Goal: Information Seeking & Learning: Learn about a topic

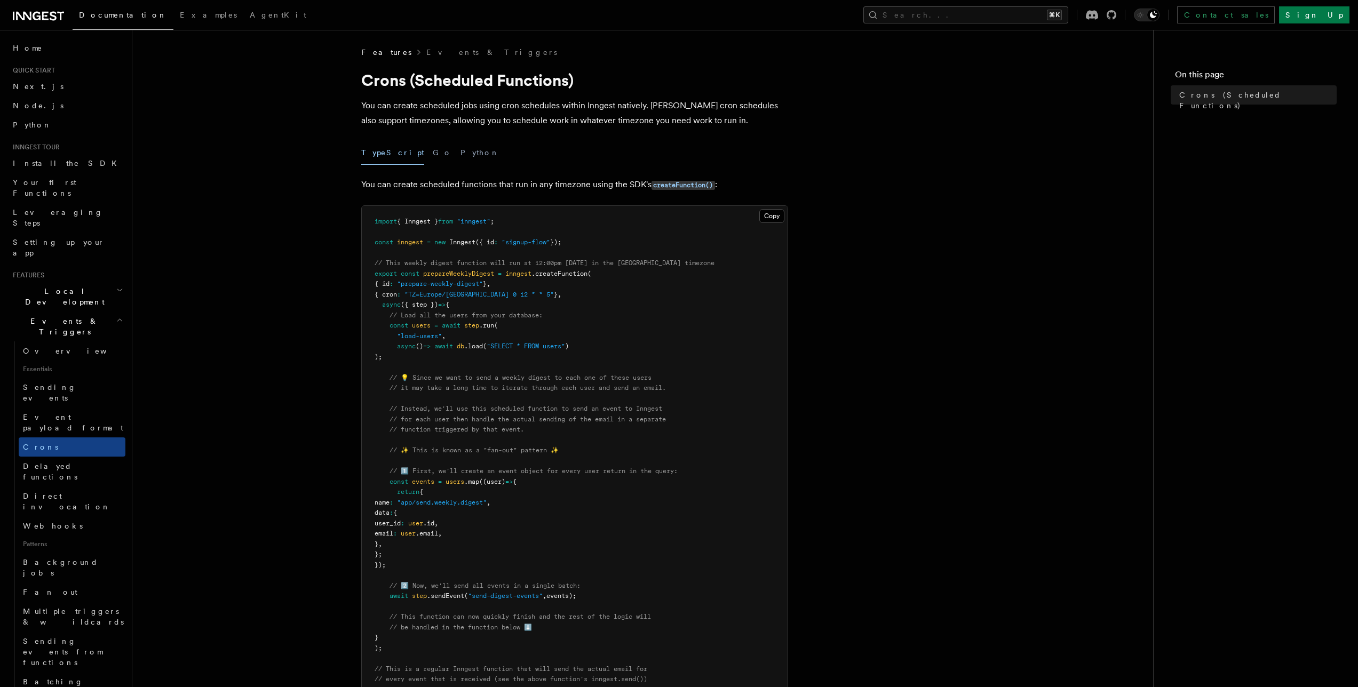
click at [294, 247] on article "Features Events & Triggers Crons (Scheduled Functions) You can create scheduled…" at bounding box center [642, 609] width 987 height 1124
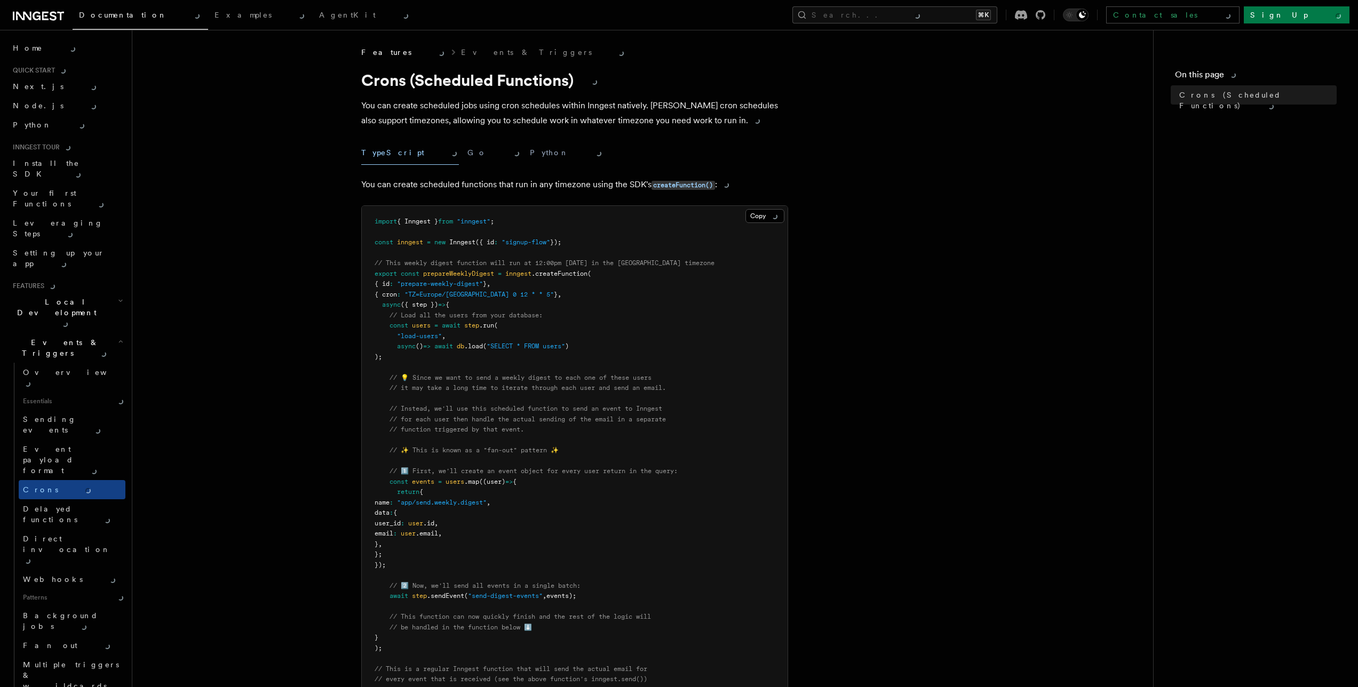
click at [916, 158] on article "Features Events & Triggers Crons (Scheduled Functions) You can create scheduled…" at bounding box center [642, 609] width 987 height 1124
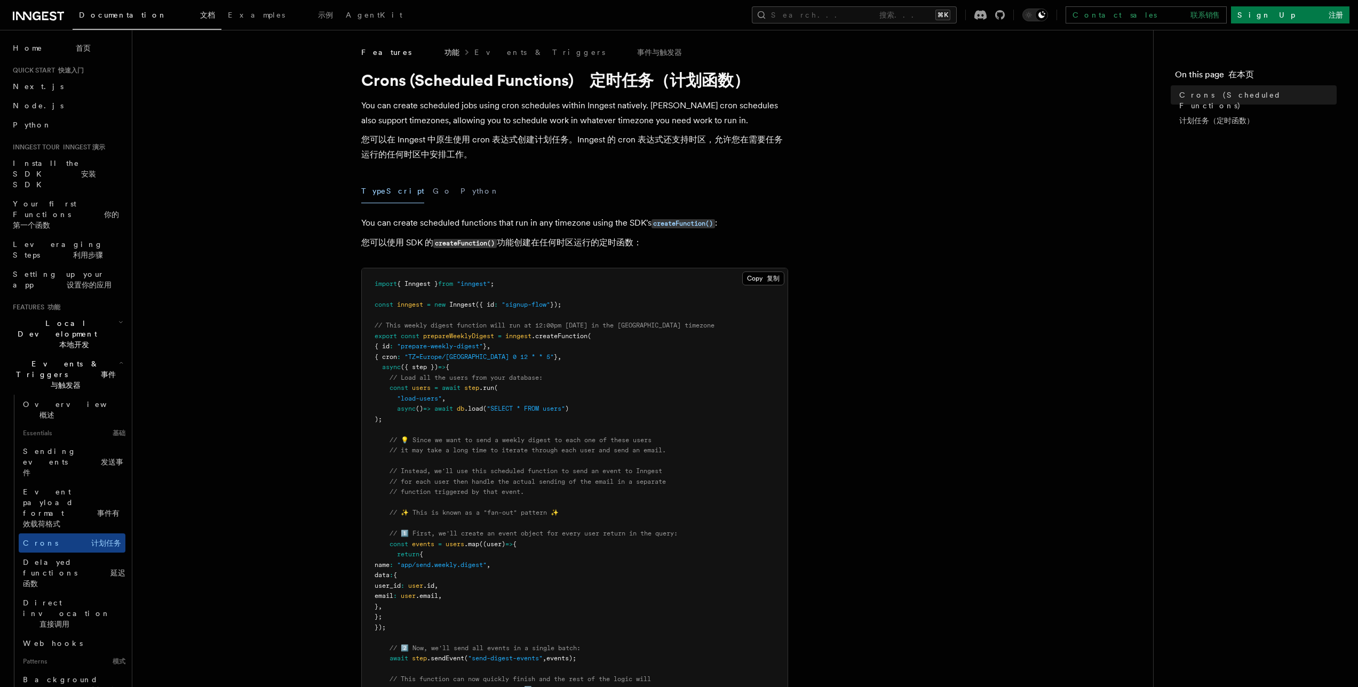
click at [885, 165] on article "Features 功能 Events & Triggers 事件与触发器 Crons (Scheduled Functions) 定时任务（计划函数） You…" at bounding box center [642, 663] width 987 height 1233
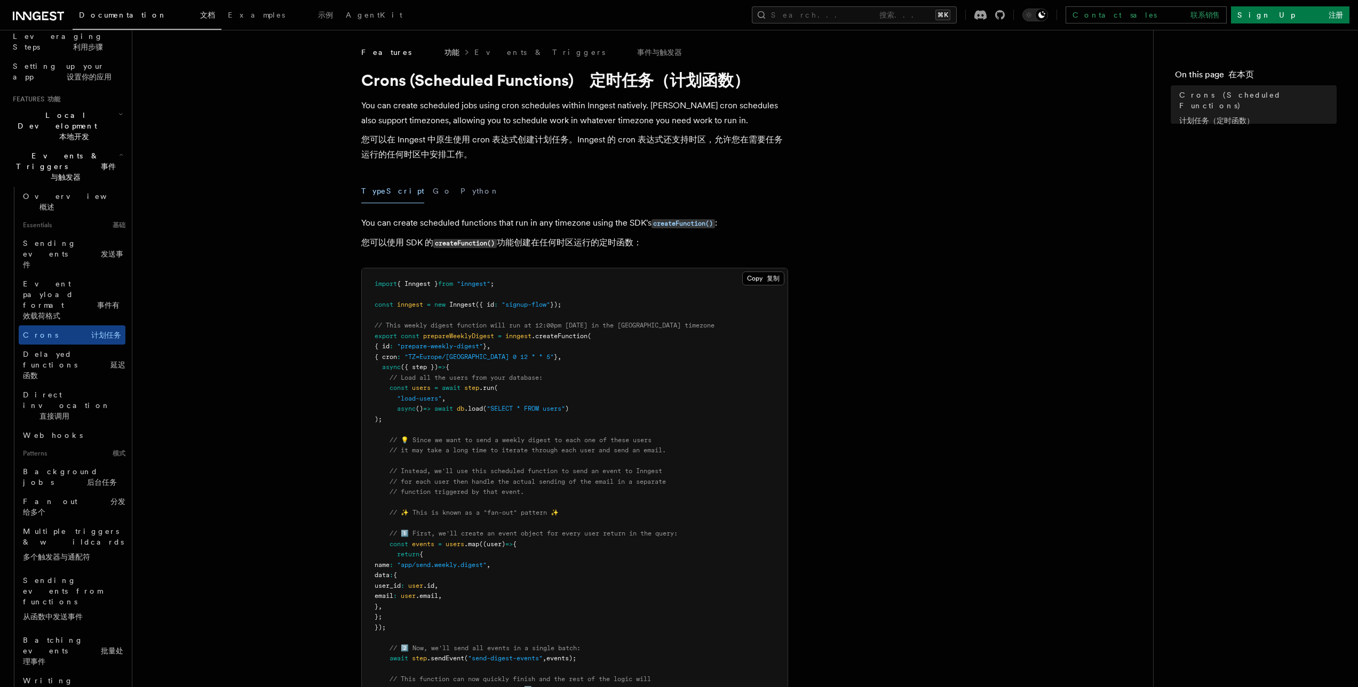
scroll to position [739, 0]
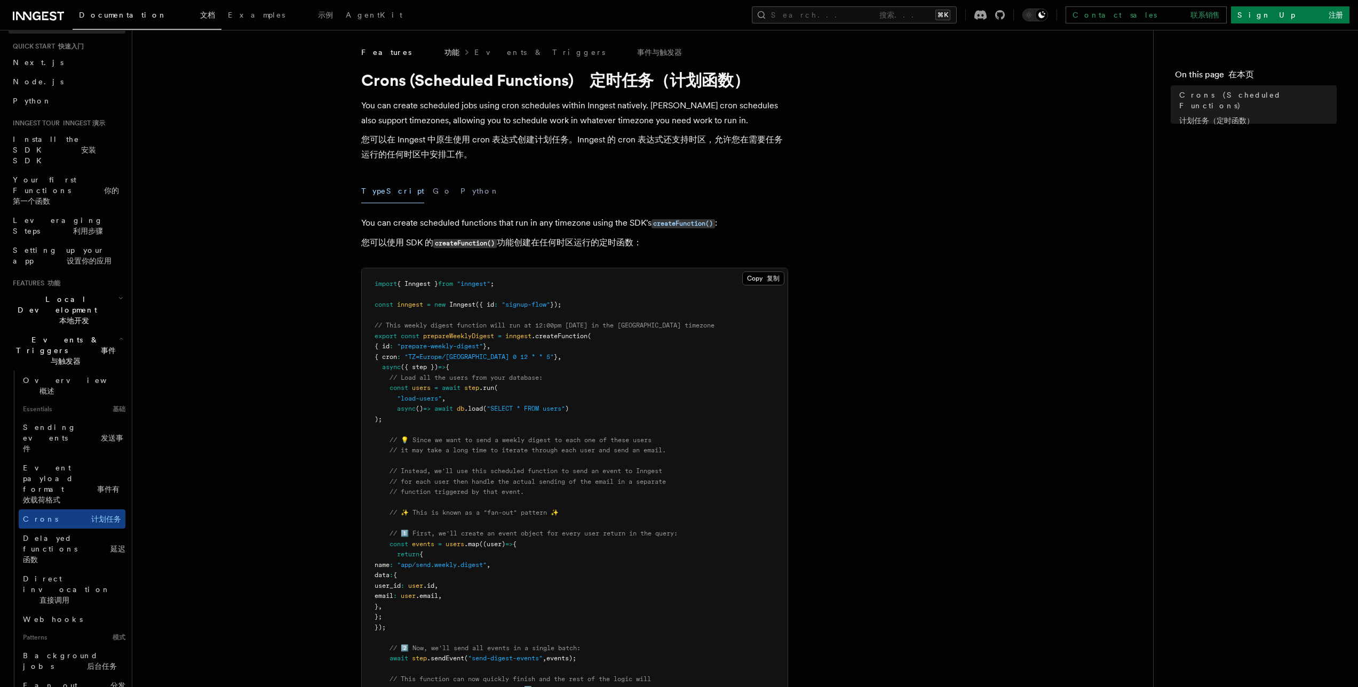
scroll to position [0, 0]
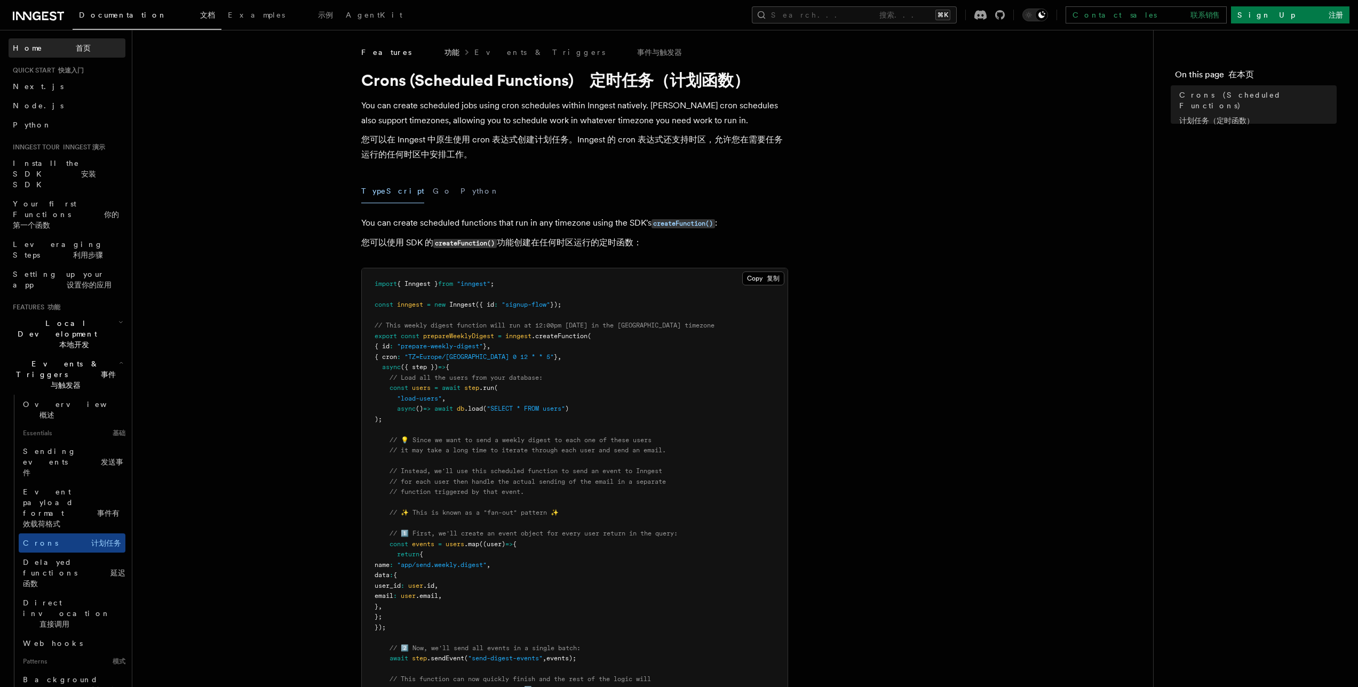
click at [76, 45] on font "首页" at bounding box center [83, 48] width 15 height 9
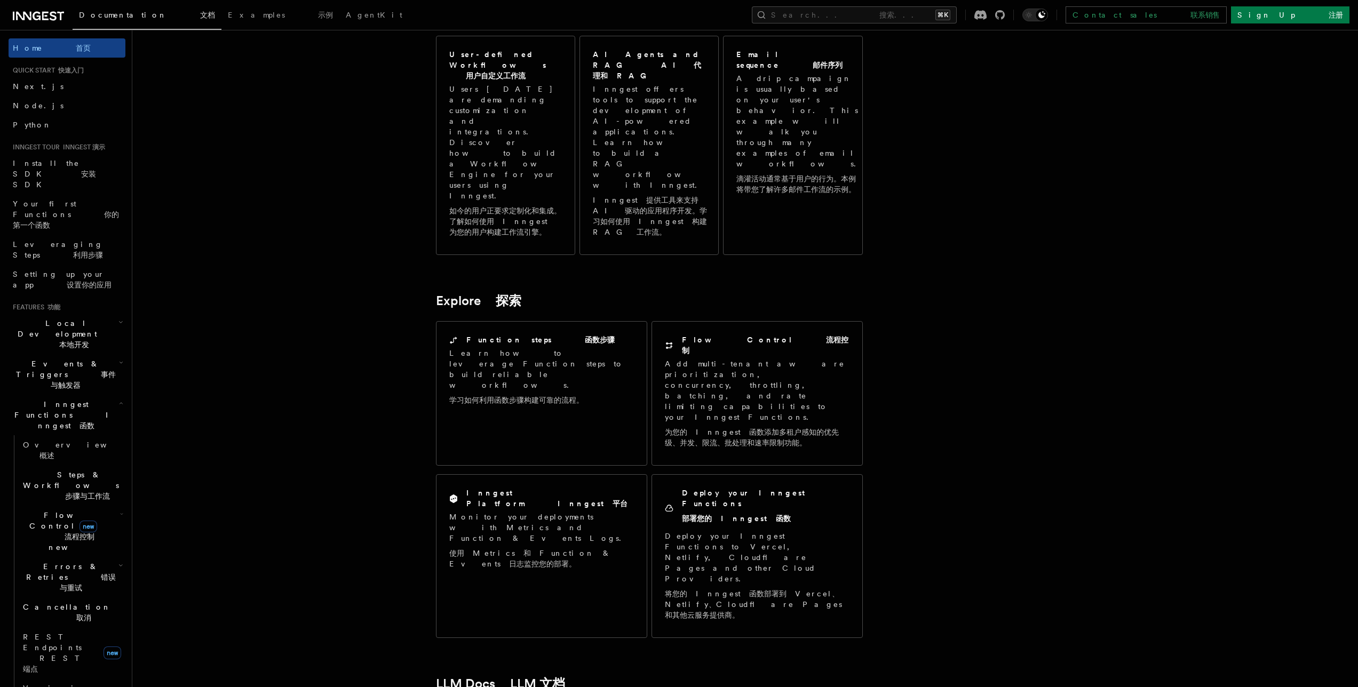
scroll to position [1027, 0]
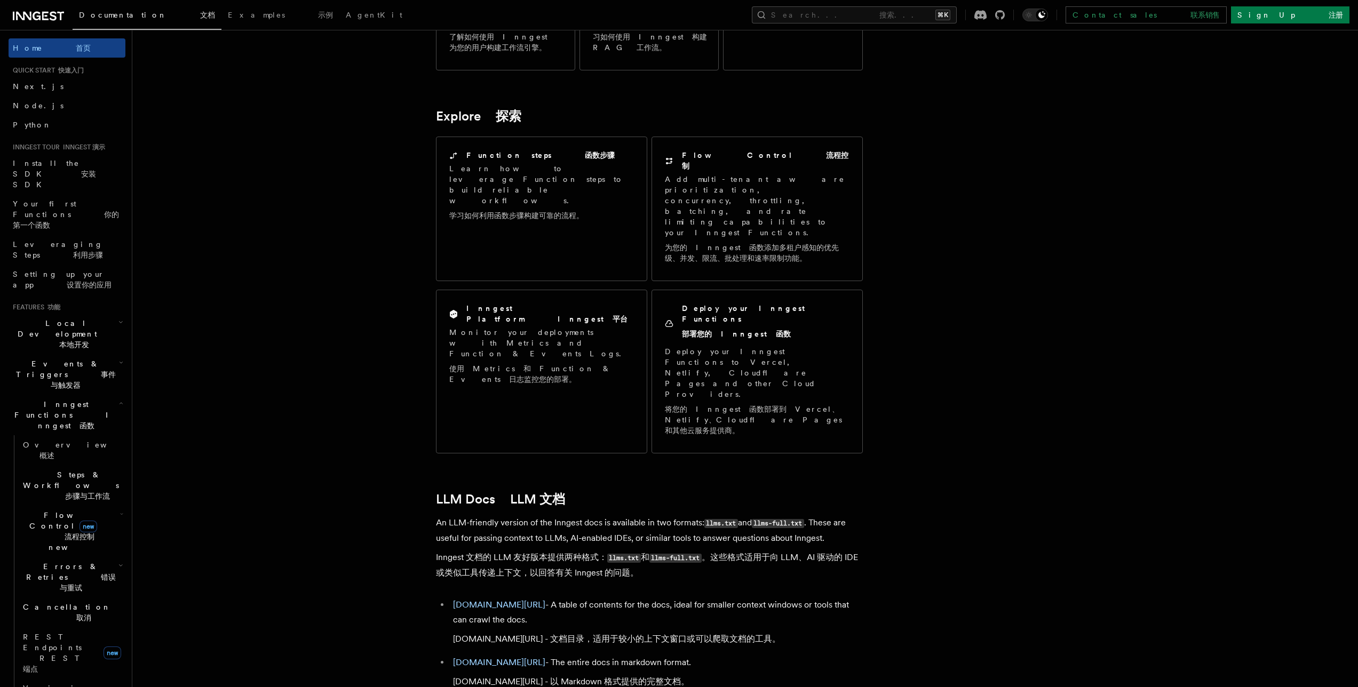
click at [312, 394] on article "Inngest Documentation Inngest 文档 Inngest is an event-driven durable execution p…" at bounding box center [717, 76] width 1136 height 2112
click at [352, 505] on article "Inngest Documentation Inngest 文档 Inngest is an event-driven durable execution p…" at bounding box center [717, 76] width 1136 height 2112
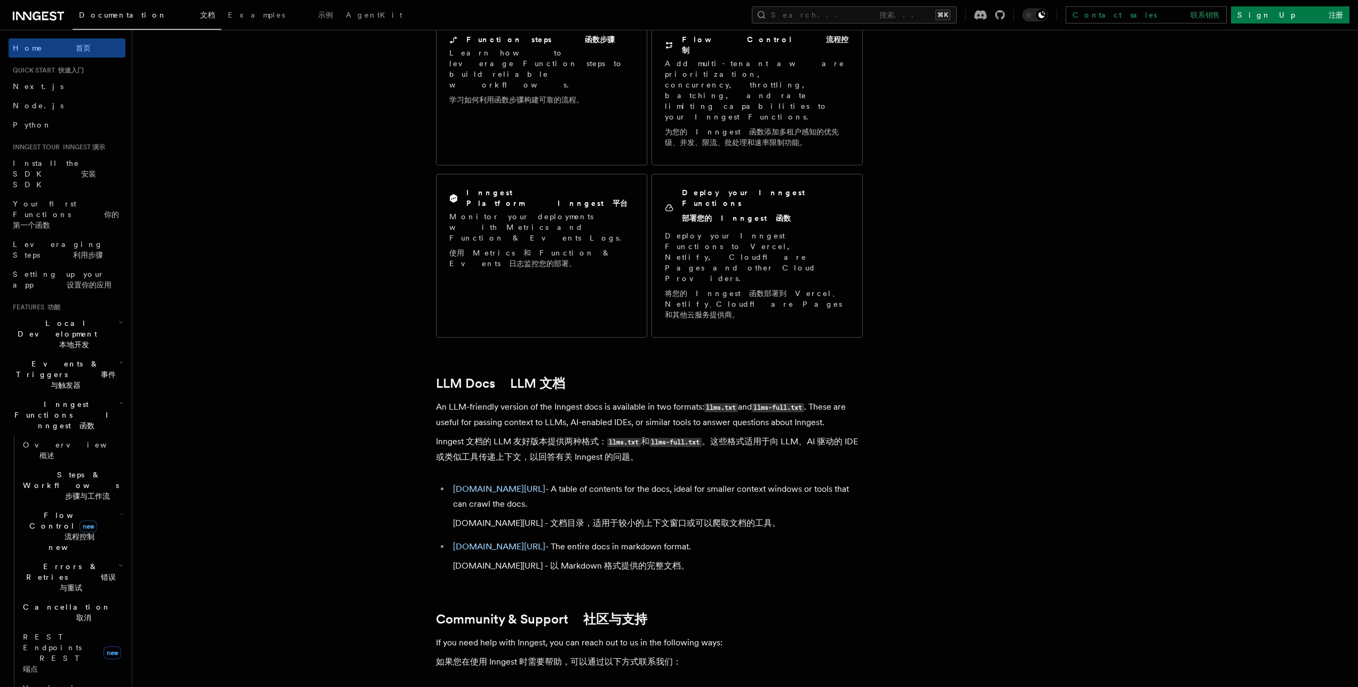
click at [94, 533] on font "流程控制 new" at bounding box center [72, 542] width 46 height 19
click at [60, 622] on span "Concurrency 并发性" at bounding box center [76, 631] width 87 height 19
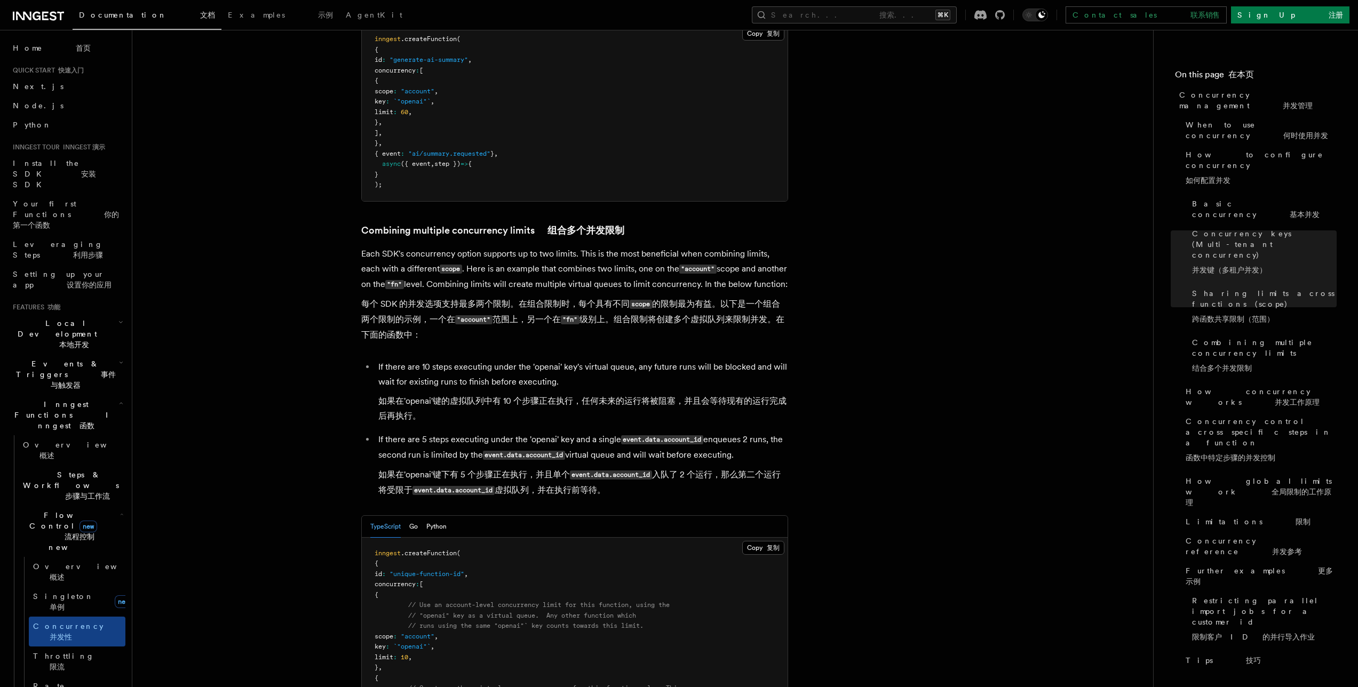
scroll to position [2336, 0]
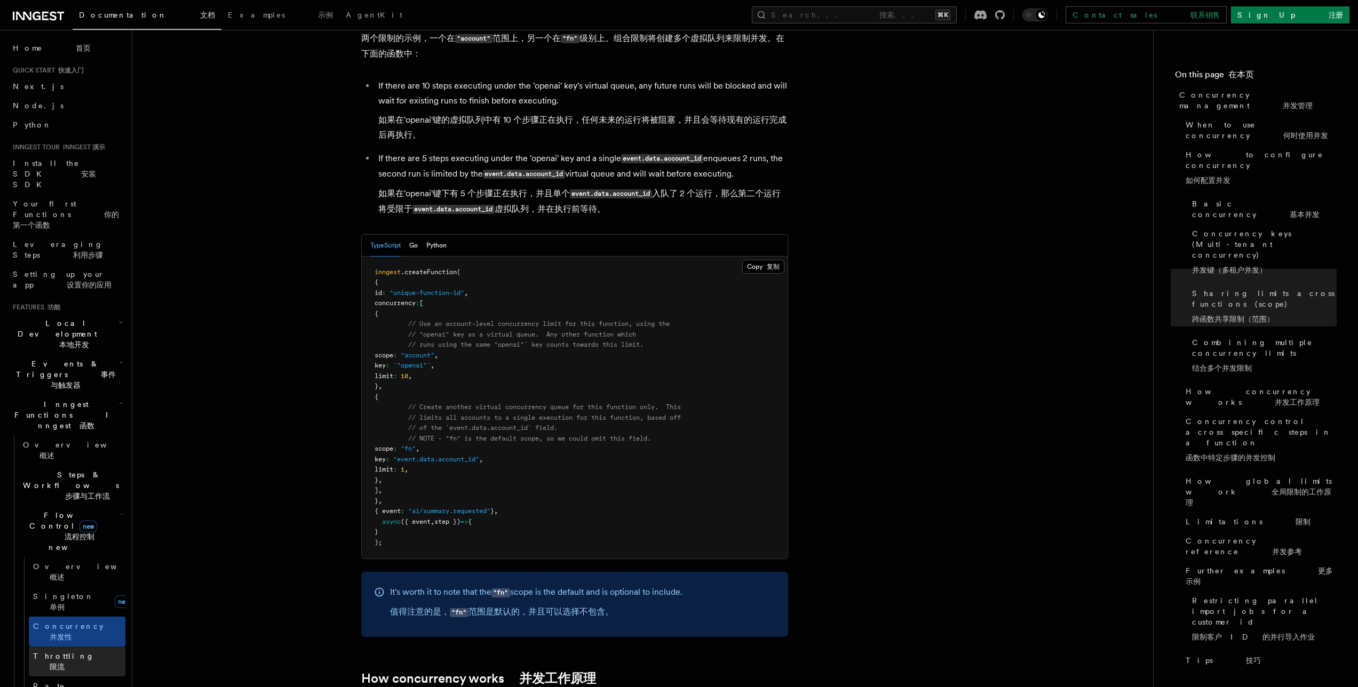
click at [65, 663] on font "限流" at bounding box center [57, 667] width 15 height 9
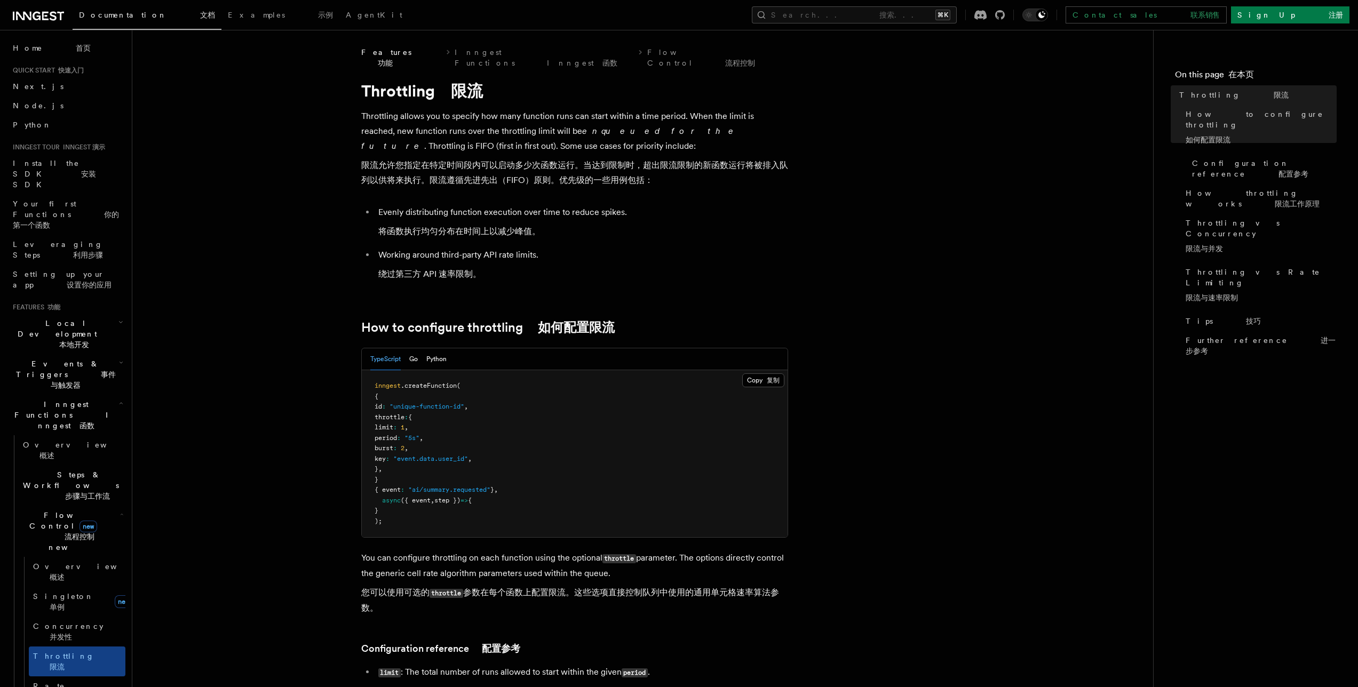
click at [83, 687] on font at bounding box center [99, 697] width 33 height 9
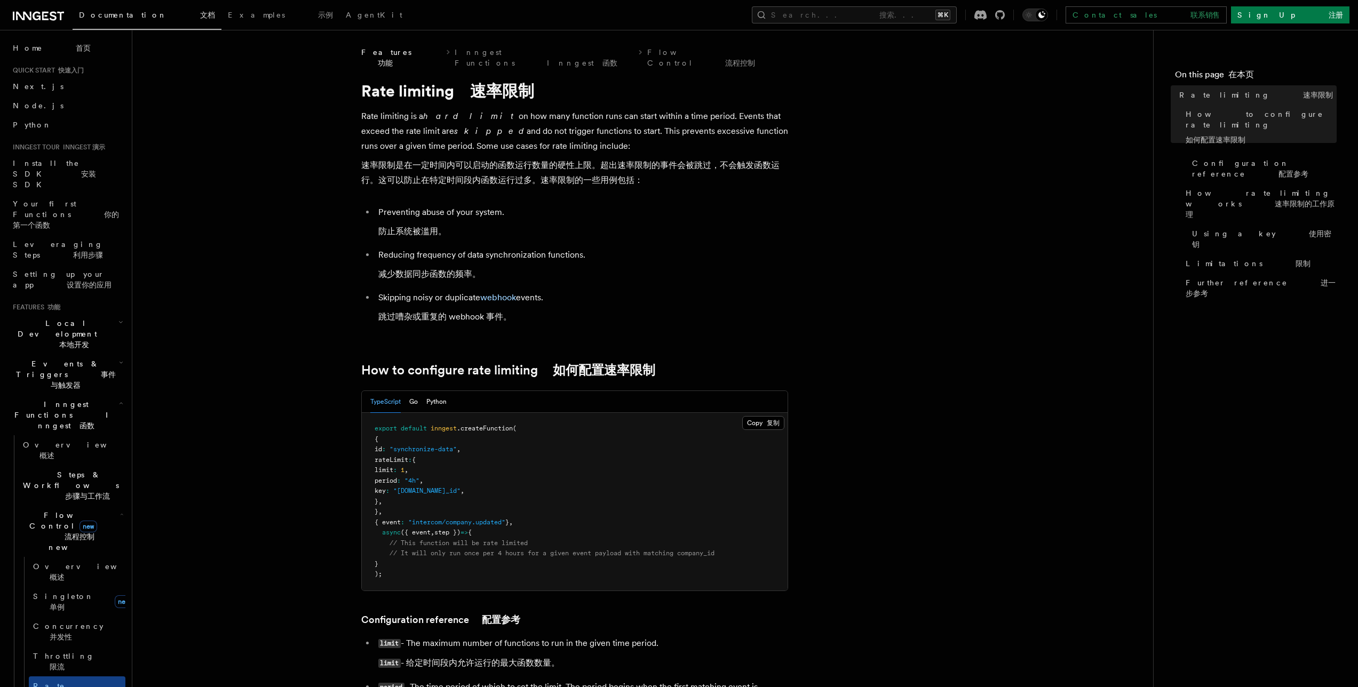
click at [63, 592] on span "Singleton 单例" at bounding box center [71, 601] width 77 height 19
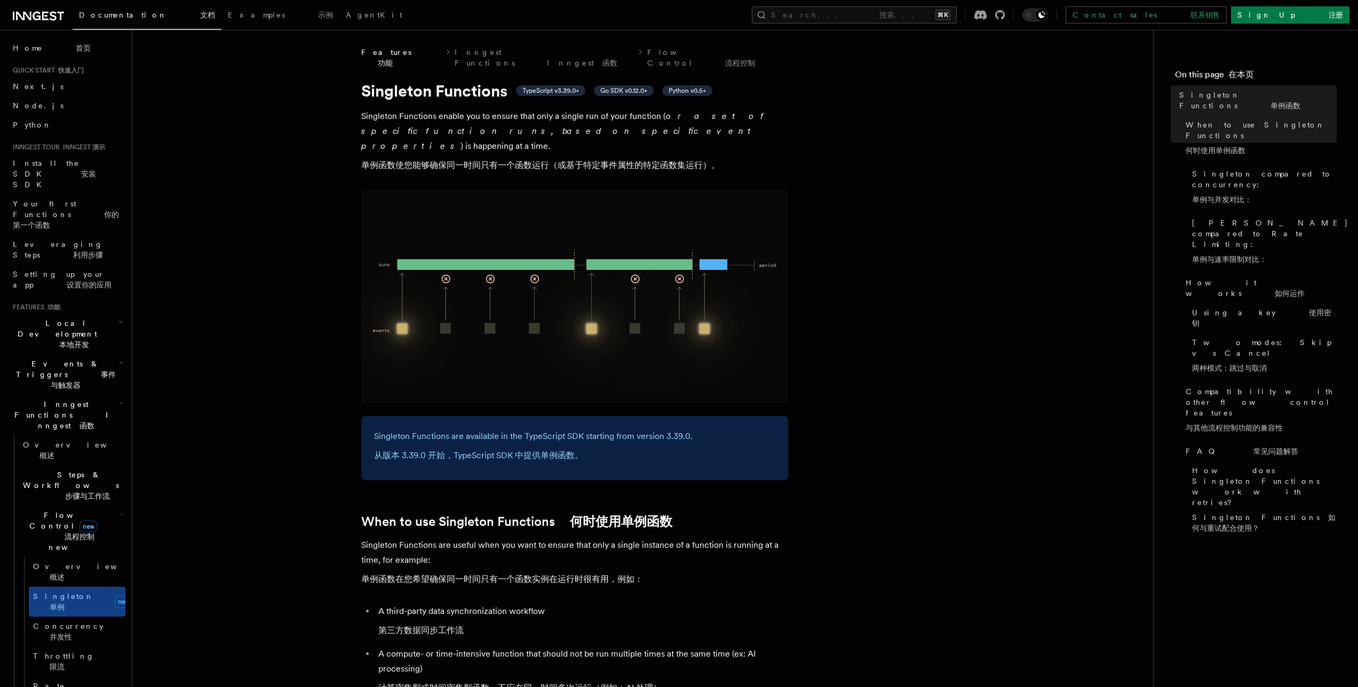
drag, startPoint x: 326, startPoint y: 242, endPoint x: 719, endPoint y: 275, distance: 394.8
drag, startPoint x: 377, startPoint y: 136, endPoint x: 558, endPoint y: 148, distance: 181.3
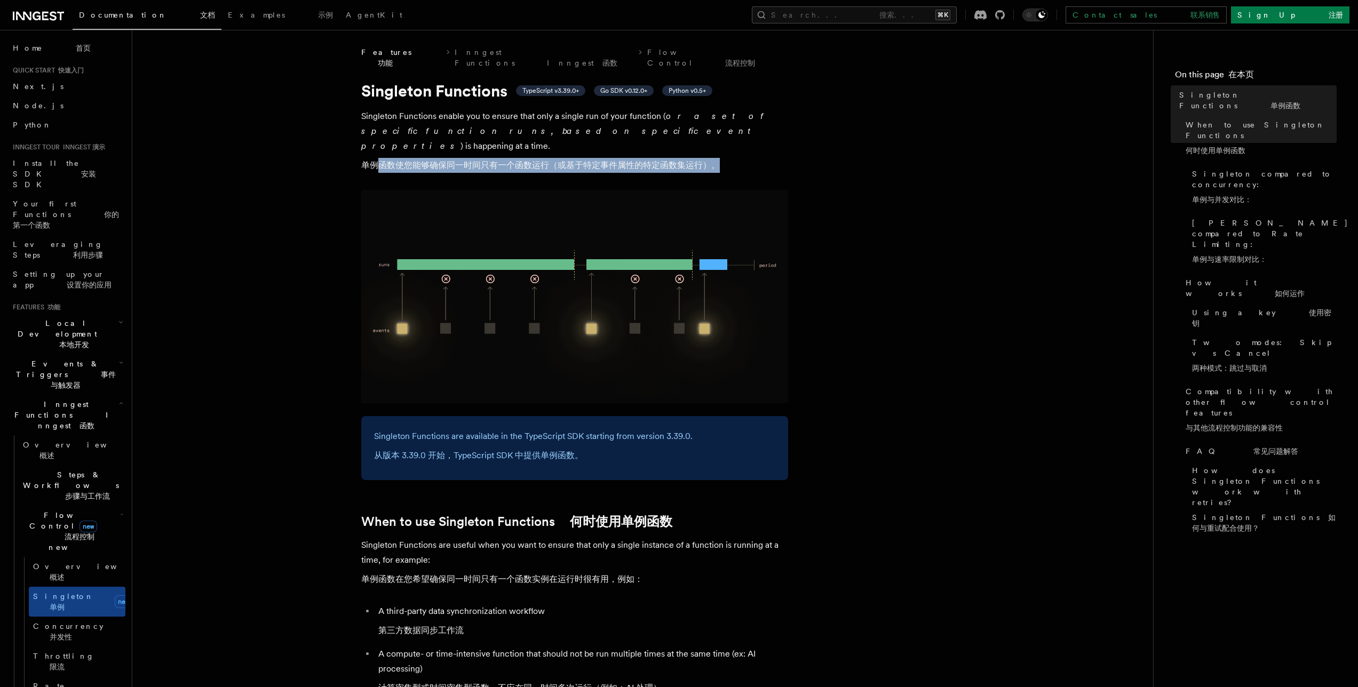
click at [558, 148] on p "Singleton Functions enable you to ensure that only a single run of your functio…" at bounding box center [574, 143] width 427 height 68
drag, startPoint x: 676, startPoint y: 143, endPoint x: 445, endPoint y: 138, distance: 231.1
click at [445, 160] on font "单例函数使您能够确保同一时间只有一个函数运行（或基于特定事件属性的特定函数集运行）。" at bounding box center [540, 165] width 359 height 10
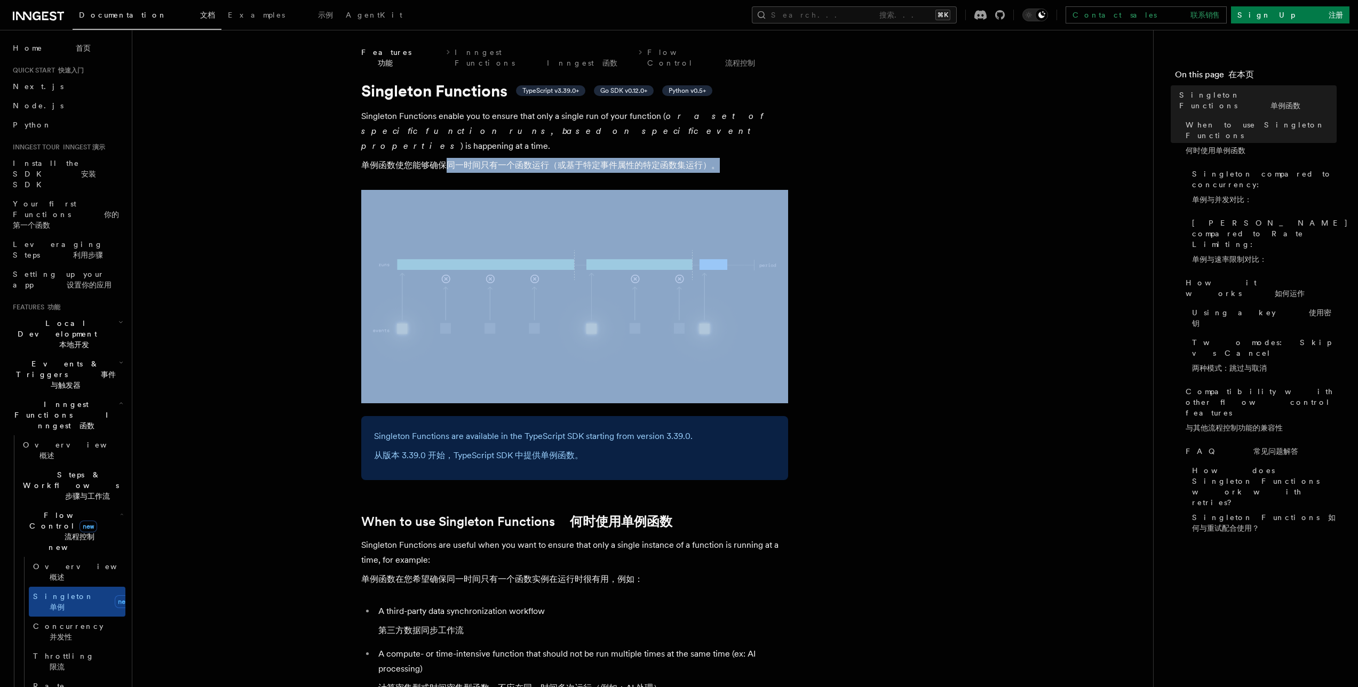
drag, startPoint x: 465, startPoint y: 140, endPoint x: 881, endPoint y: 153, distance: 415.9
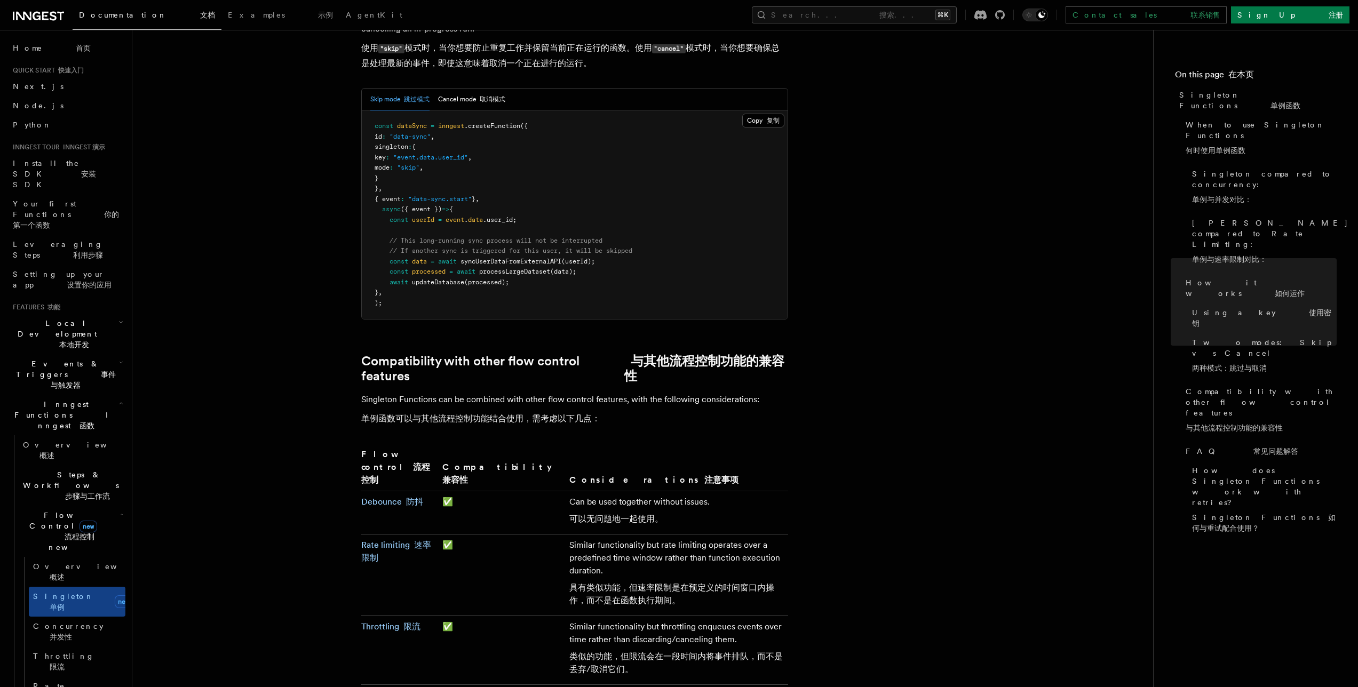
scroll to position [2102, 0]
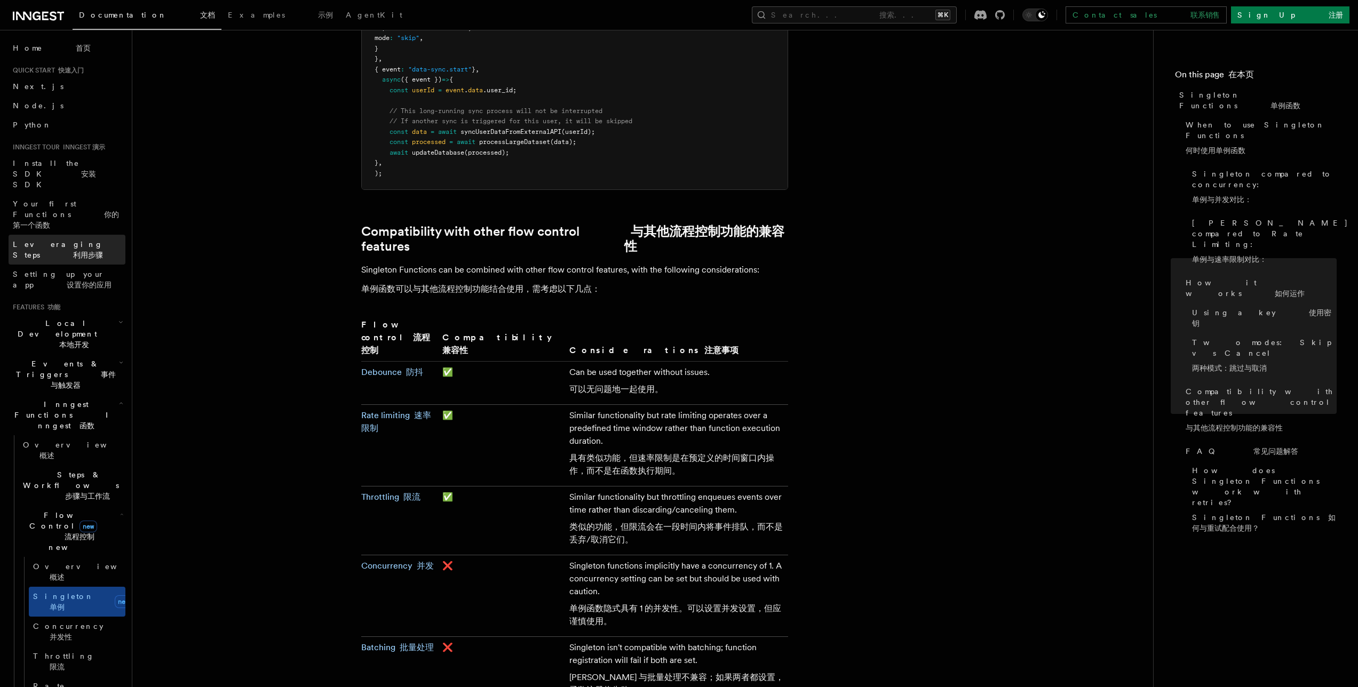
click at [71, 251] on font at bounding box center [56, 255] width 33 height 9
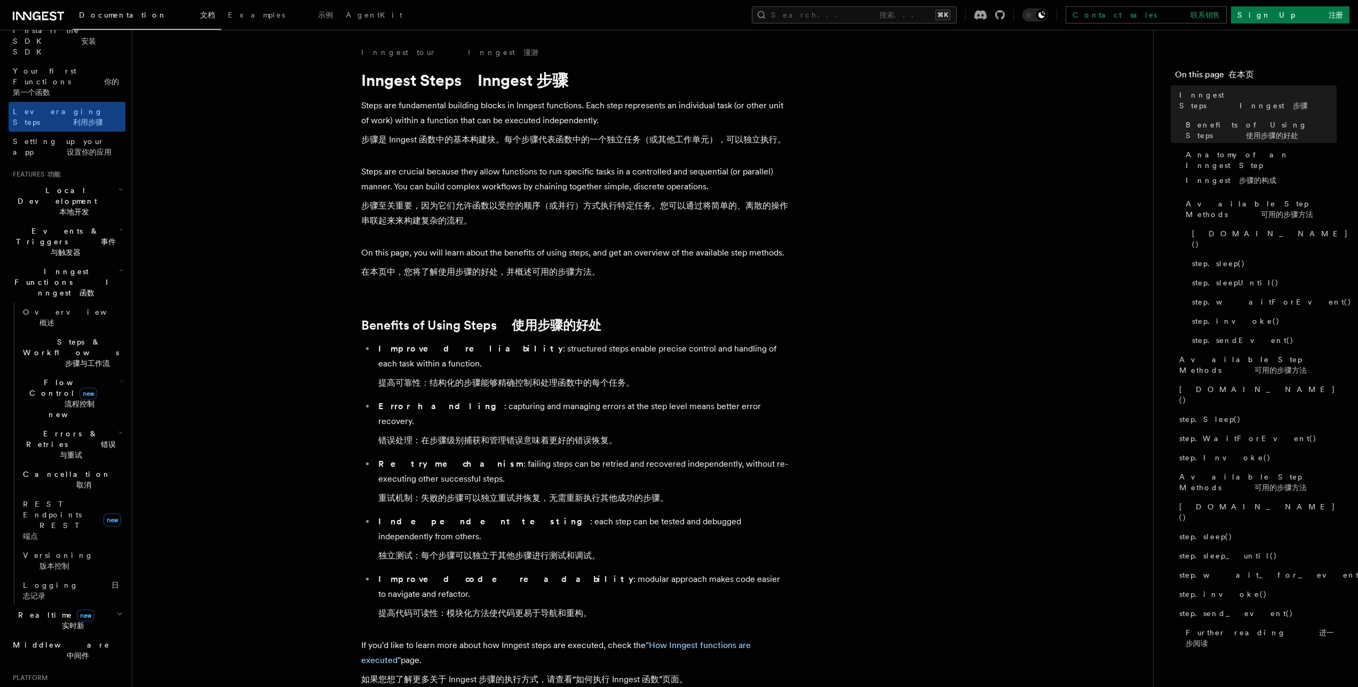
click at [74, 622] on font "实时新" at bounding box center [73, 626] width 22 height 9
click at [52, 636] on link "Overview" at bounding box center [72, 651] width 107 height 30
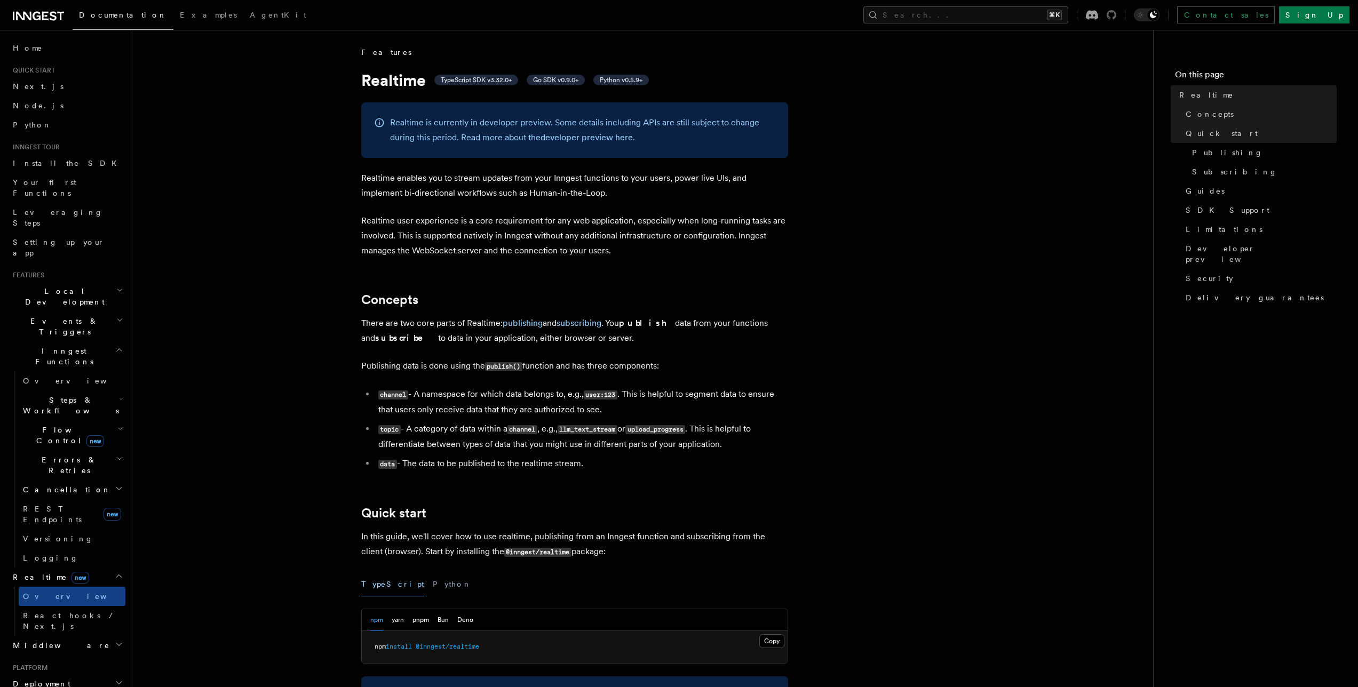
click at [1116, 15] on icon at bounding box center [1112, 15] width 10 height 10
click at [34, 106] on span "Node.js" at bounding box center [38, 105] width 51 height 9
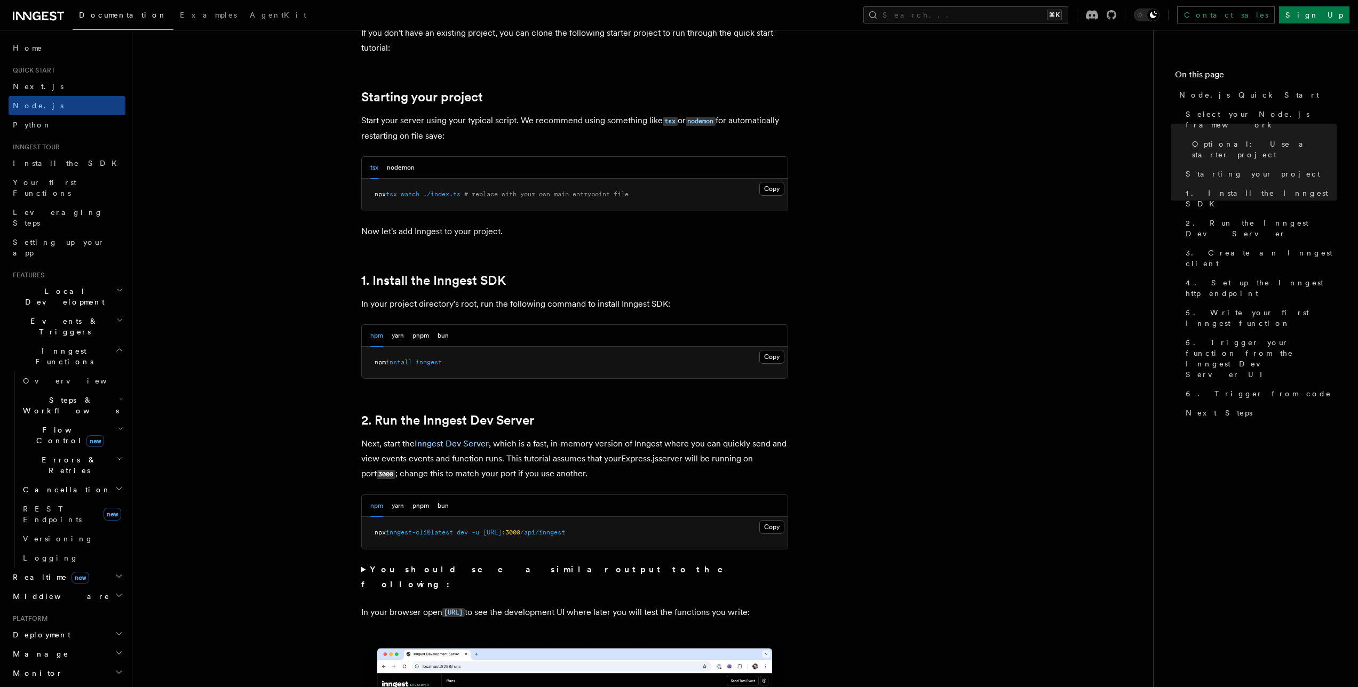
scroll to position [704, 0]
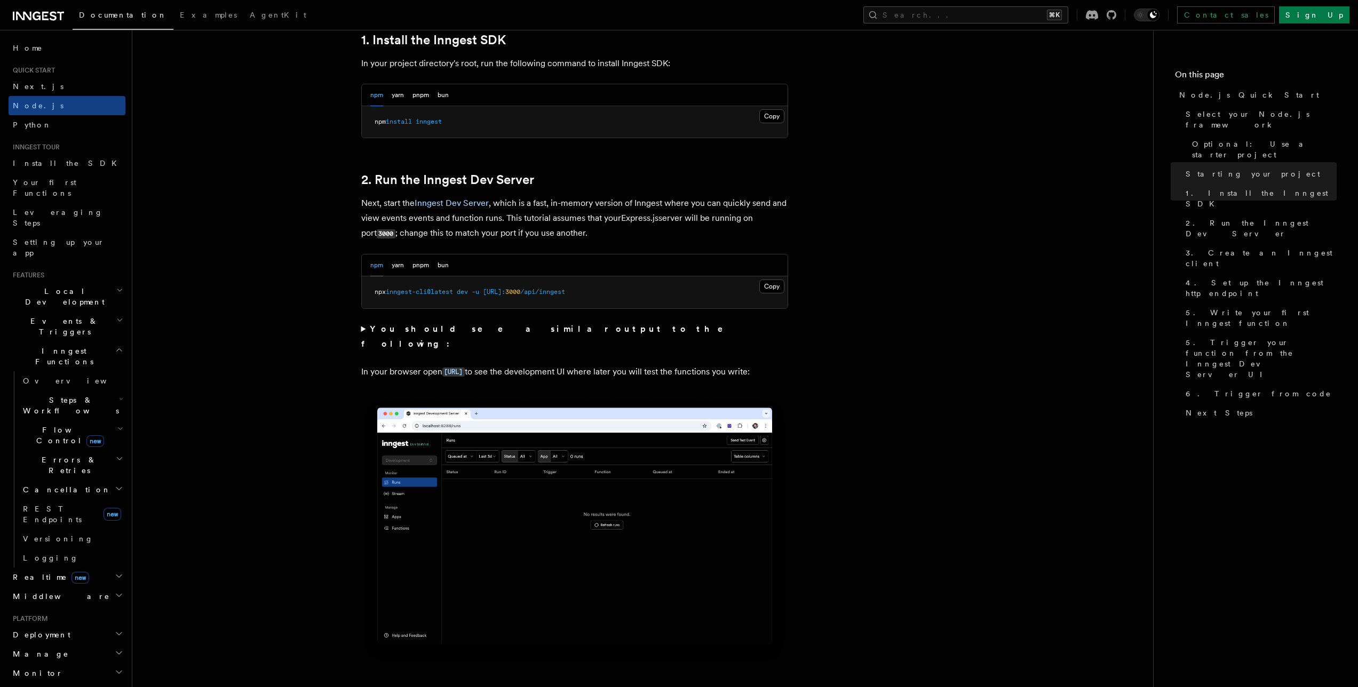
click at [69, 625] on h2 "Deployment" at bounding box center [67, 634] width 117 height 19
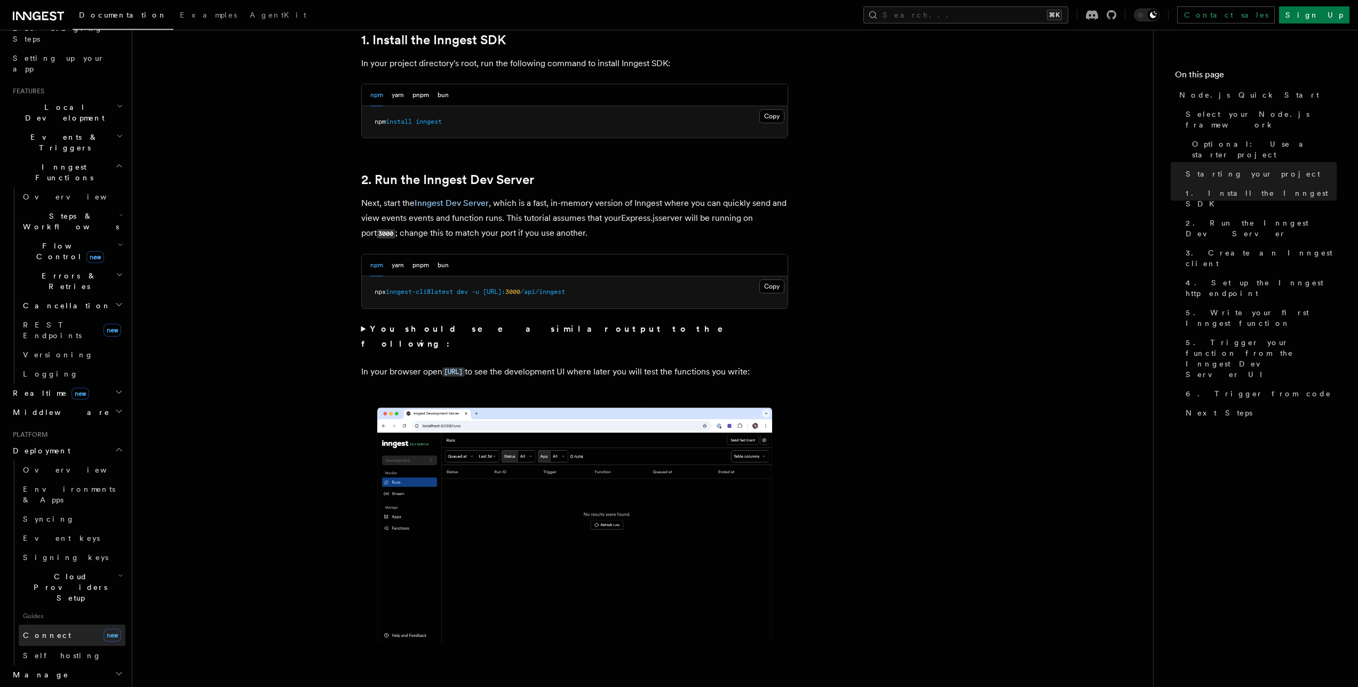
click at [69, 625] on link "Connect new" at bounding box center [72, 635] width 107 height 21
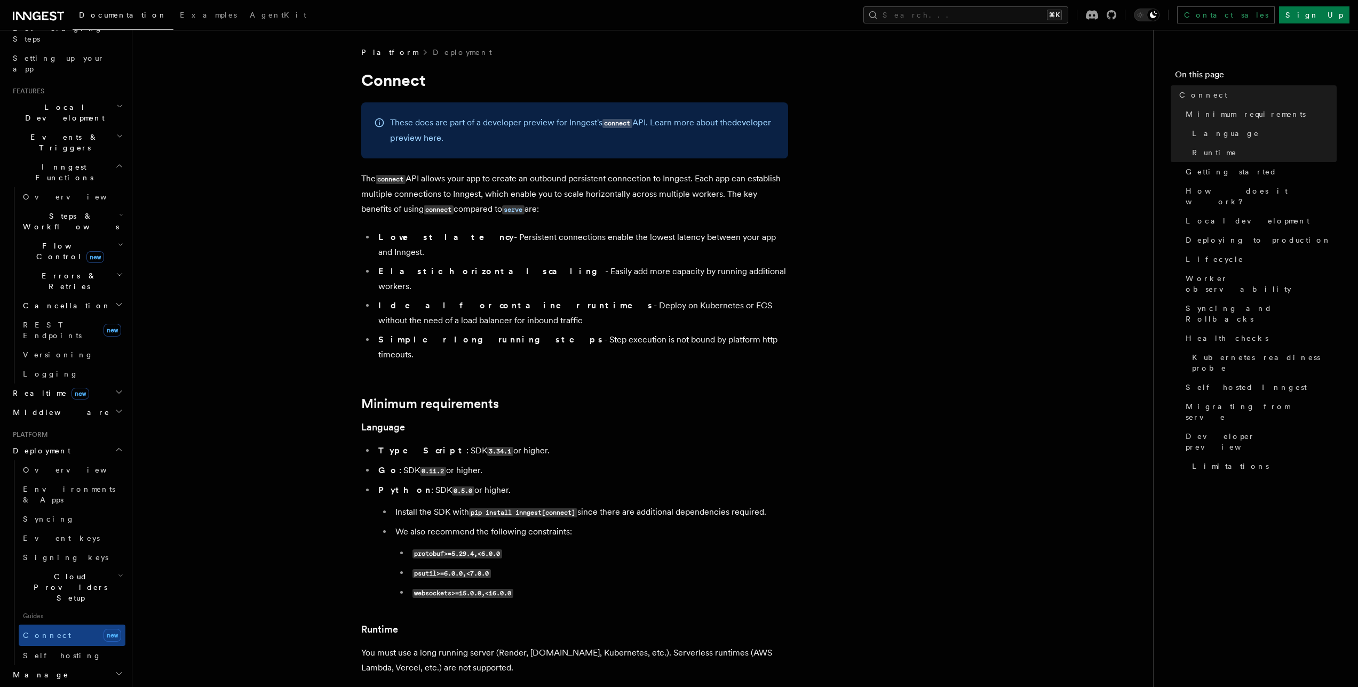
scroll to position [6, 0]
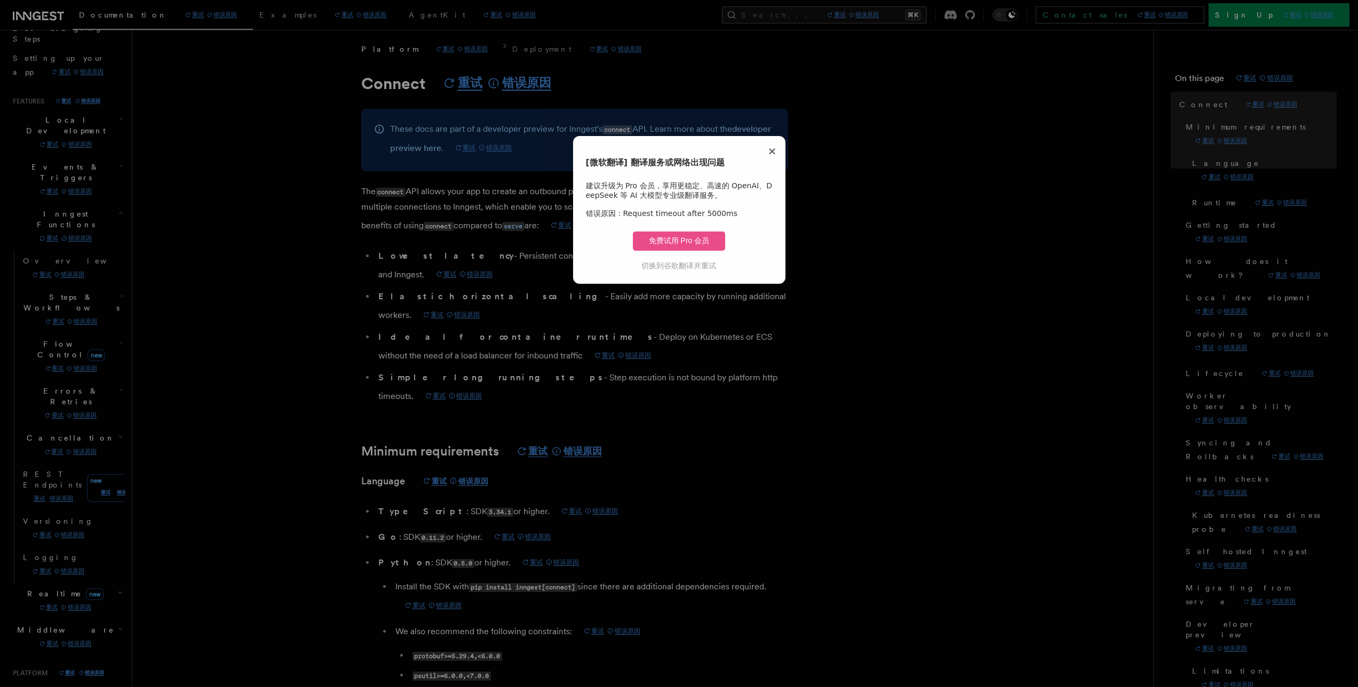
click at [774, 147] on span "×" at bounding box center [772, 151] width 9 height 13
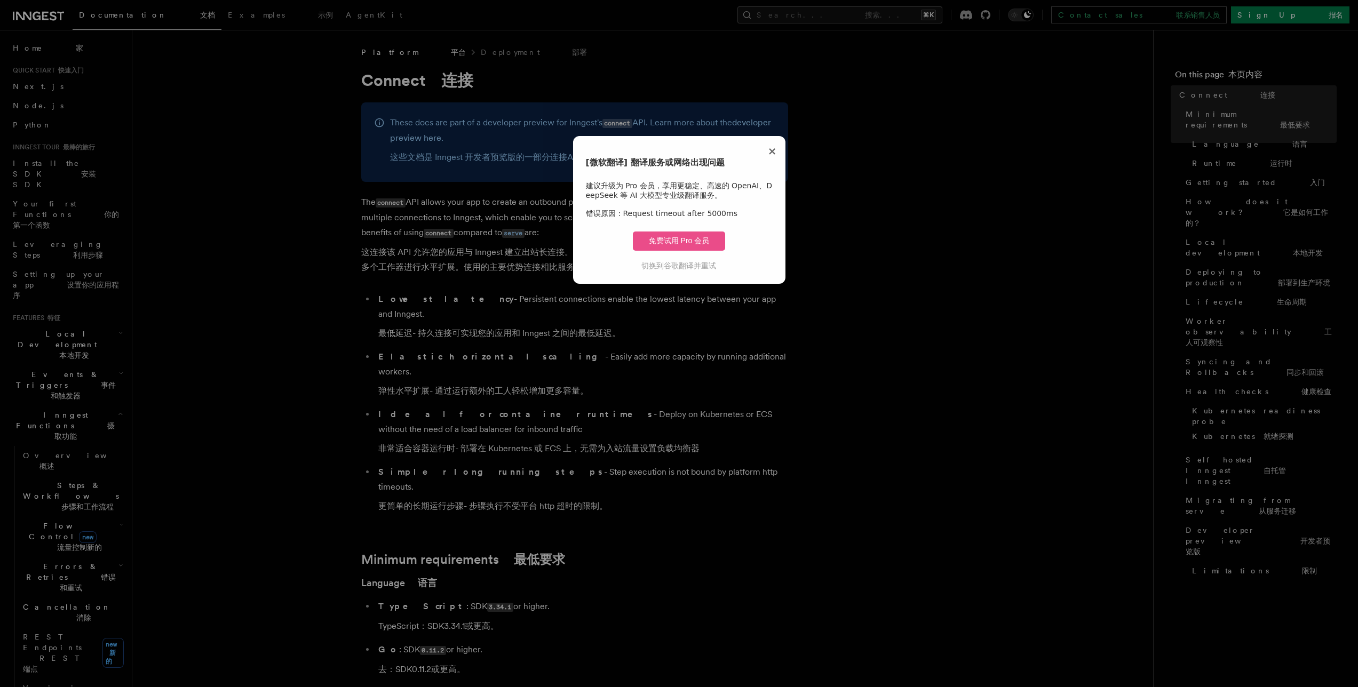
click at [780, 147] on div "× [微软翻译] 翻译服务或网络出现问题 建议升级为 Pro 会员，享用更稳定、高速的 OpenAI、DeepSeek 等 AI 大模型专业级翻译服务。 错误…" at bounding box center [679, 210] width 212 height 148
click at [773, 155] on span "×" at bounding box center [772, 151] width 9 height 13
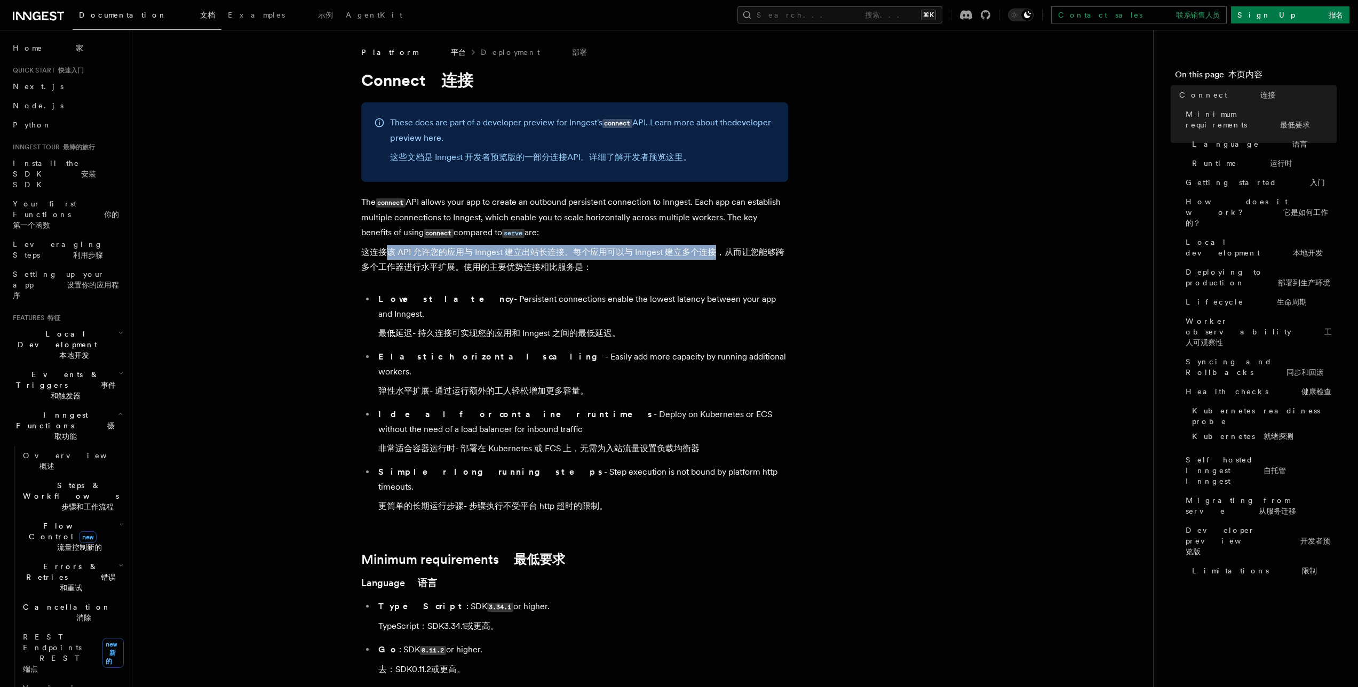
drag, startPoint x: 383, startPoint y: 251, endPoint x: 720, endPoint y: 250, distance: 337.3
click at [720, 250] on font "这 连接 该 API 允许您的应用与 Inngest 建立出站长连接。每个应用可以与 Inngest 建立多个连接，从而让您能够跨多个工作器进行水平扩展。使用…" at bounding box center [572, 259] width 423 height 25
drag, startPoint x: 431, startPoint y: 267, endPoint x: 586, endPoint y: 268, distance: 155.3
click at [586, 268] on font "这 连接 该 API 允许您的应用与 Inngest 建立出站长连接。每个应用可以与 Inngest 建立多个连接，从而让您能够跨多个工作器进行水平扩展。使用…" at bounding box center [572, 259] width 423 height 25
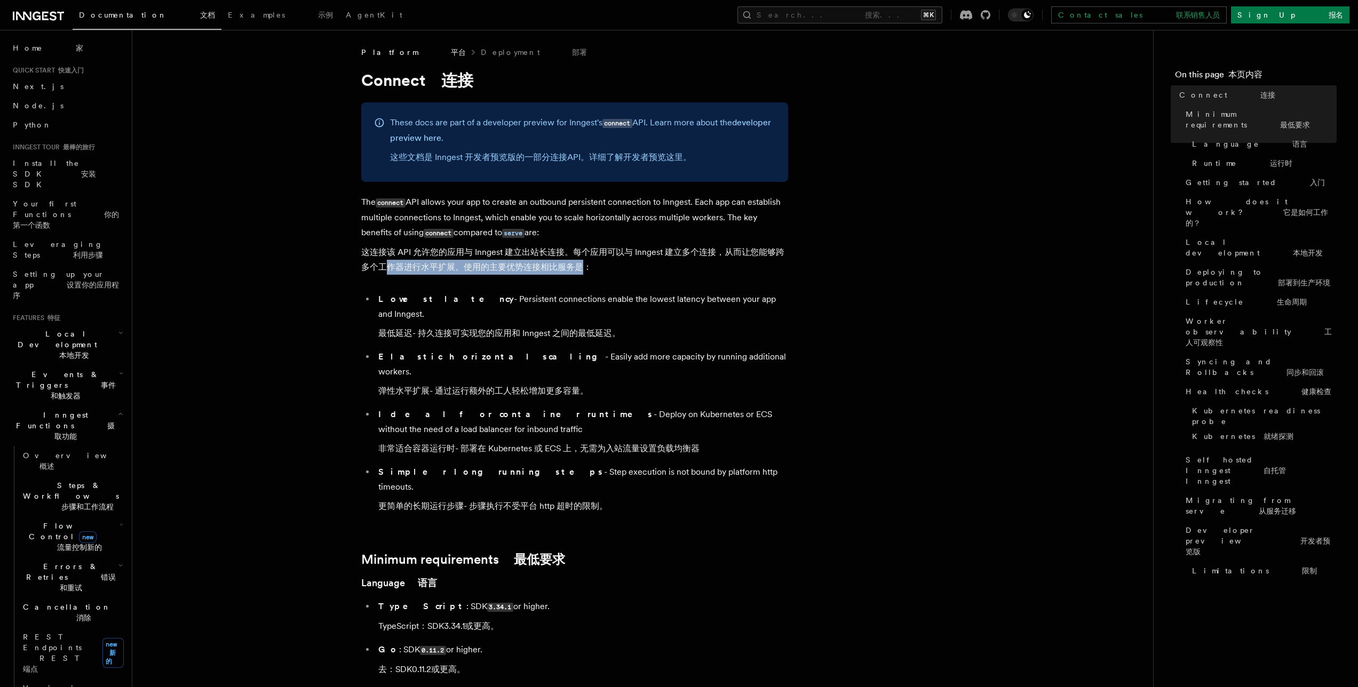
click at [586, 268] on font "这 连接 该 API 允许您的应用与 Inngest 建立出站长连接。每个应用可以与 Inngest 建立多个连接，从而让您能够跨多个工作器进行水平扩展。使用…" at bounding box center [572, 259] width 423 height 25
drag, startPoint x: 400, startPoint y: 320, endPoint x: 652, endPoint y: 313, distance: 252.0
click at [652, 313] on li "Lowest latency - Persistent connections enable the lowest latency between your …" at bounding box center [581, 318] width 413 height 53
click at [653, 314] on li "Lowest latency - Persistent connections enable the lowest latency between your …" at bounding box center [581, 318] width 413 height 53
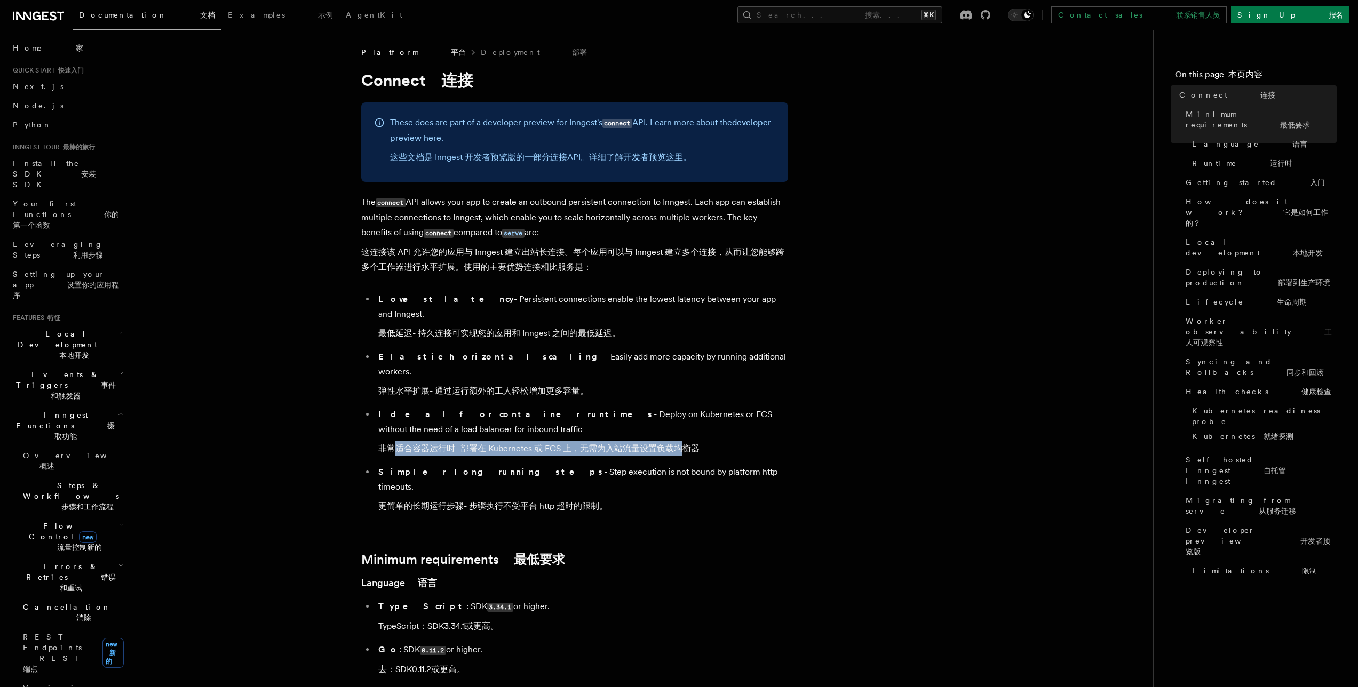
drag, startPoint x: 398, startPoint y: 420, endPoint x: 682, endPoint y: 417, distance: 283.9
click at [682, 443] on font "非常适合容器运行时 - 部署在 Kubernetes 或 ECS 上，无需为入站流量设置负载均衡器" at bounding box center [538, 448] width 321 height 10
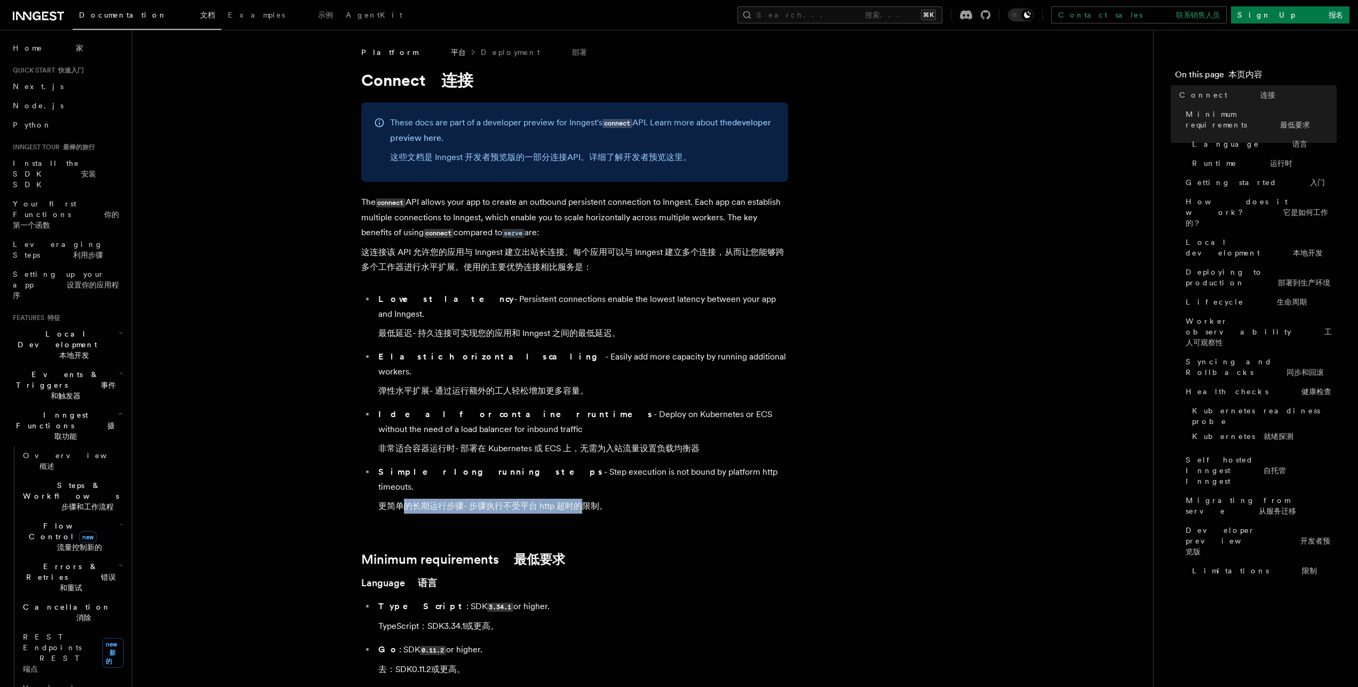
drag, startPoint x: 403, startPoint y: 465, endPoint x: 601, endPoint y: 461, distance: 198.6
click at [601, 501] on font "更简单的长期运行步骤 - 步骤执行不受平台 http 超时的限制。" at bounding box center [492, 506] width 229 height 10
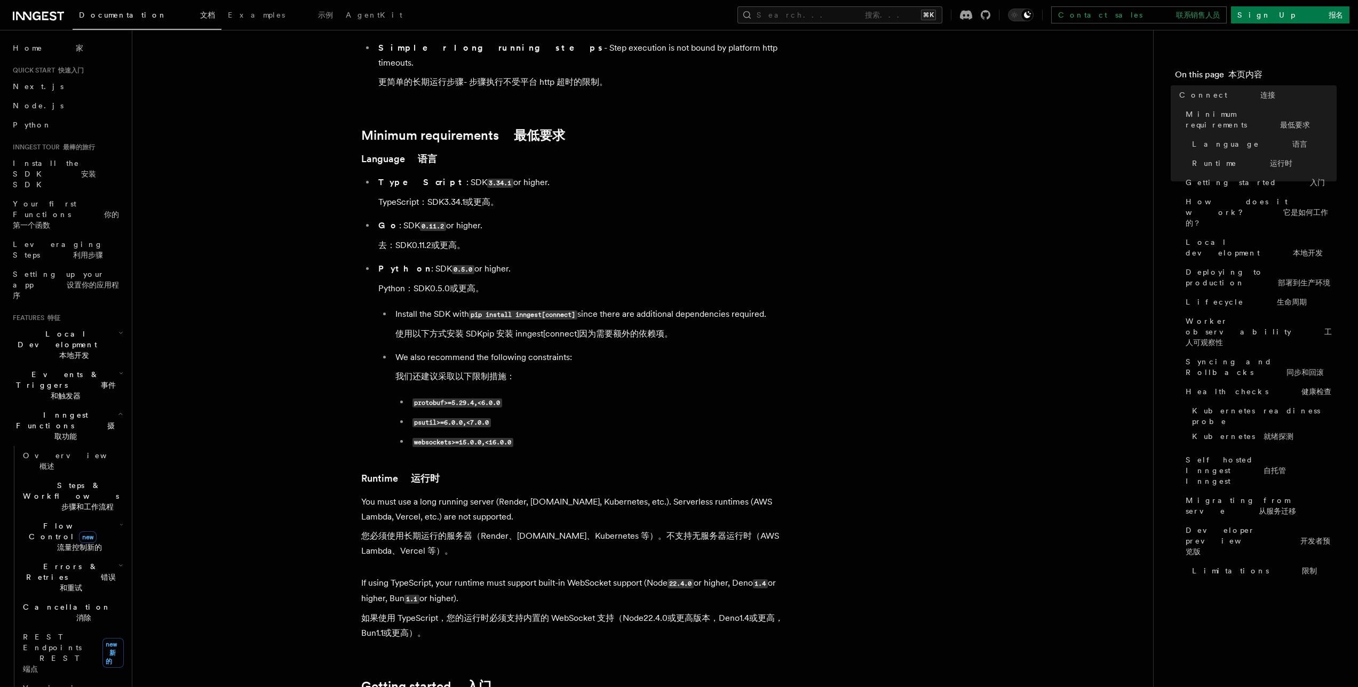
scroll to position [461, 0]
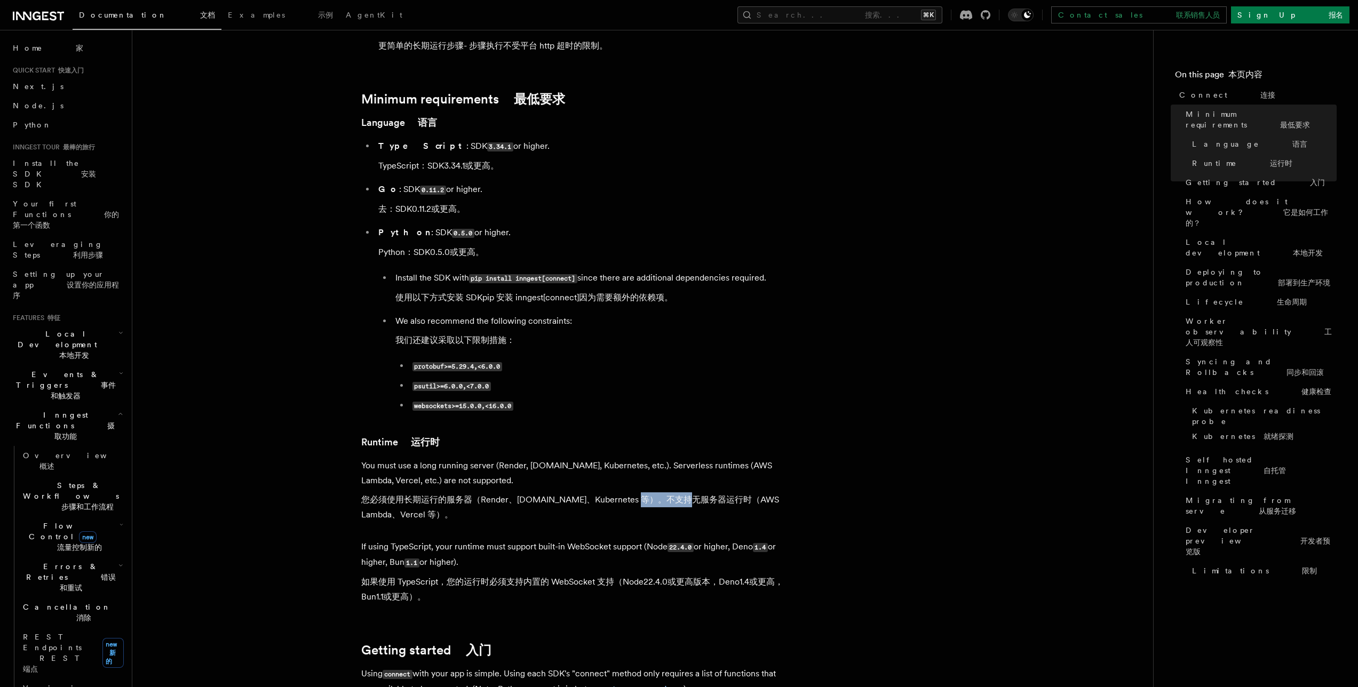
drag, startPoint x: 645, startPoint y: 459, endPoint x: 699, endPoint y: 461, distance: 54.5
click at [699, 495] on font "您必须使用长期运行的服务器（Render、[DOMAIN_NAME]、Kubernetes 等）。不支持无服务器运行时（AWS Lambda、Vercel 等…" at bounding box center [570, 507] width 418 height 25
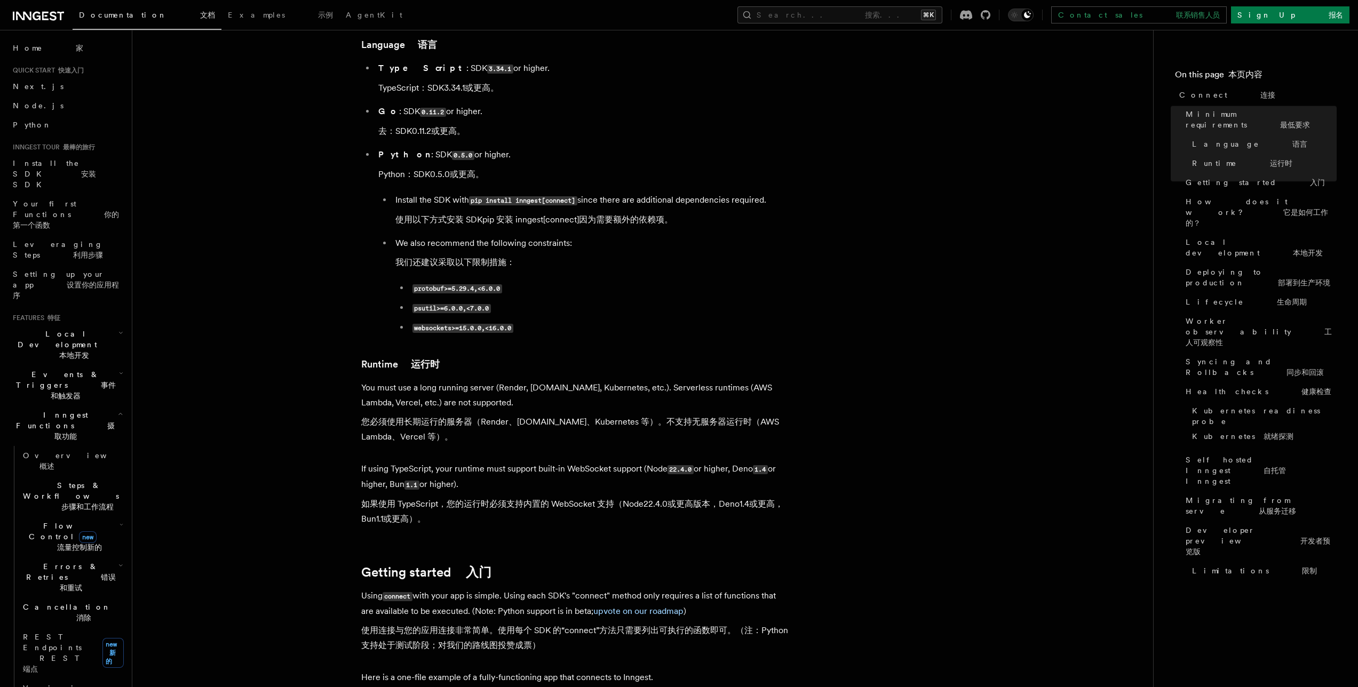
scroll to position [545, 0]
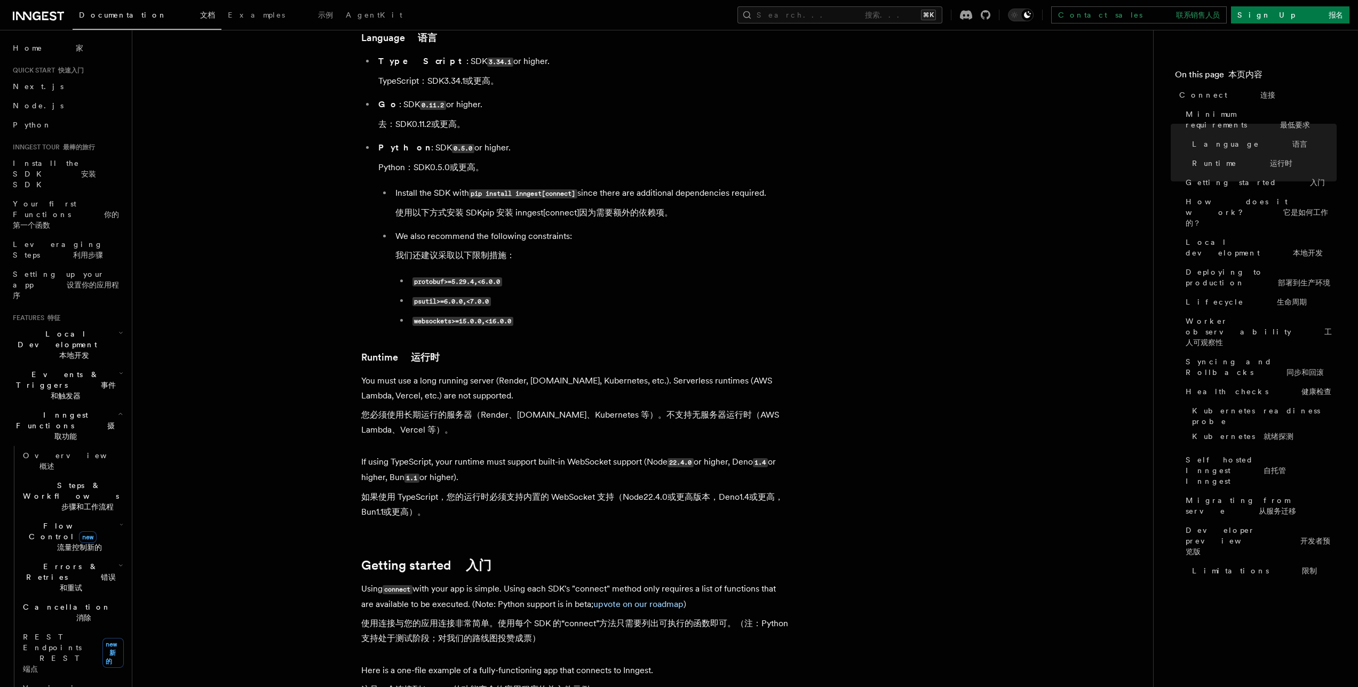
drag, startPoint x: 363, startPoint y: 452, endPoint x: 717, endPoint y: 468, distance: 354.7
click at [717, 490] on font "如果使用 TypeScript，您的运行时必须支持内置的 WebSocket 支持（Node 22.4.0 或更高版本，Deno 1.4 或更高，Bun 1.…" at bounding box center [574, 505] width 427 height 30
drag, startPoint x: 682, startPoint y: 469, endPoint x: 362, endPoint y: 451, distance: 320.7
click at [362, 490] on font "如果使用 TypeScript，您的运行时必须支持内置的 WebSocket 支持（Node 22.4.0 或更高版本，Deno 1.4 或更高，Bun 1.…" at bounding box center [574, 505] width 427 height 30
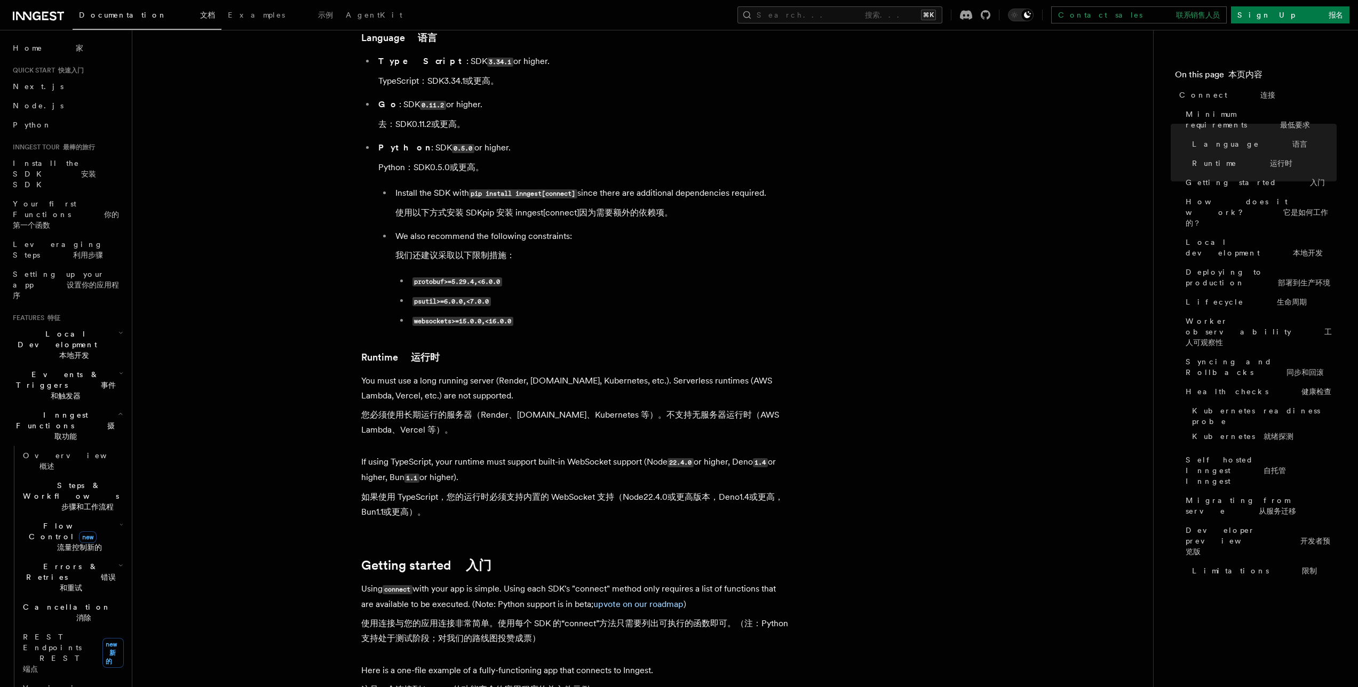
click at [362, 492] on font "如果使用 TypeScript，您的运行时必须支持内置的 WebSocket 支持（Node 22.4.0 或更高版本，Deno 1.4 或更高，Bun 1.…" at bounding box center [572, 504] width 422 height 25
drag, startPoint x: 365, startPoint y: 451, endPoint x: 534, endPoint y: 472, distance: 170.0
click at [533, 490] on font "如果使用 TypeScript，您的运行时必须支持内置的 WebSocket 支持（Node 22.4.0 或更高版本，Deno 1.4 或更高，Bun 1.…" at bounding box center [574, 505] width 427 height 30
click at [535, 490] on font "如果使用 TypeScript，您的运行时必须支持内置的 WebSocket 支持（Node 22.4.0 或更高版本，Deno 1.4 或更高，Bun 1.…" at bounding box center [574, 505] width 427 height 30
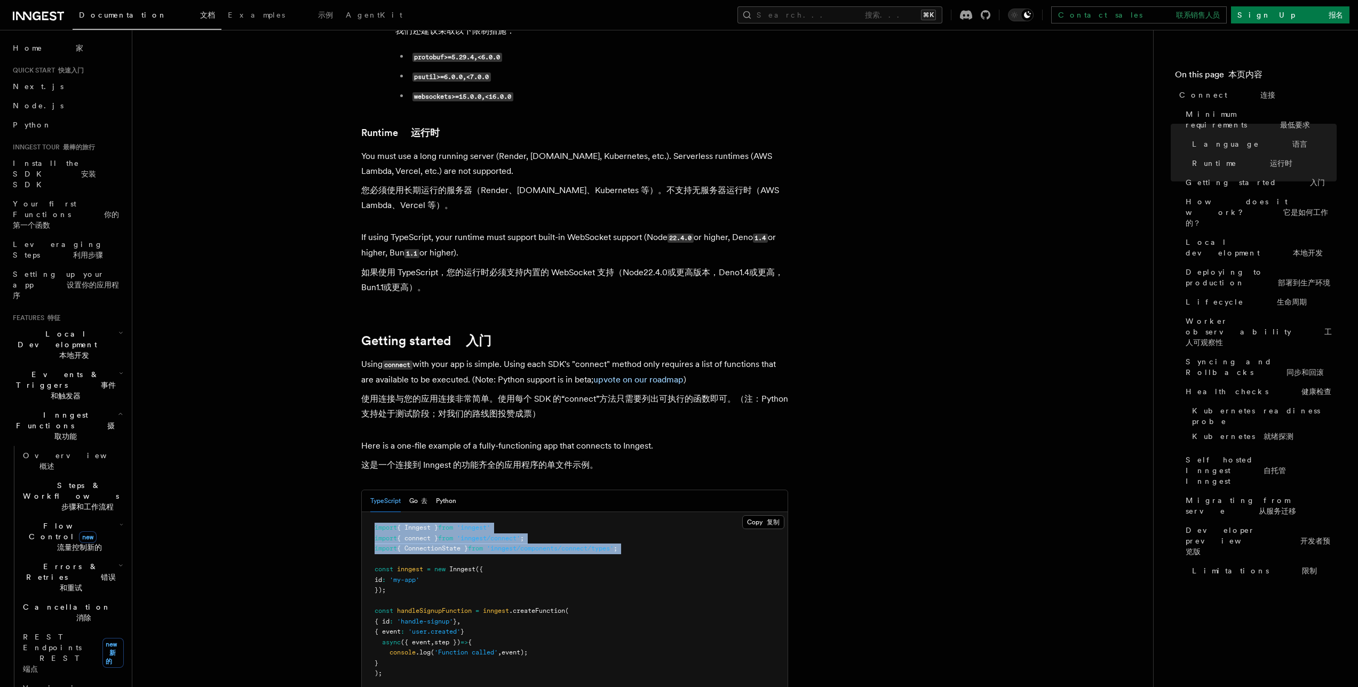
scroll to position [868, 0]
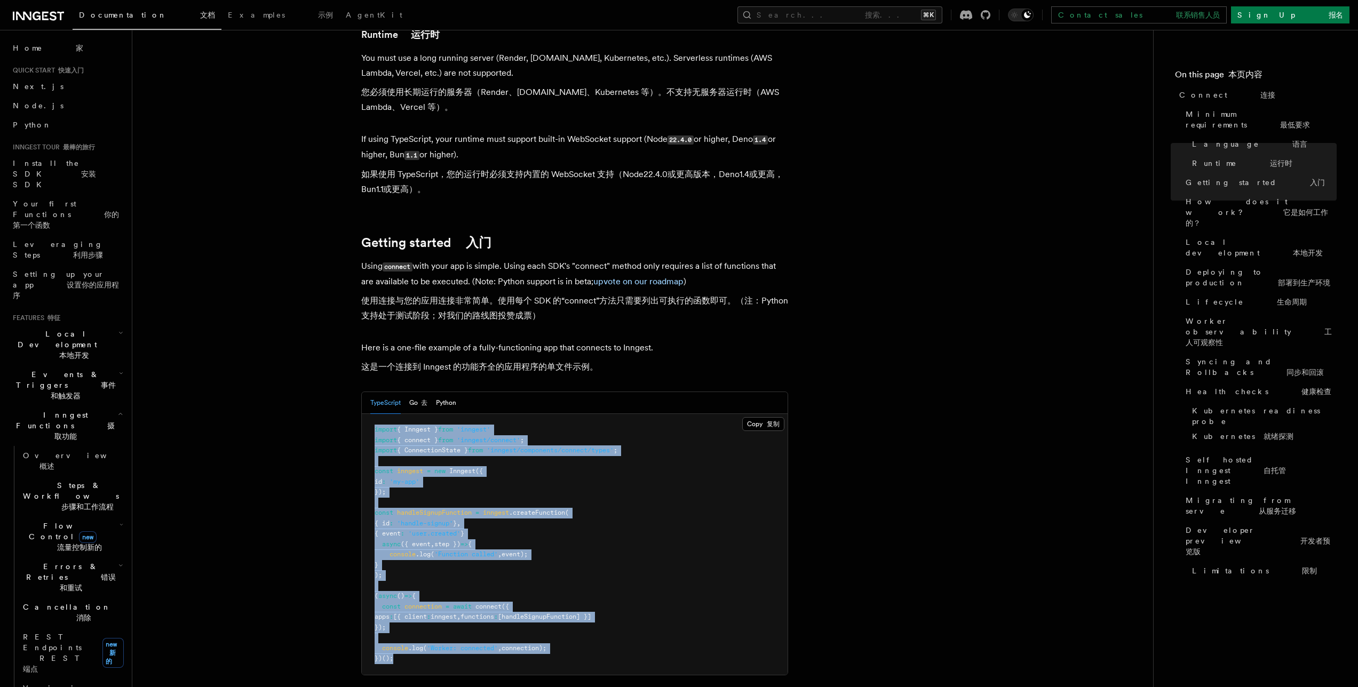
drag, startPoint x: 364, startPoint y: 496, endPoint x: 573, endPoint y: 628, distance: 247.1
click at [573, 628] on pre "import { Inngest } from 'inngest' import { connect } from 'inngest/connect' ; i…" at bounding box center [575, 544] width 426 height 261
copy code "import { Inngest } from 'inngest' import { connect } from 'inngest/connect' ; i…"
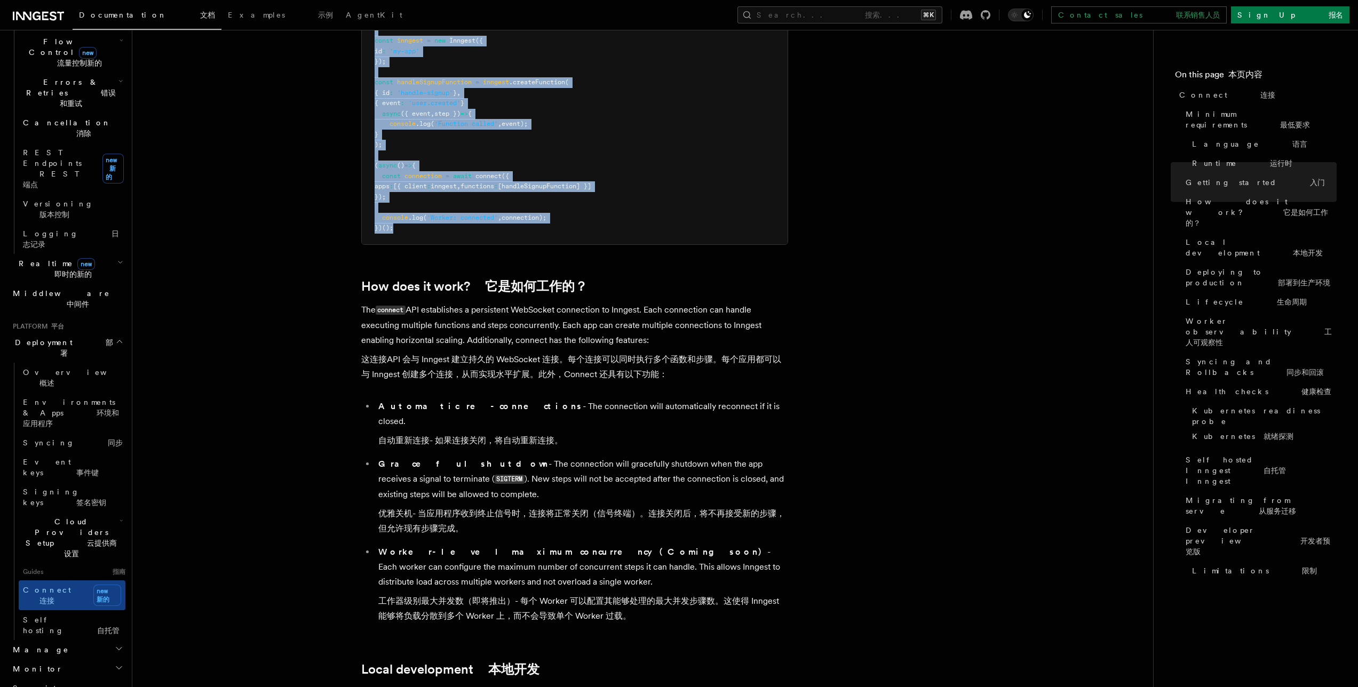
scroll to position [1354, 0]
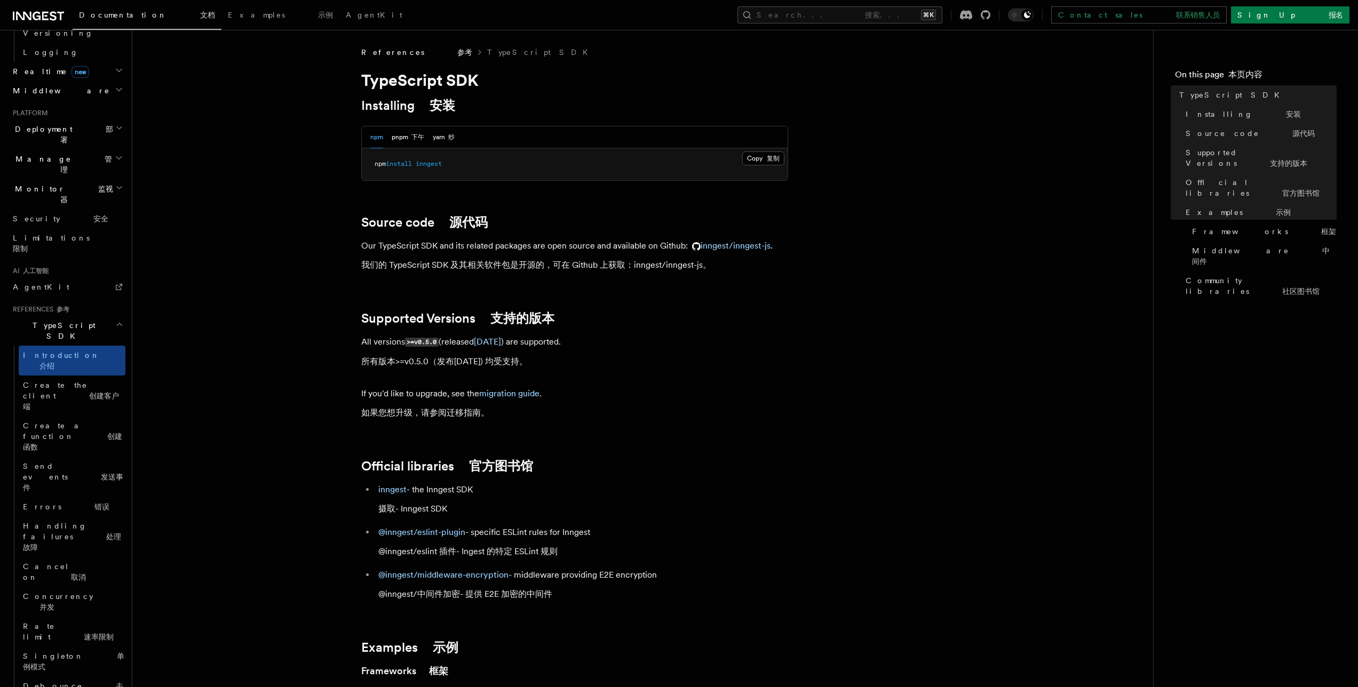
scroll to position [566, 0]
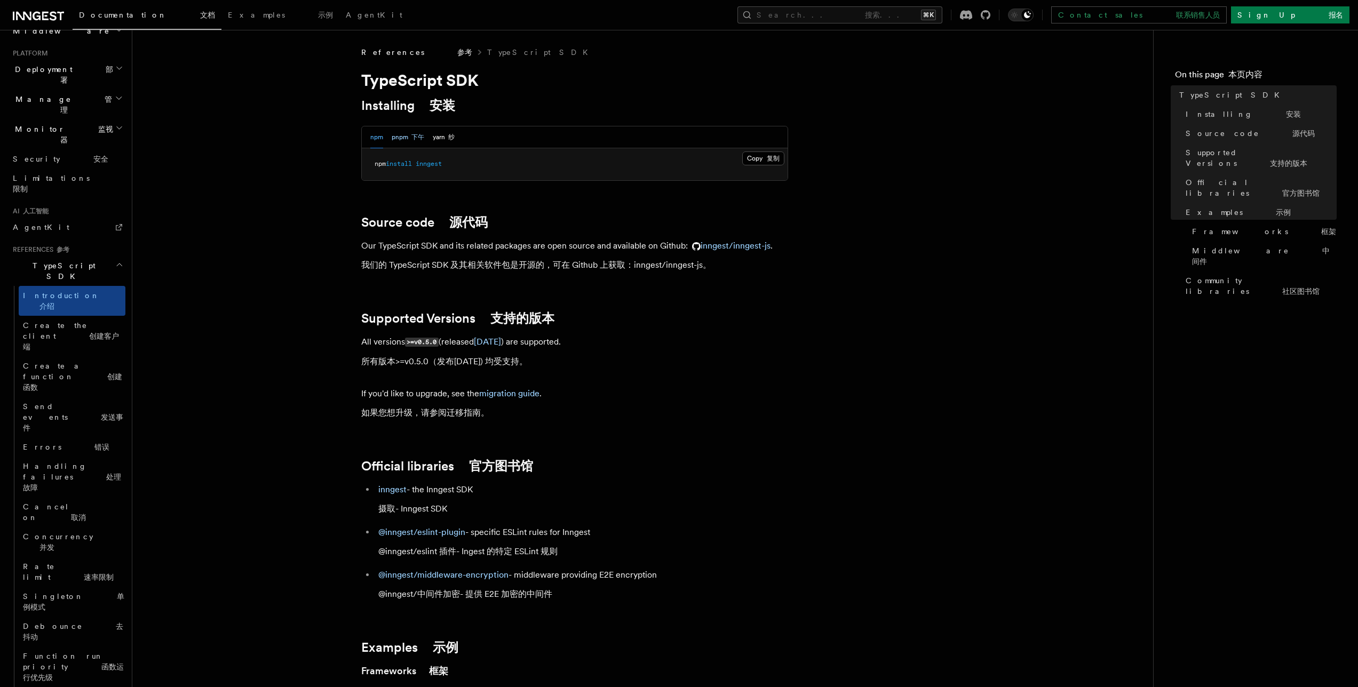
click at [398, 134] on button "pnpm 下午" at bounding box center [408, 137] width 33 height 22
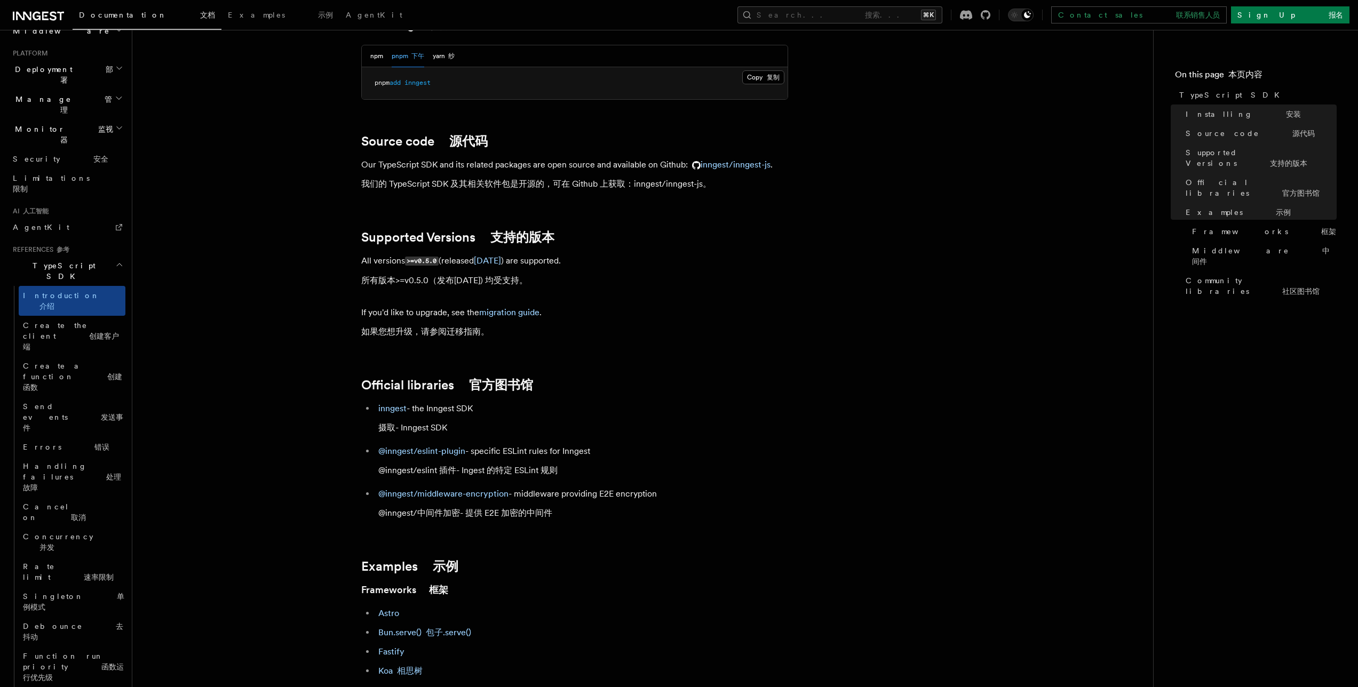
scroll to position [0, 0]
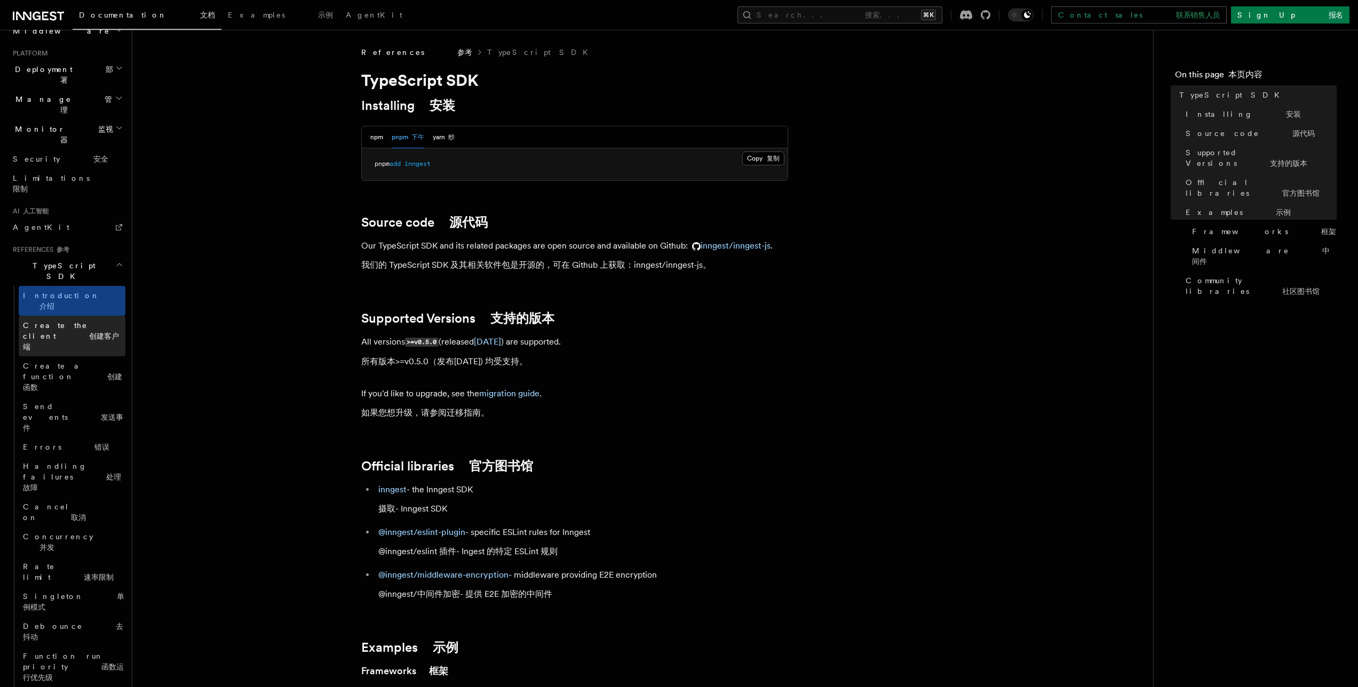
click at [76, 316] on link "Create the client 创建客户端" at bounding box center [72, 336] width 107 height 41
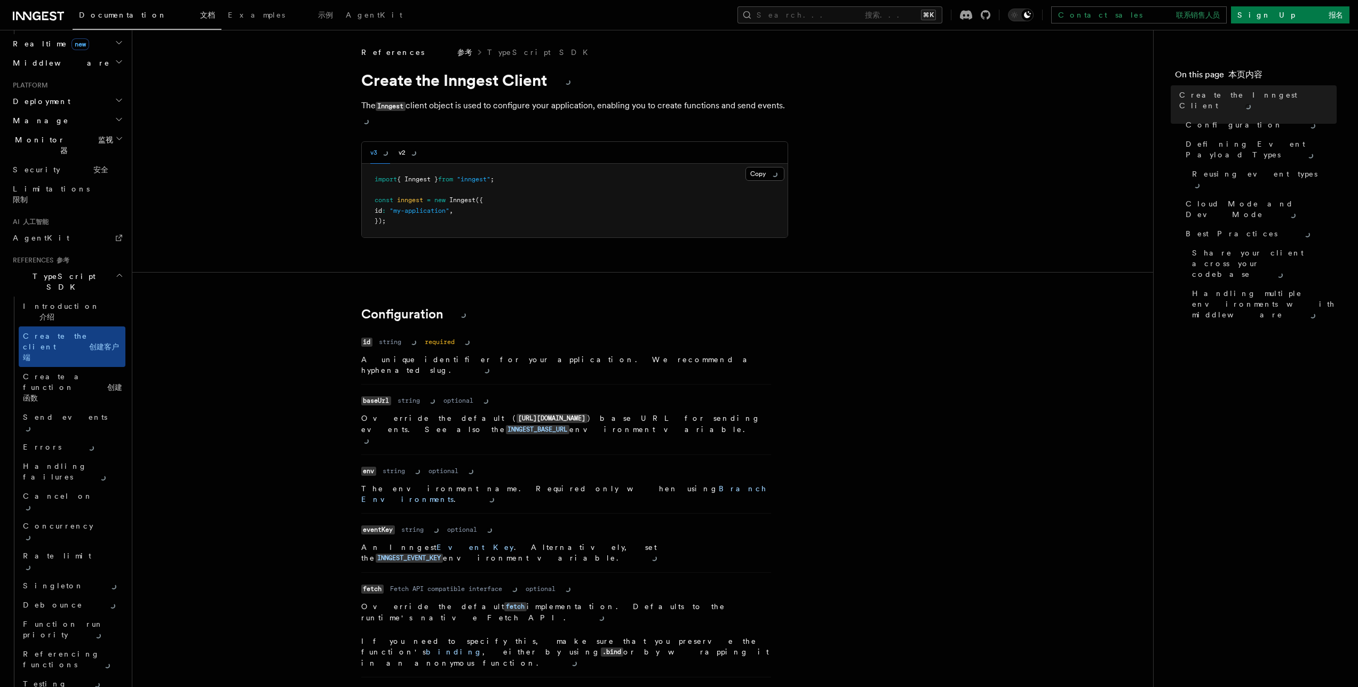
scroll to position [566, 0]
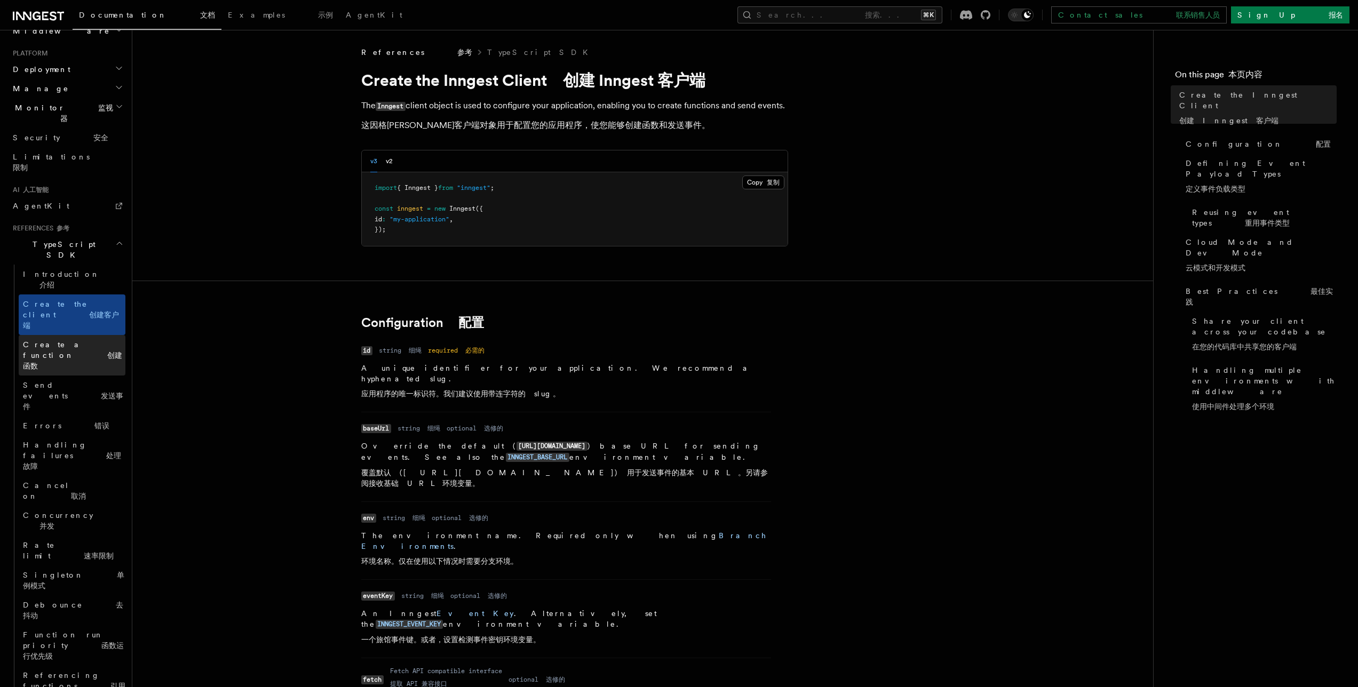
click at [88, 351] on font "创建函数" at bounding box center [72, 360] width 99 height 19
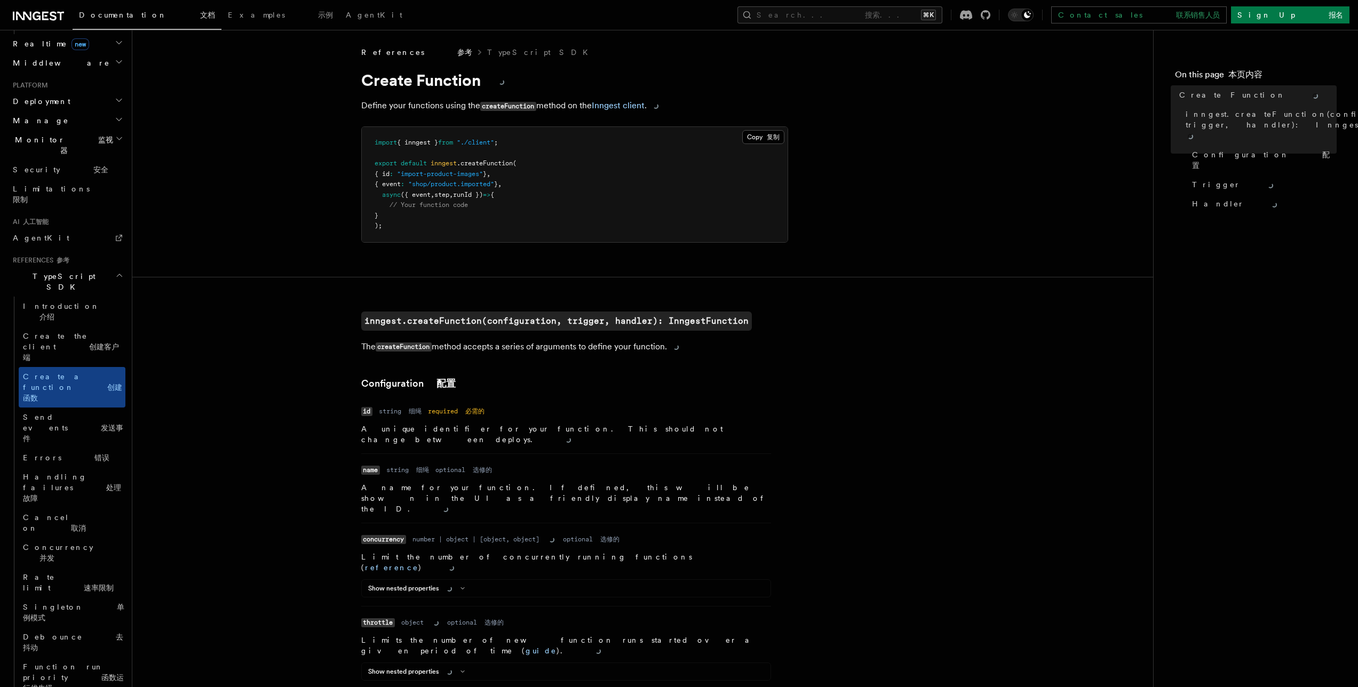
scroll to position [566, 0]
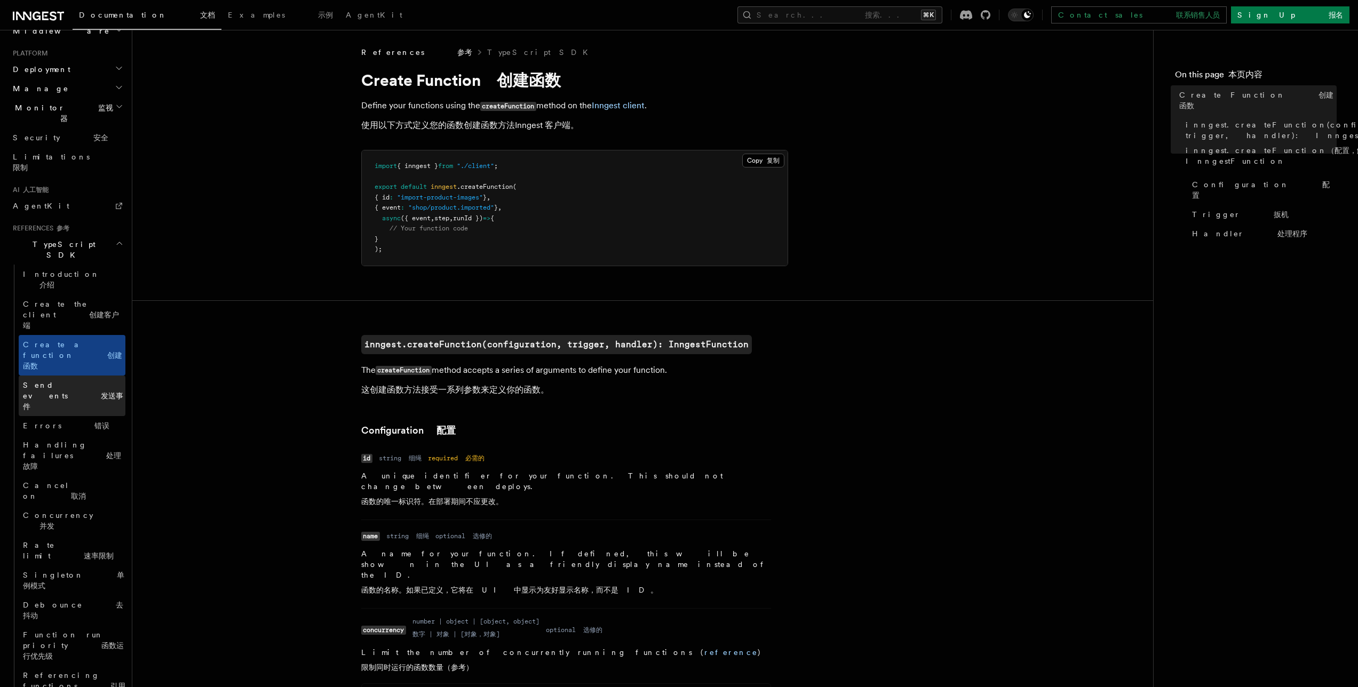
click at [78, 392] on font "发送事件" at bounding box center [73, 401] width 100 height 19
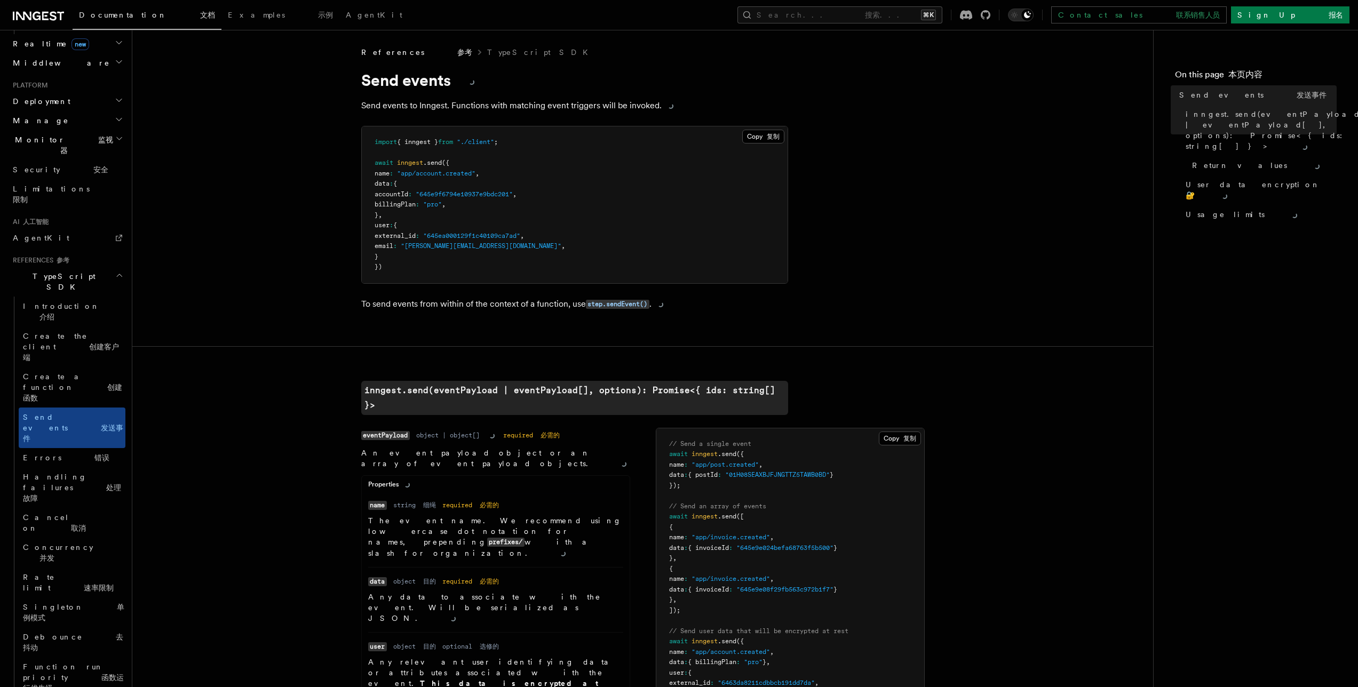
scroll to position [566, 0]
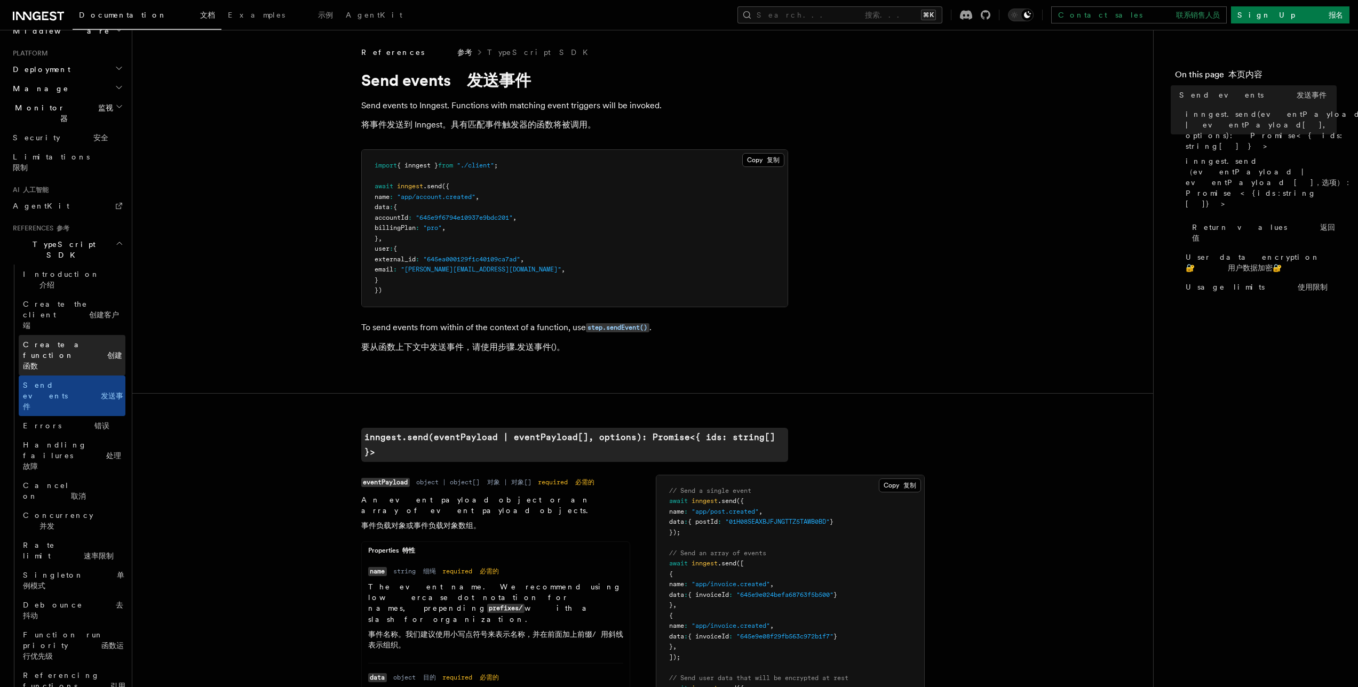
click at [76, 335] on link "Create a function 创建函数" at bounding box center [72, 355] width 107 height 41
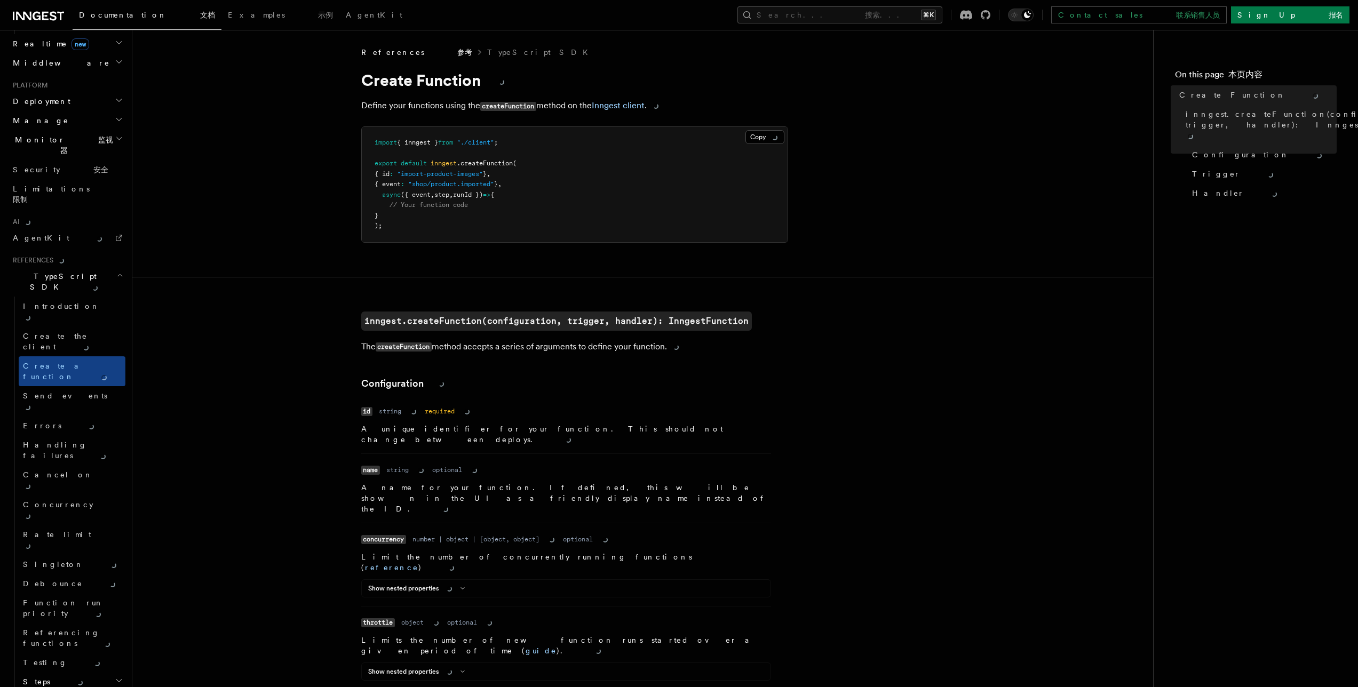
scroll to position [566, 0]
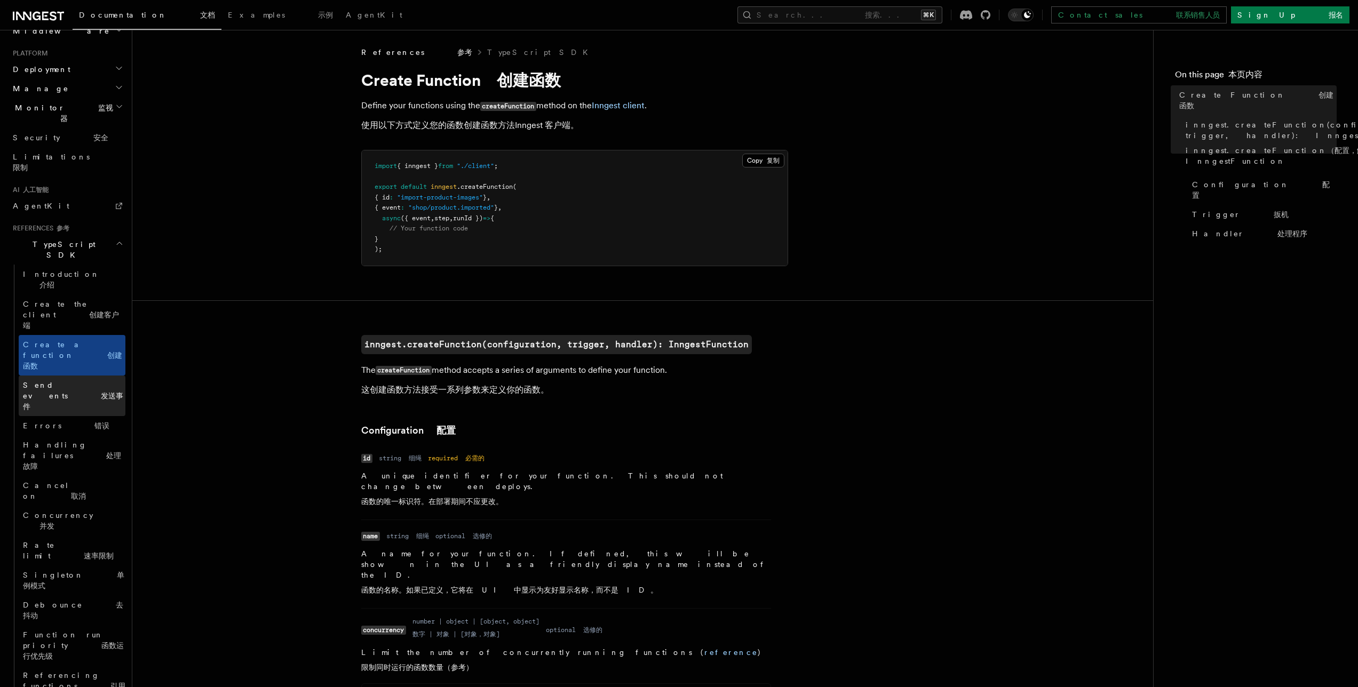
click at [47, 381] on span "Send events 发送事件" at bounding box center [73, 396] width 100 height 30
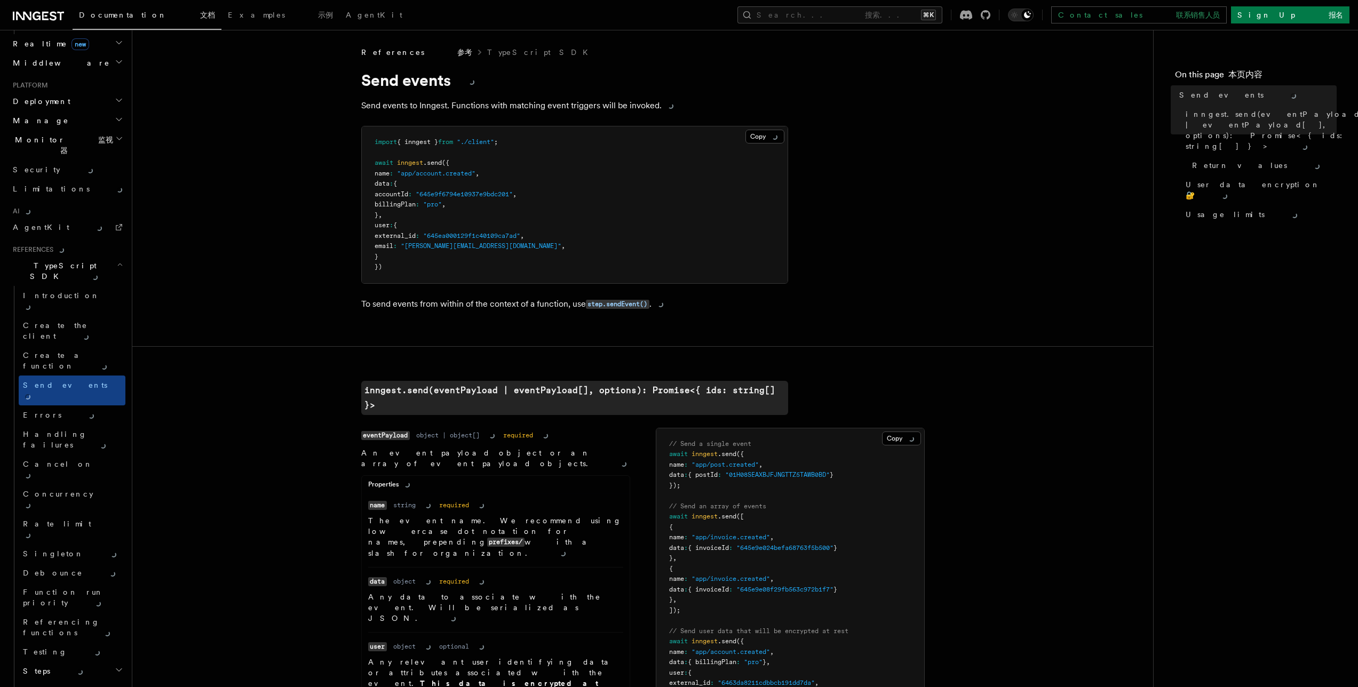
scroll to position [566, 0]
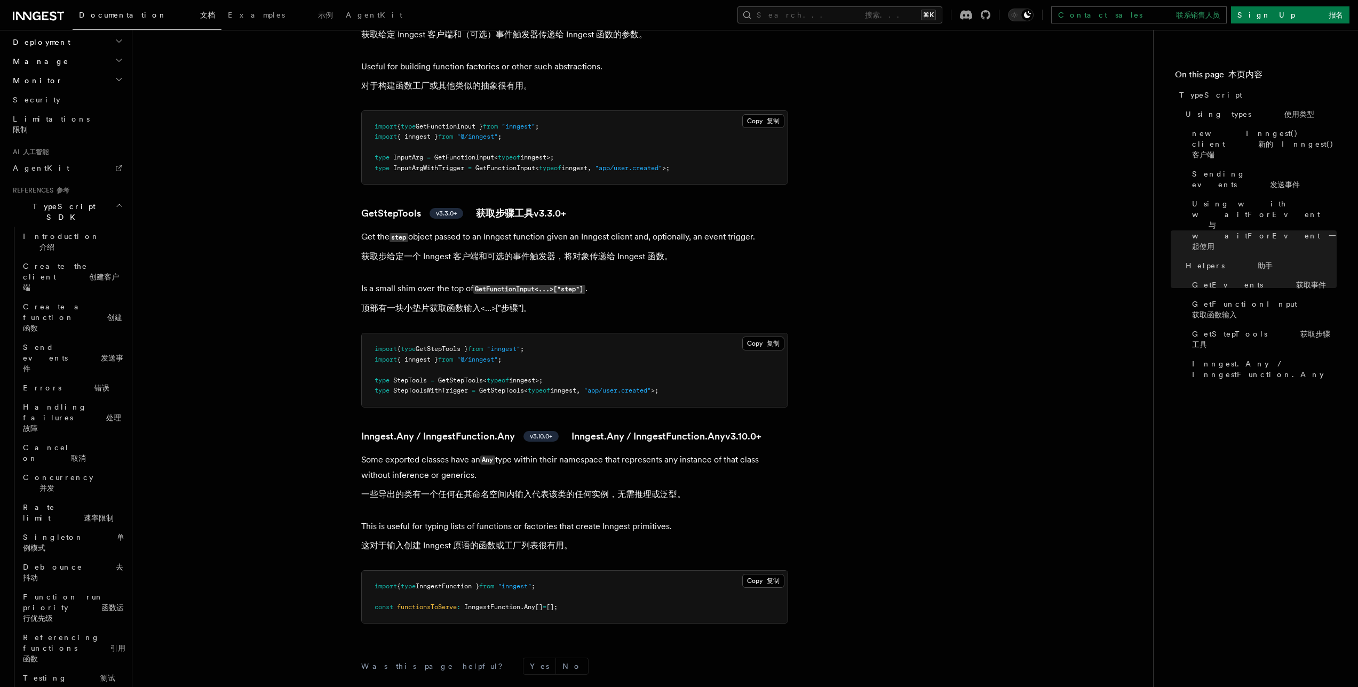
scroll to position [600, 0]
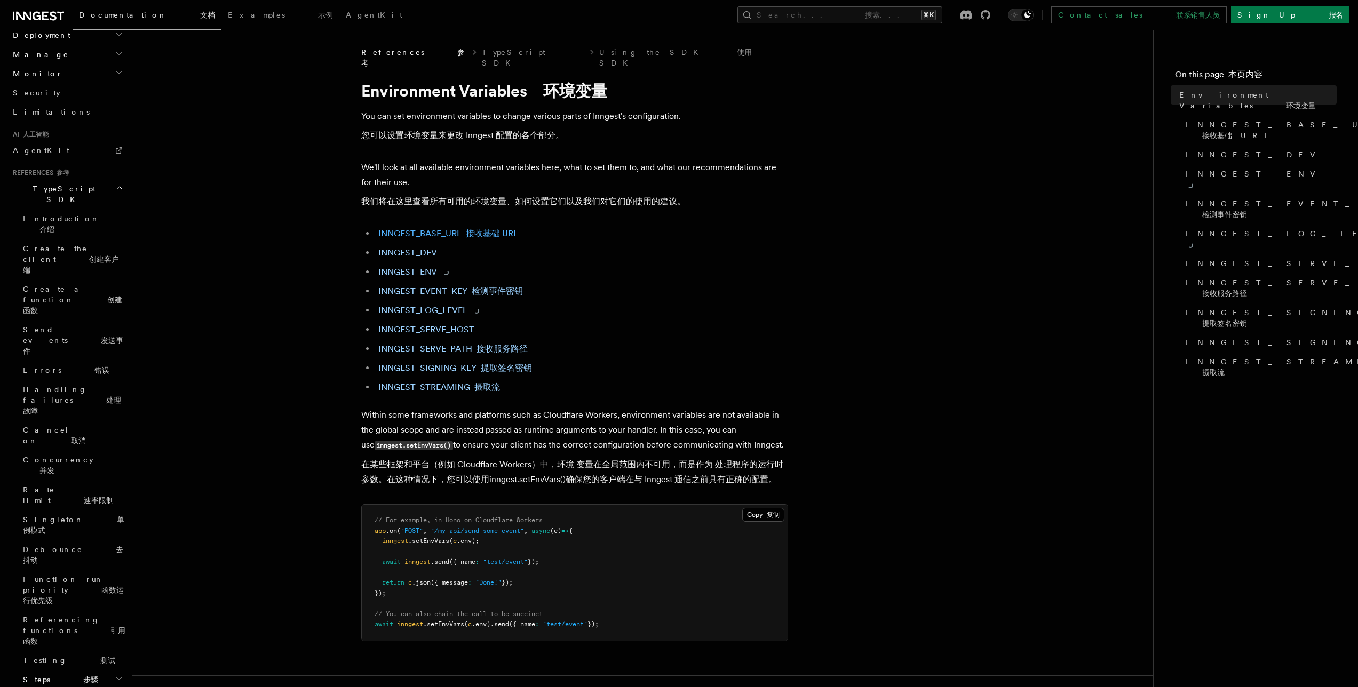
click at [446, 228] on link "INNGEST_BASE_URL 接收基础 URL" at bounding box center [448, 233] width 140 height 10
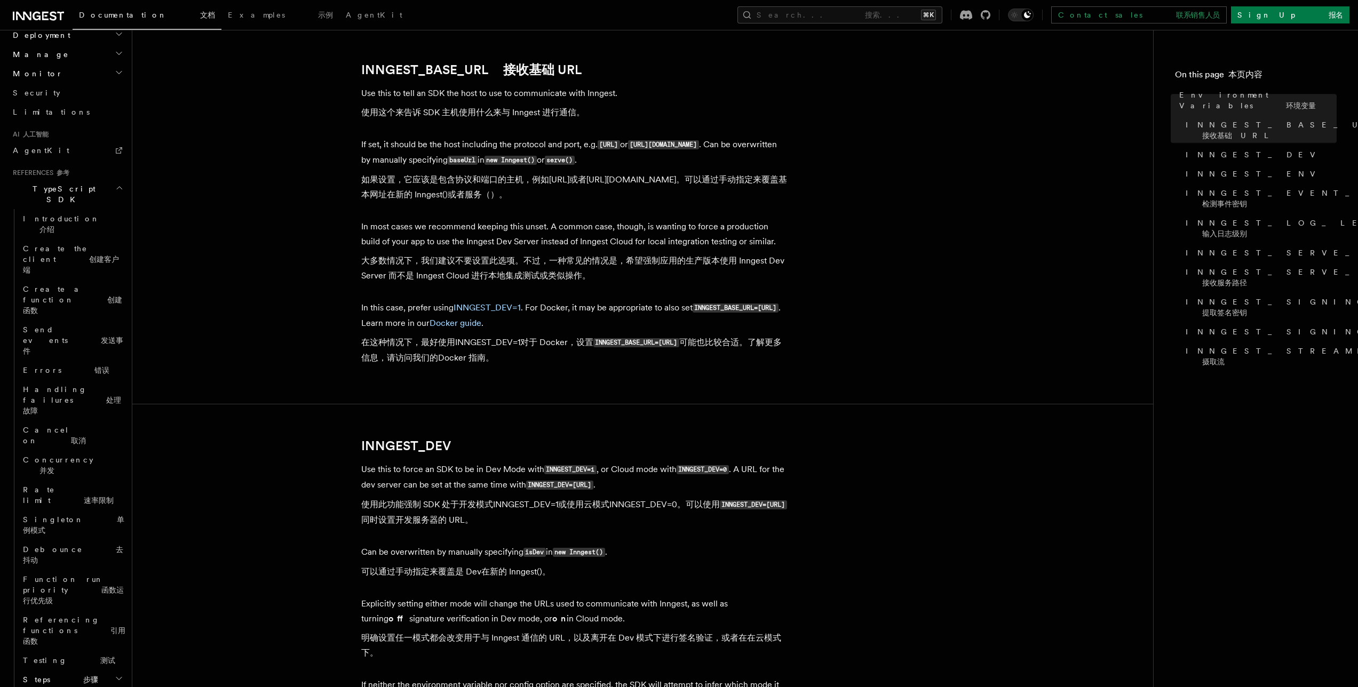
scroll to position [648, 0]
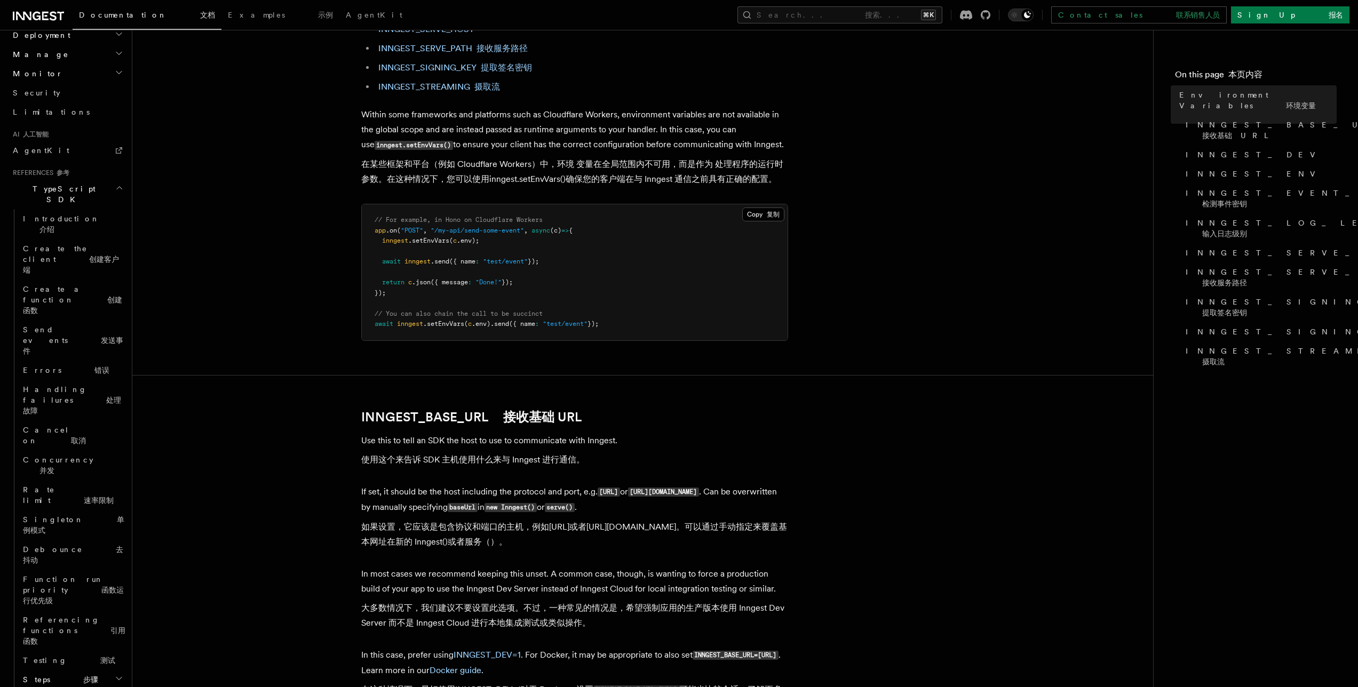
scroll to position [0, 0]
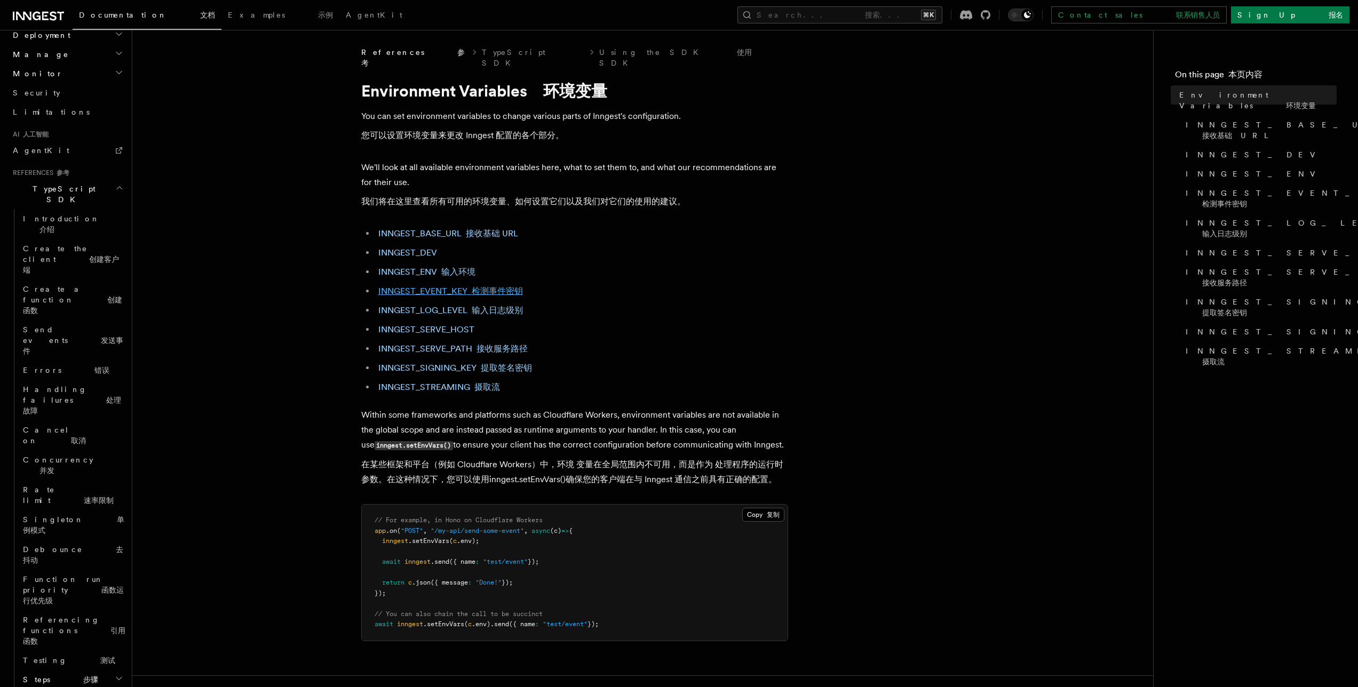
click at [431, 286] on link "INNGEST_EVENT_KEY 检测事件密钥" at bounding box center [450, 291] width 145 height 10
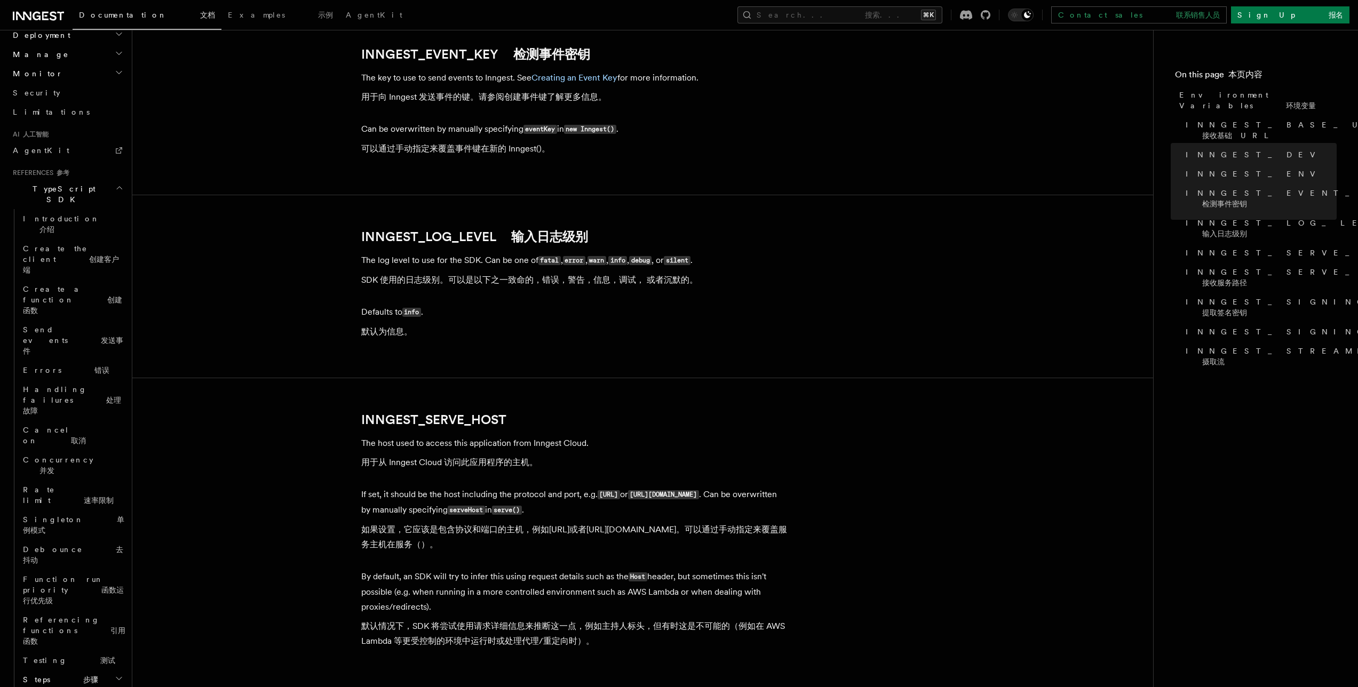
scroll to position [1668, 0]
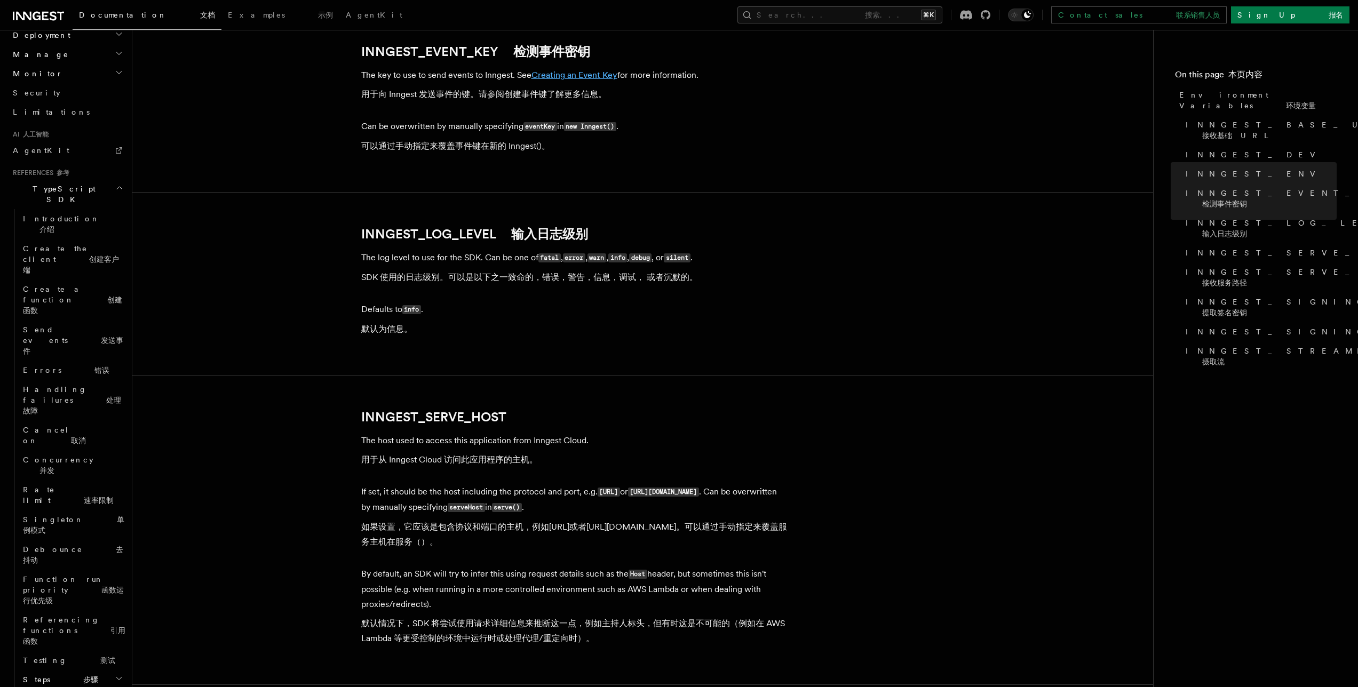
click at [565, 80] on link "Creating an Event Key" at bounding box center [575, 75] width 86 height 10
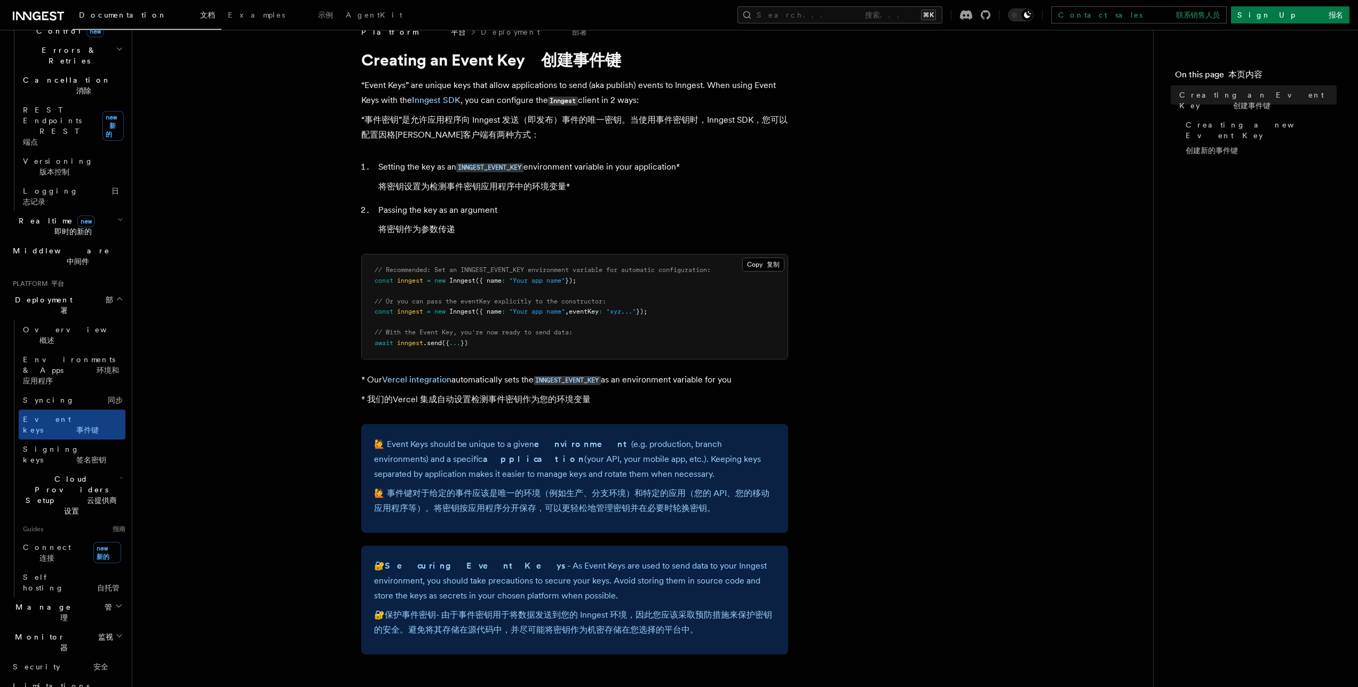
scroll to position [27, 0]
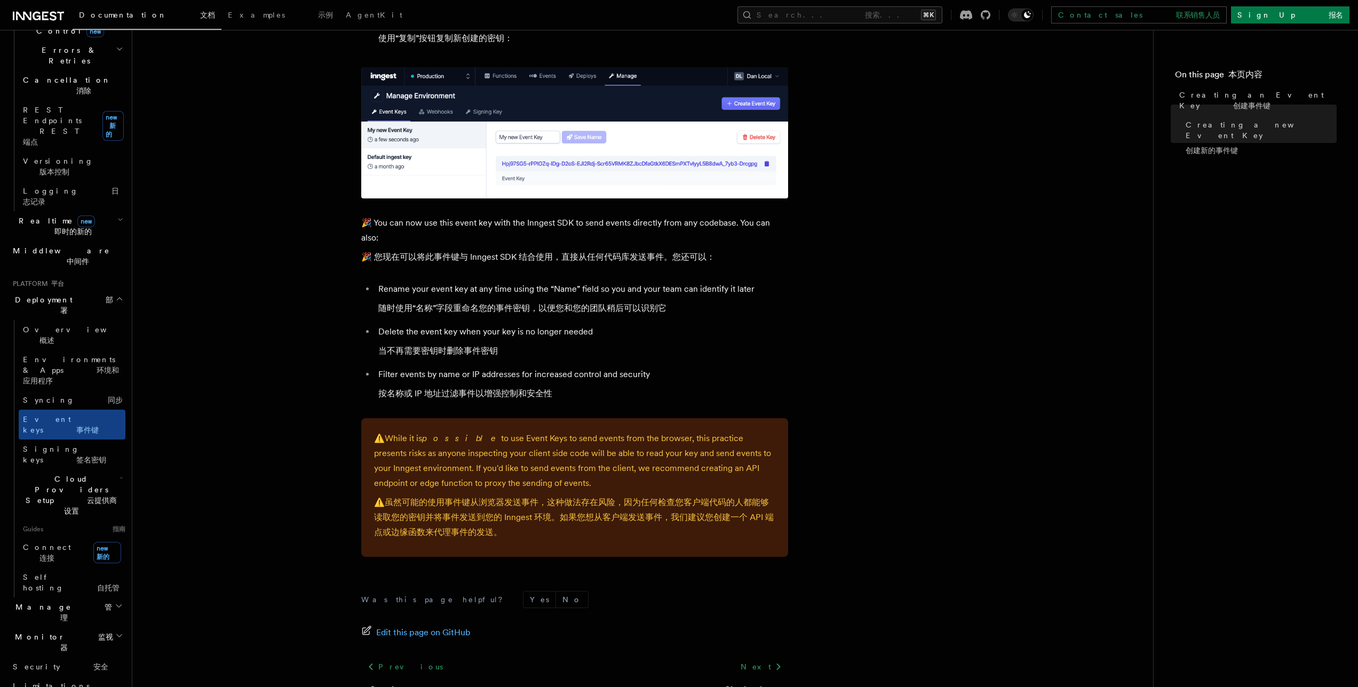
scroll to position [968, 0]
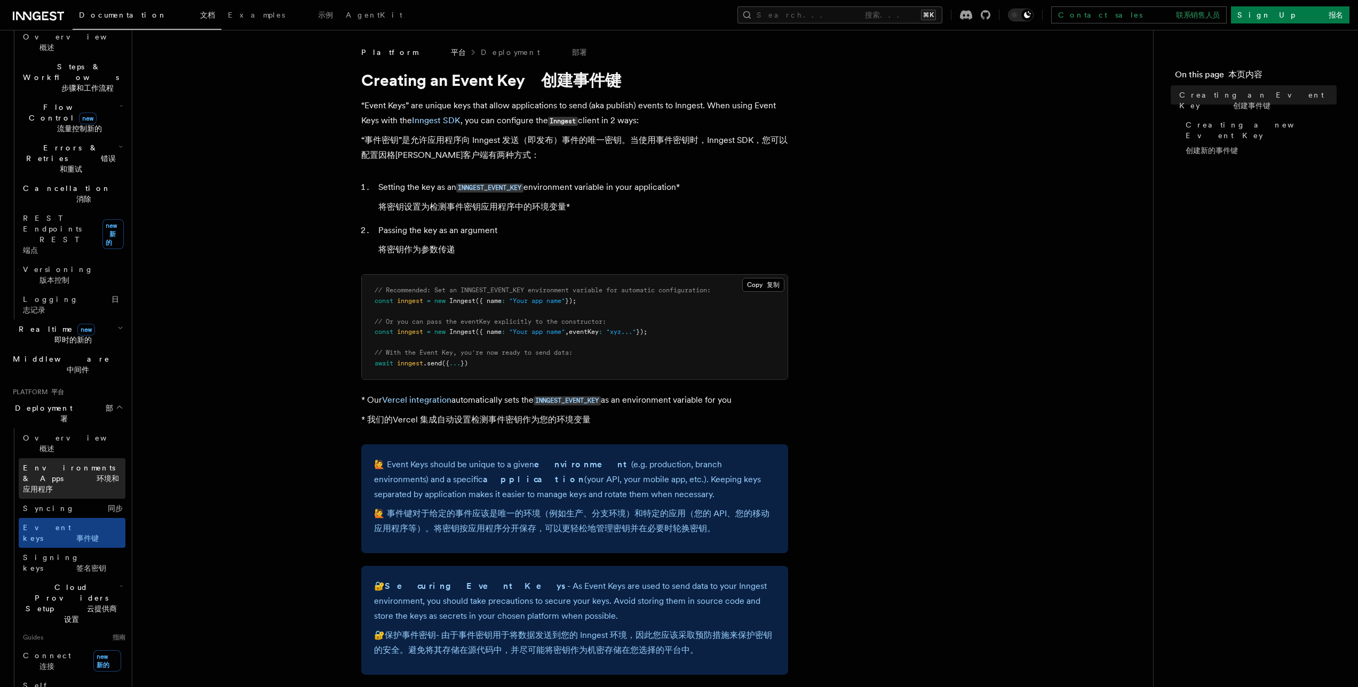
scroll to position [485, 0]
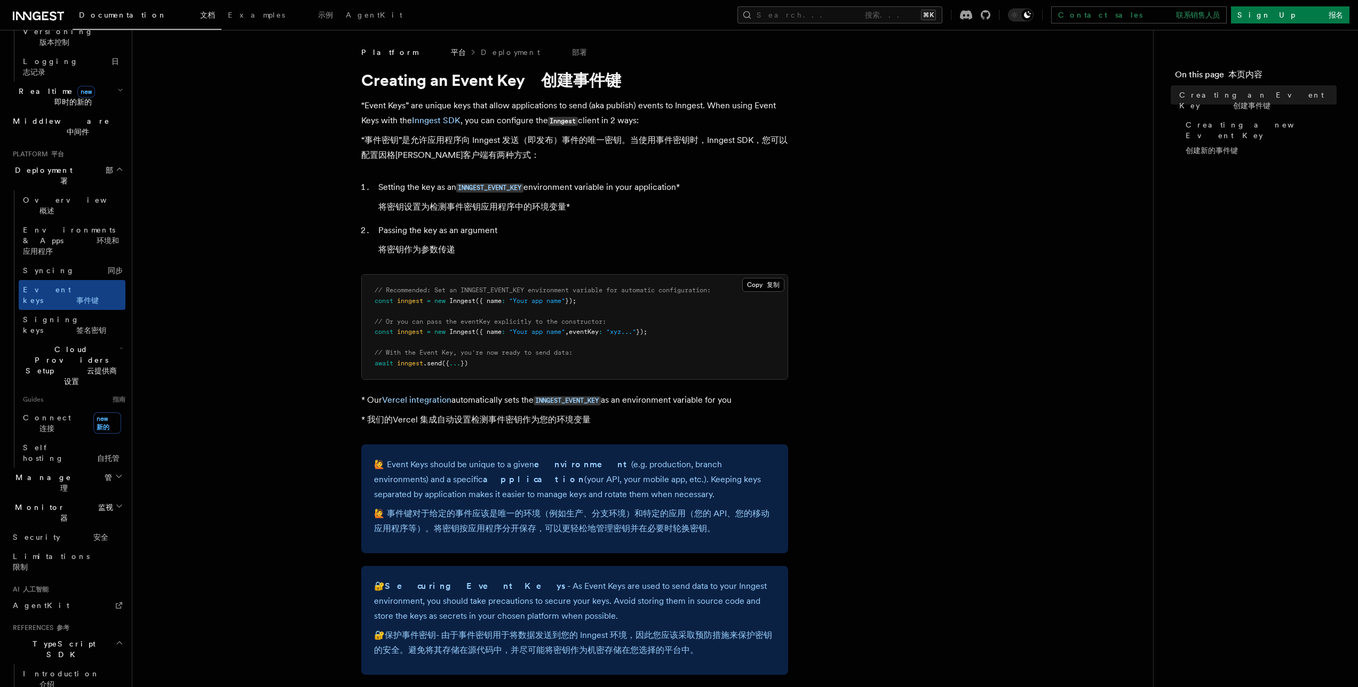
scroll to position [693, 0]
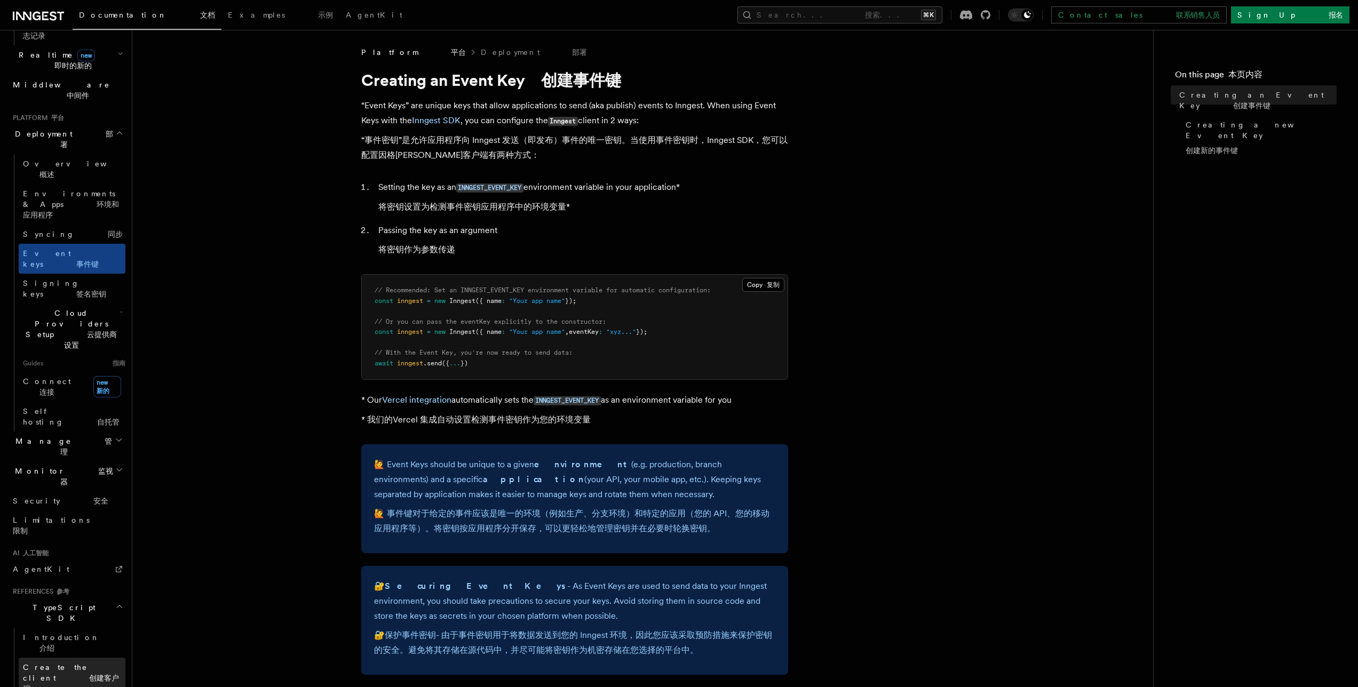
click at [82, 674] on font at bounding box center [72, 678] width 33 height 9
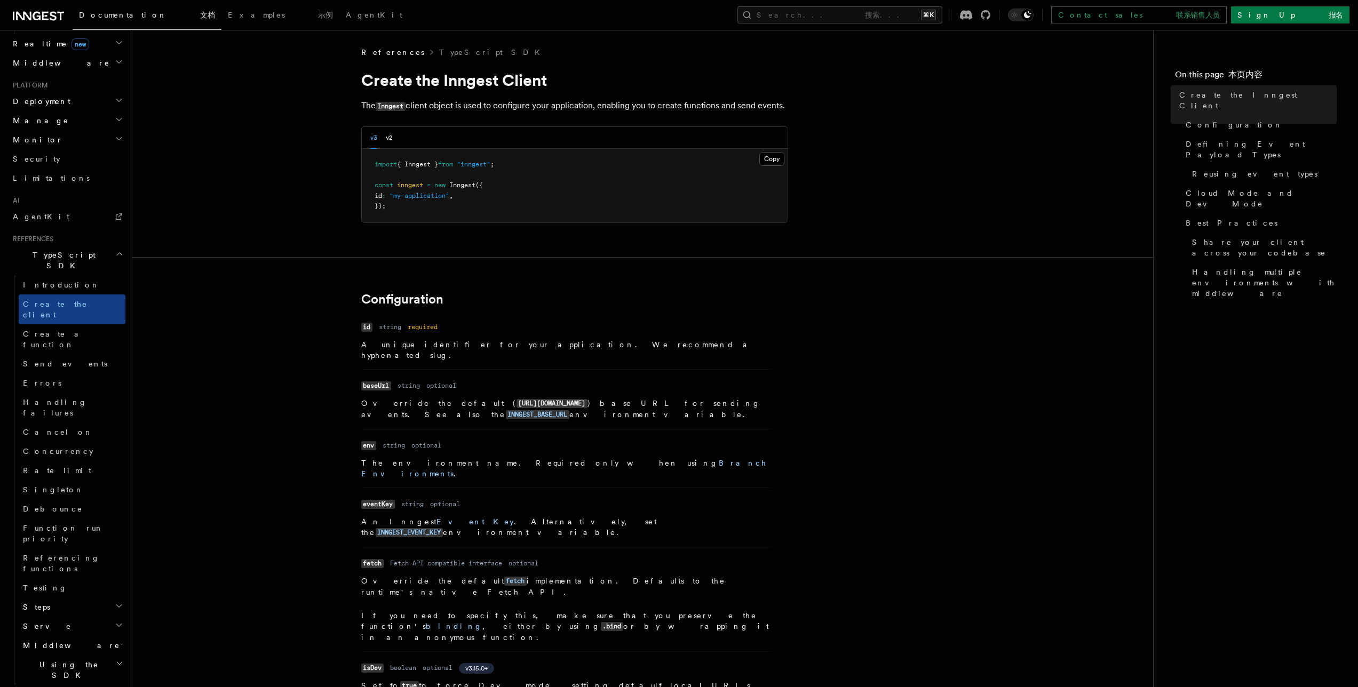
scroll to position [566, 0]
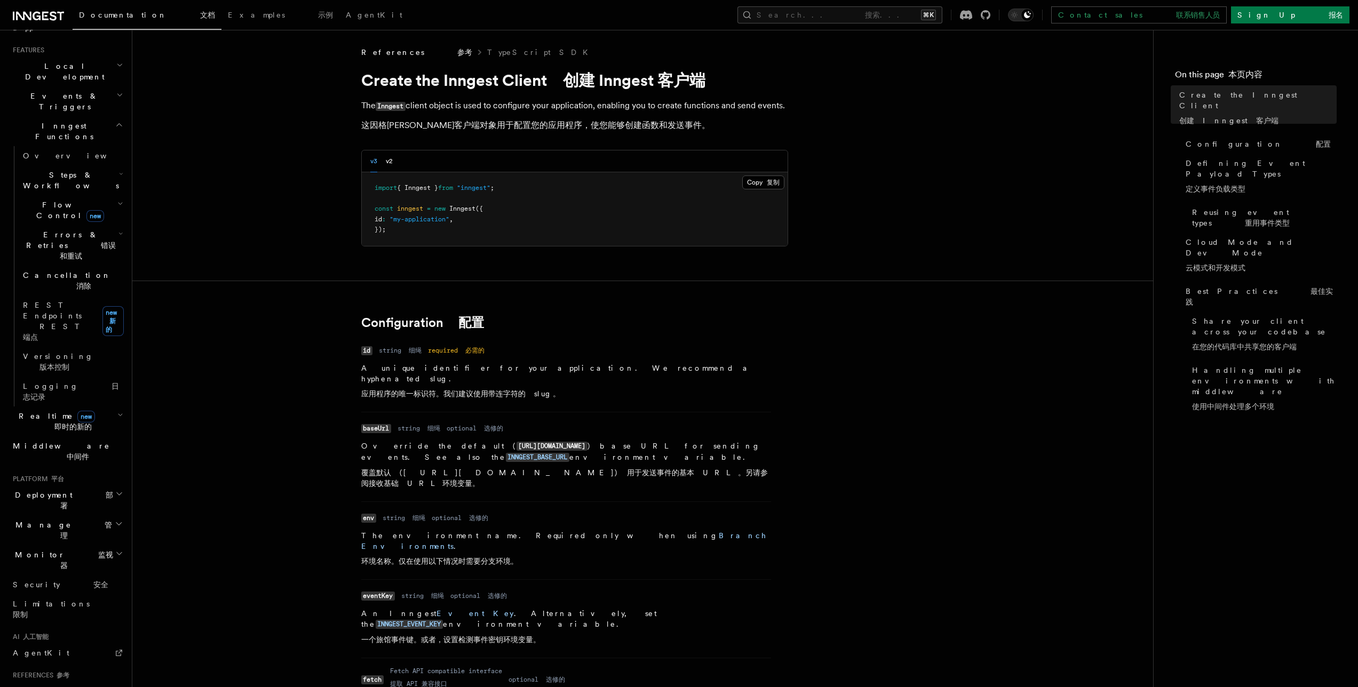
scroll to position [170, 0]
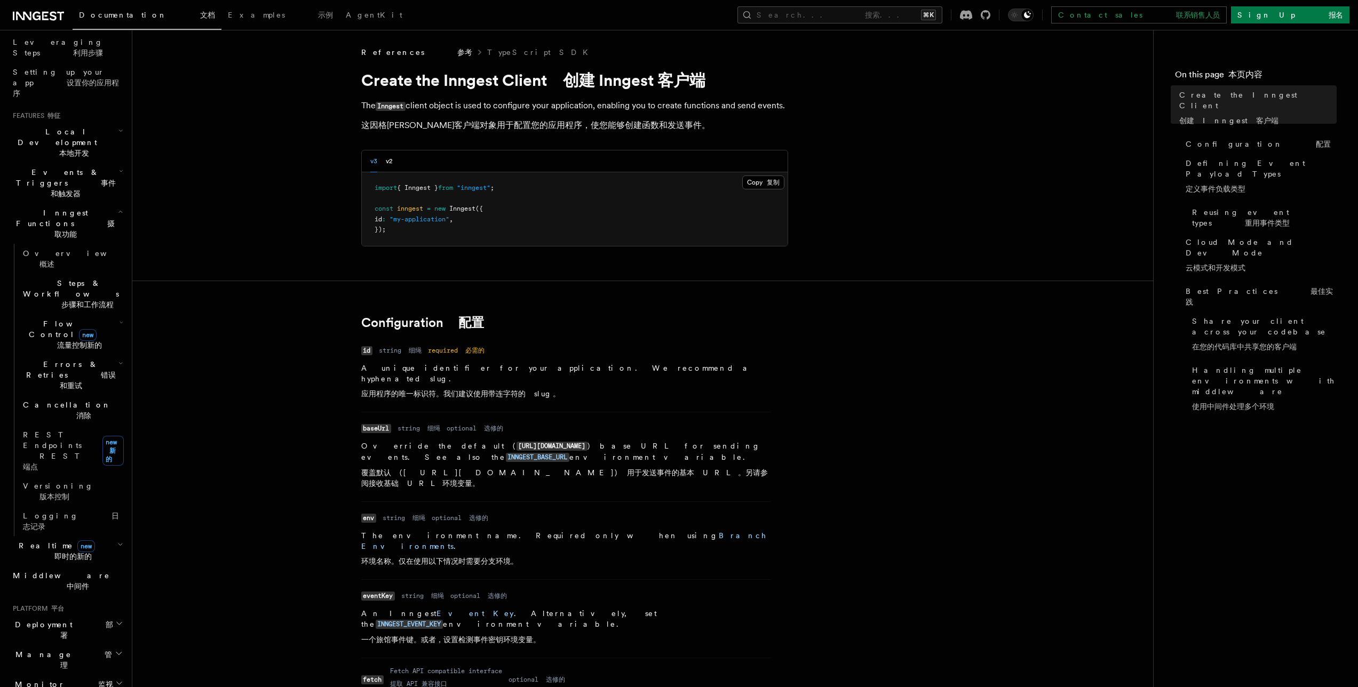
click at [65, 542] on font "button" at bounding box center [75, 551] width 74 height 19
click at [54, 572] on span "Overview 概述" at bounding box center [86, 581] width 126 height 19
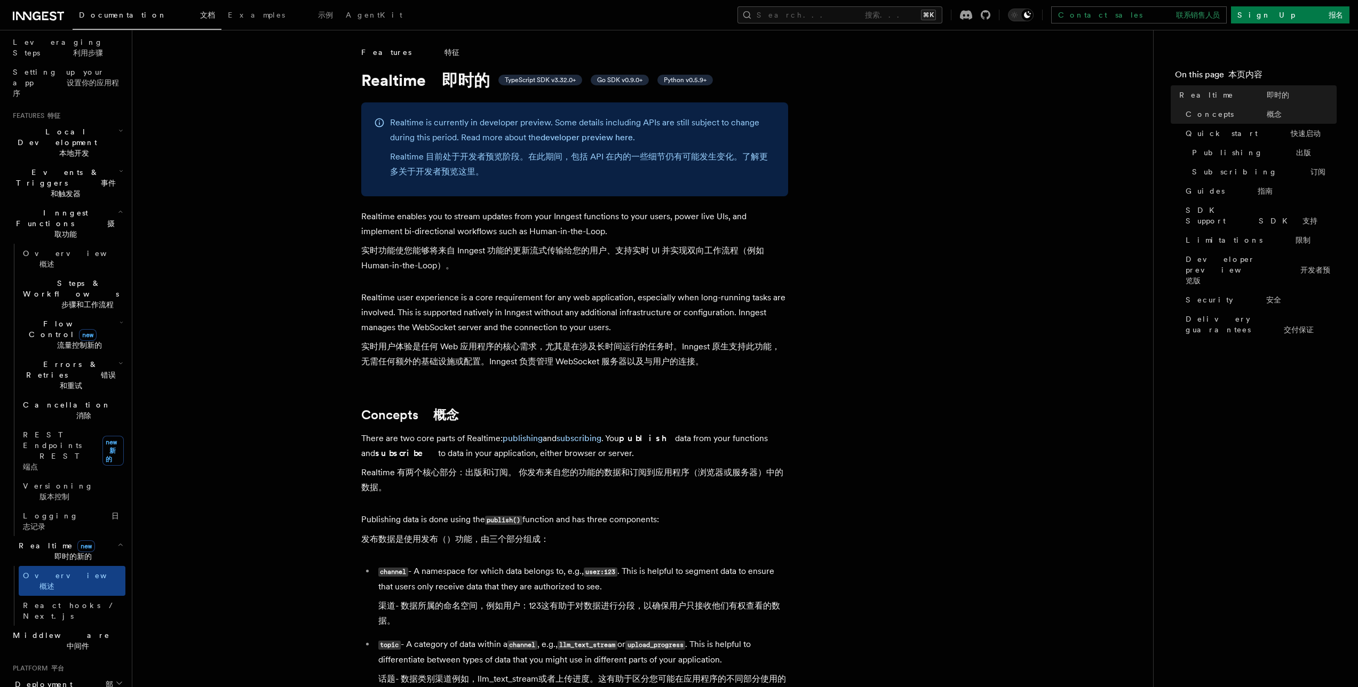
click at [44, 679] on span "Deployment 部署" at bounding box center [62, 689] width 107 height 21
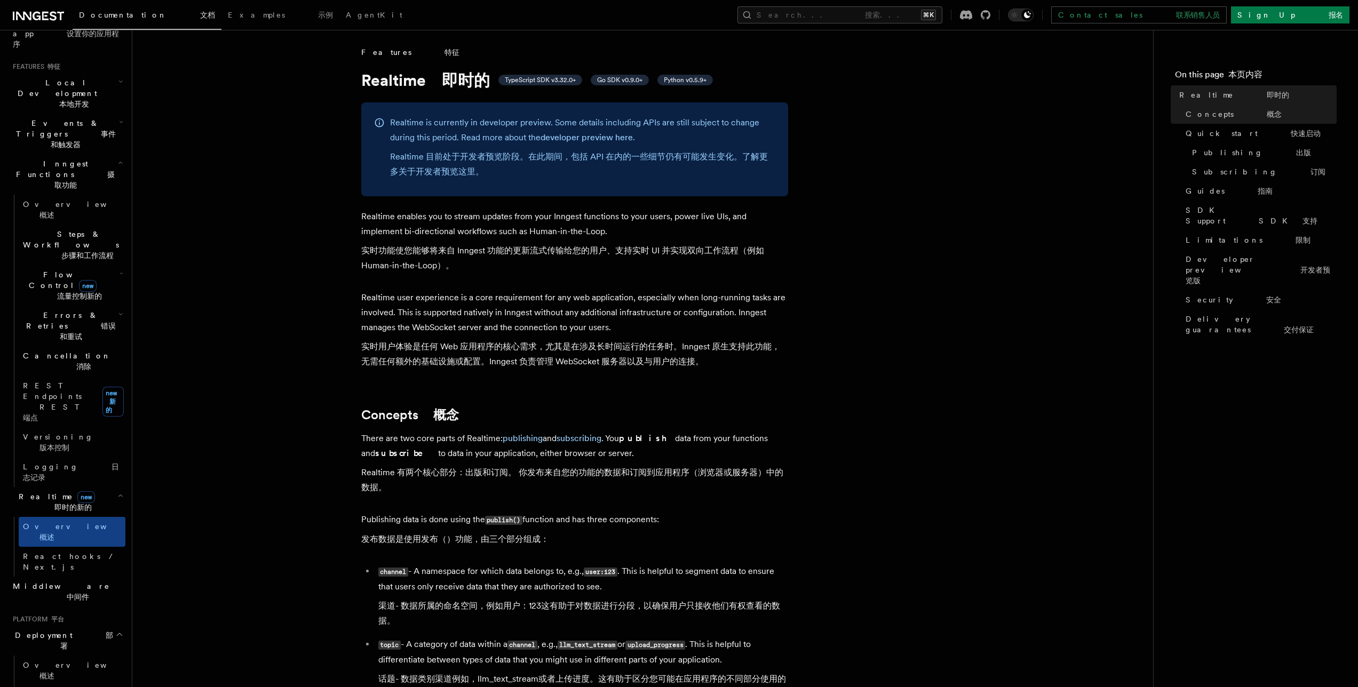
scroll to position [264, 0]
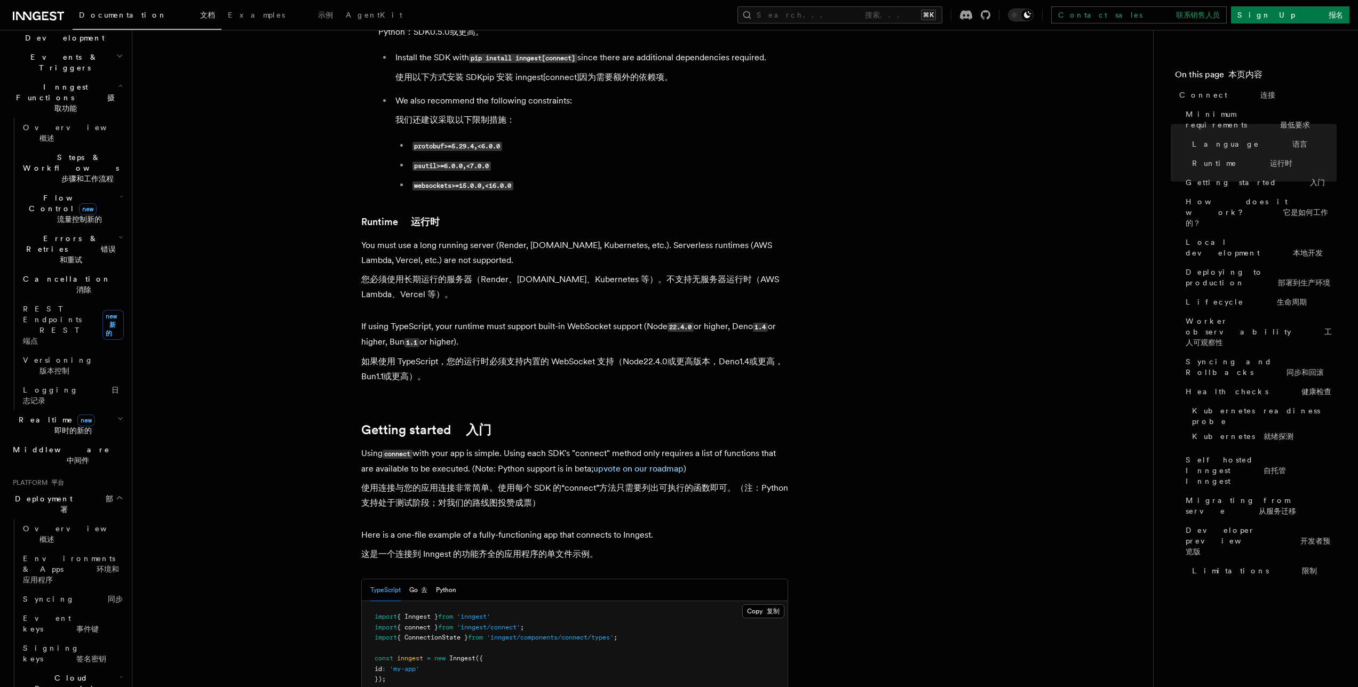
scroll to position [867, 0]
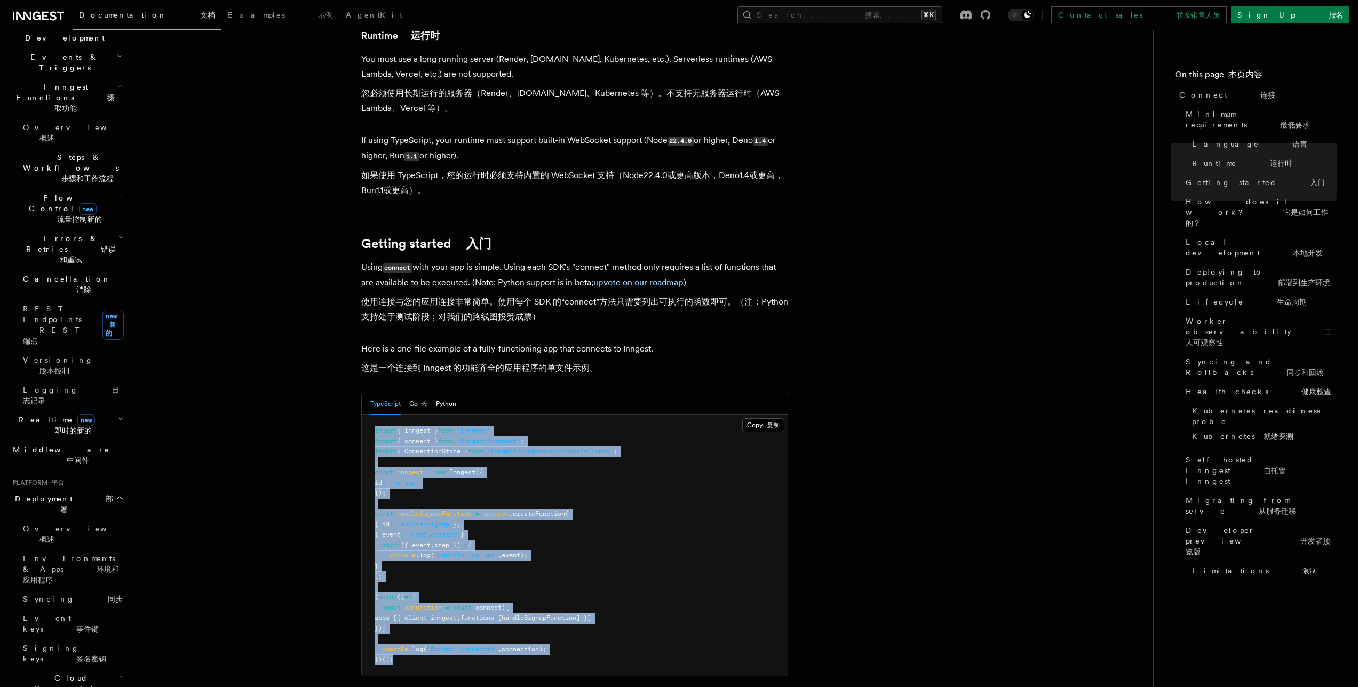
drag, startPoint x: 371, startPoint y: 390, endPoint x: 515, endPoint y: 623, distance: 273.7
click at [515, 623] on pre "import { Inngest } from 'inngest' import { connect } from 'inngest/connect' ; i…" at bounding box center [575, 545] width 426 height 261
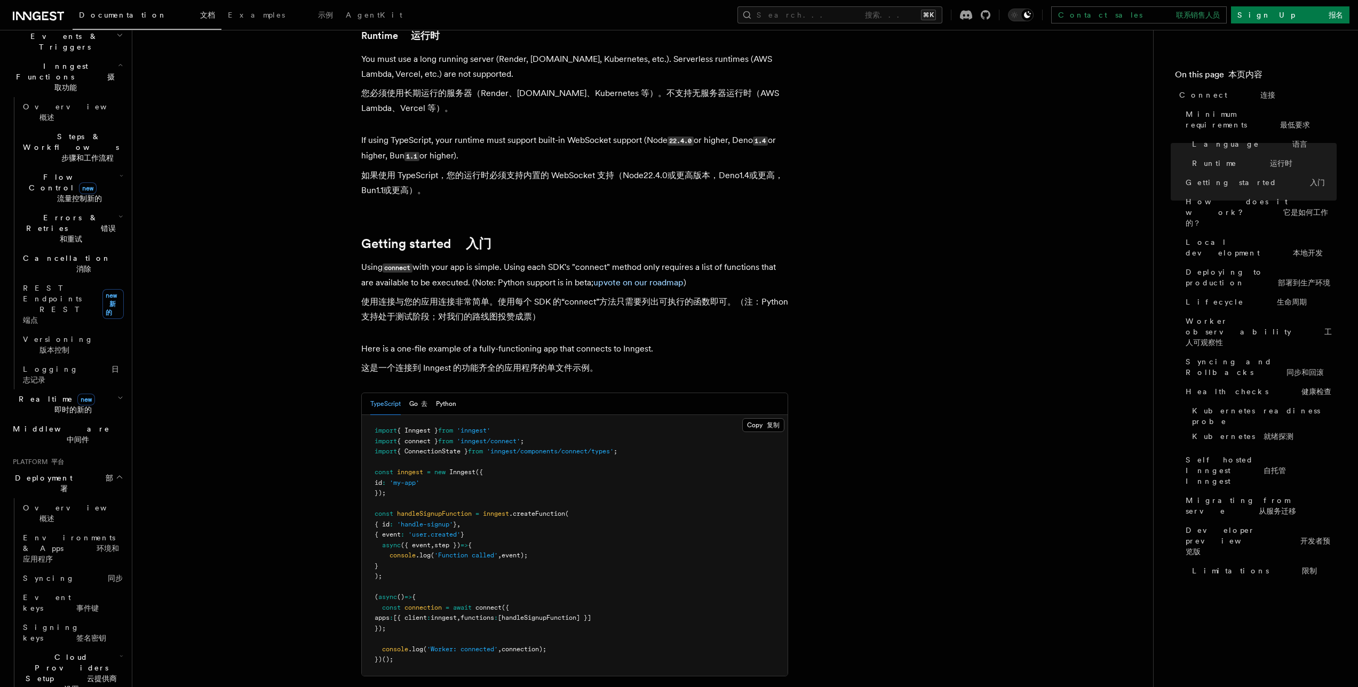
scroll to position [442, 0]
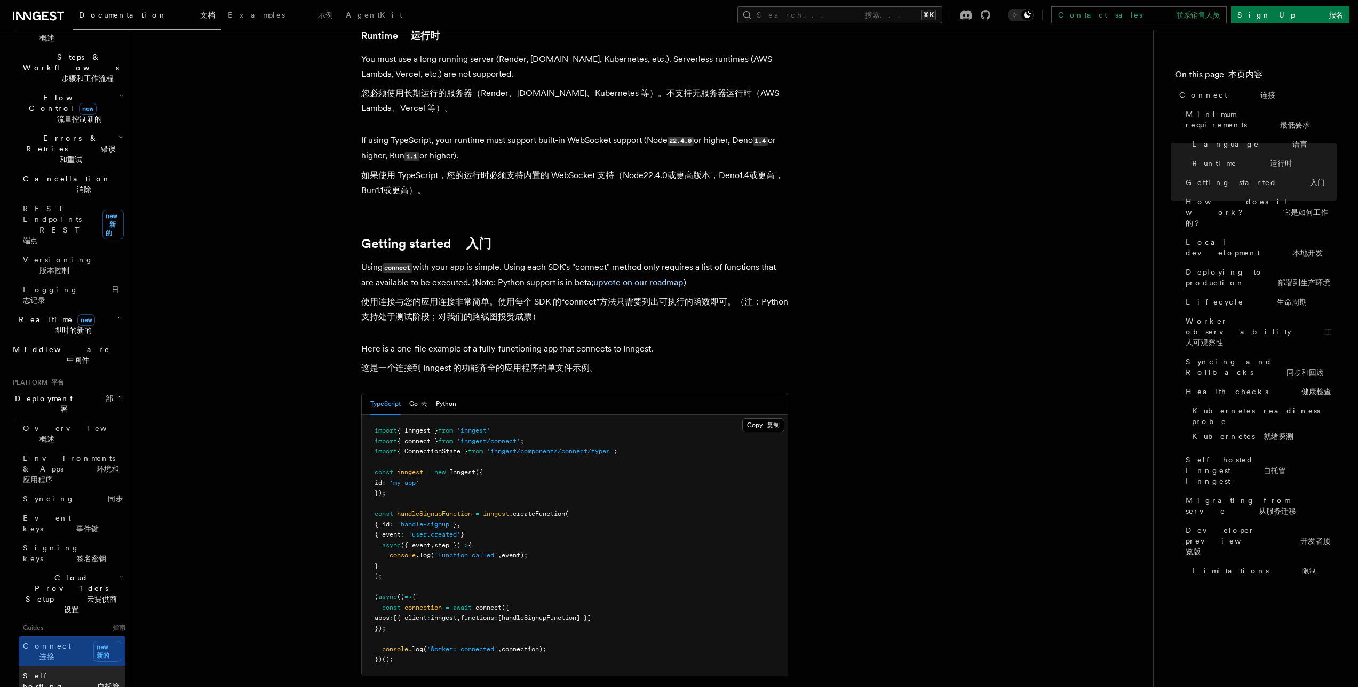
scroll to position [587, 0]
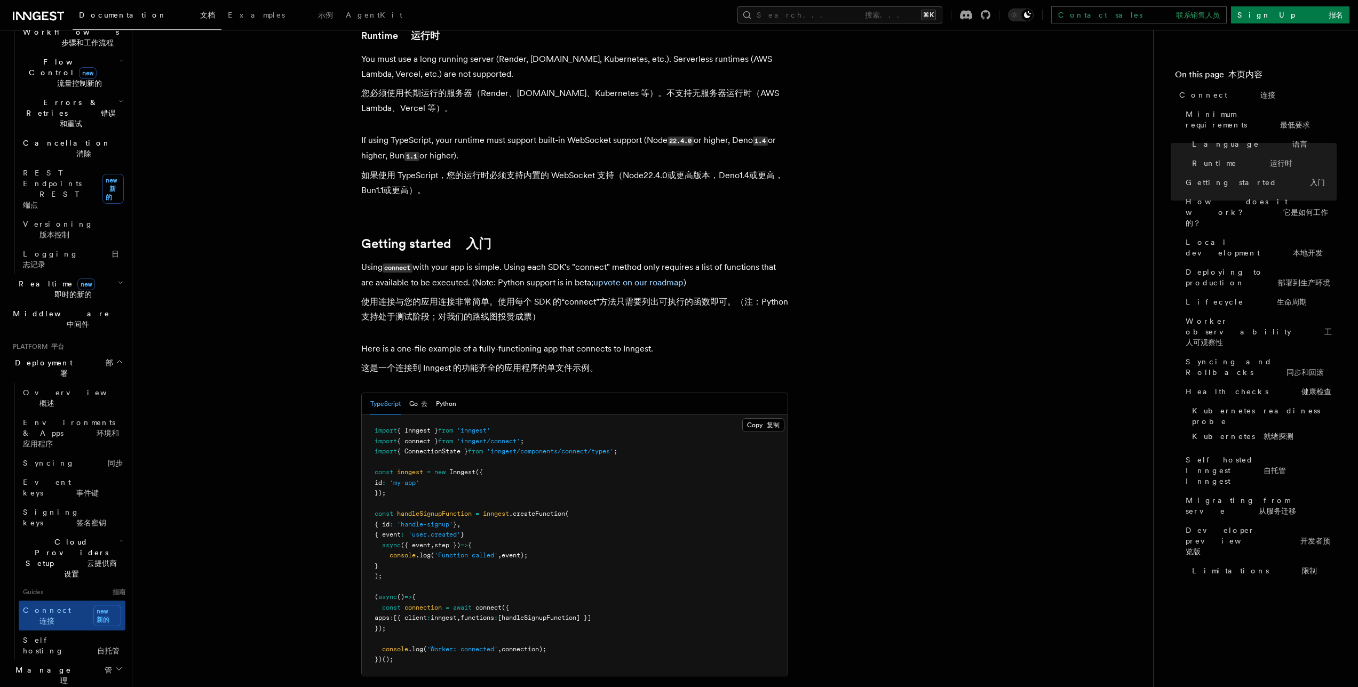
scroll to position [432, 0]
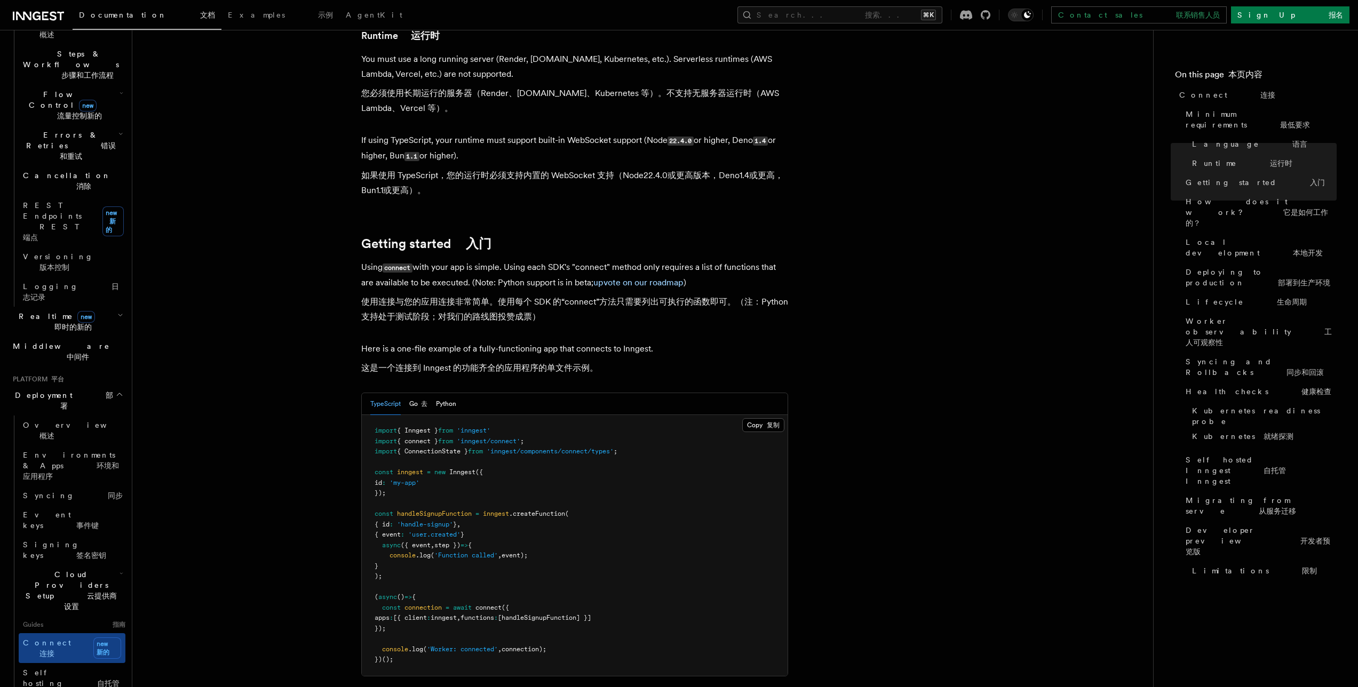
click at [73, 391] on font "button" at bounding box center [89, 395] width 33 height 9
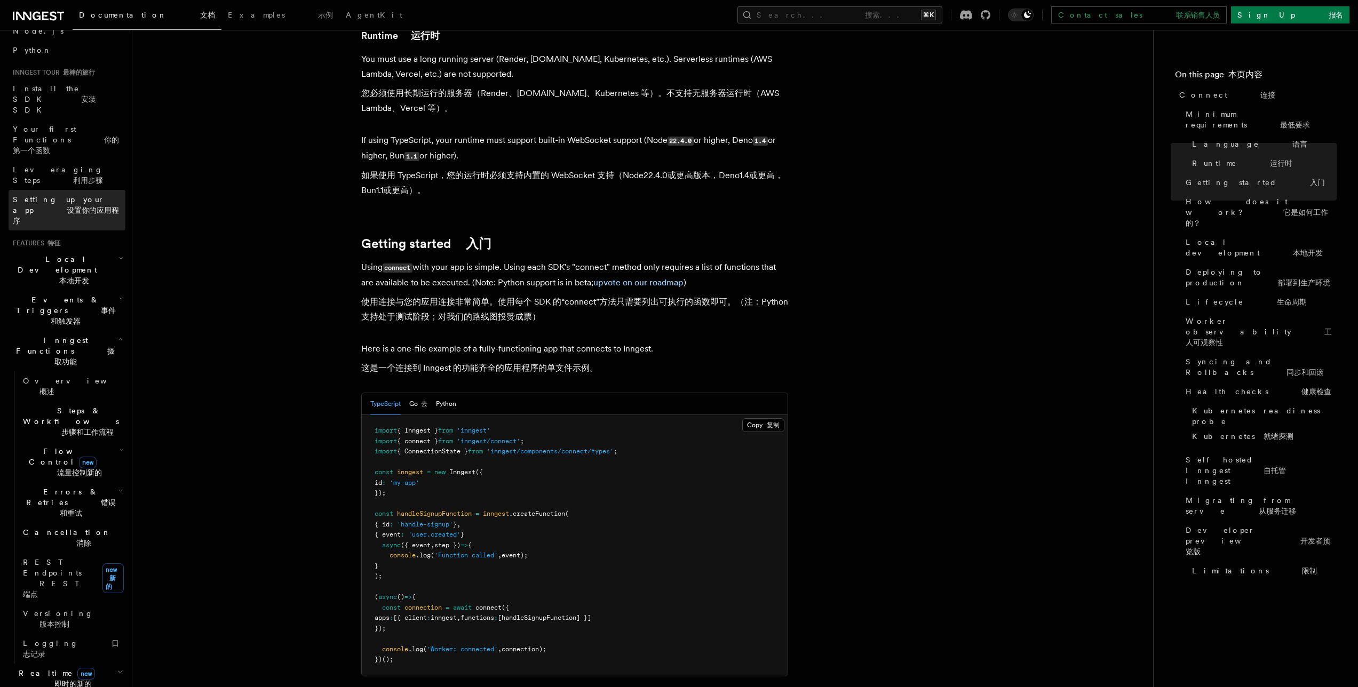
scroll to position [20, 0]
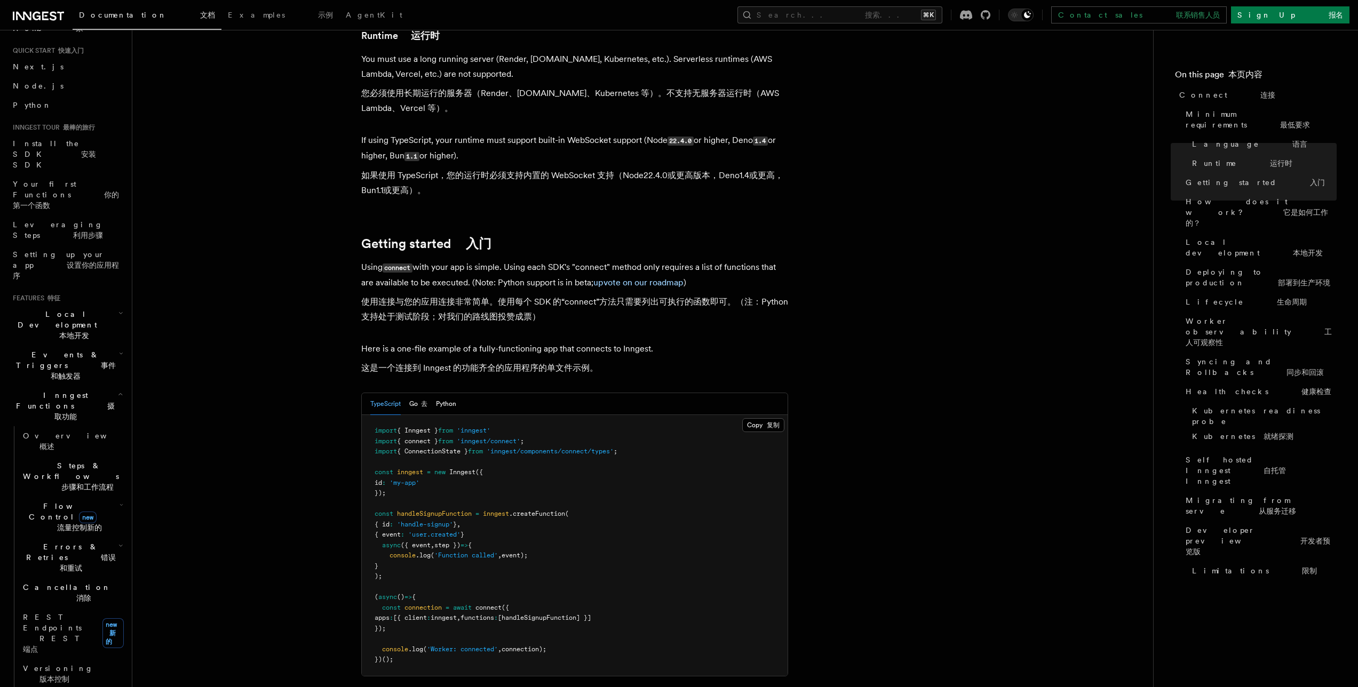
click at [50, 309] on span "Local Development 本地开发" at bounding box center [64, 325] width 110 height 32
click at [46, 309] on span "Local Development 本地开发" at bounding box center [64, 325] width 110 height 32
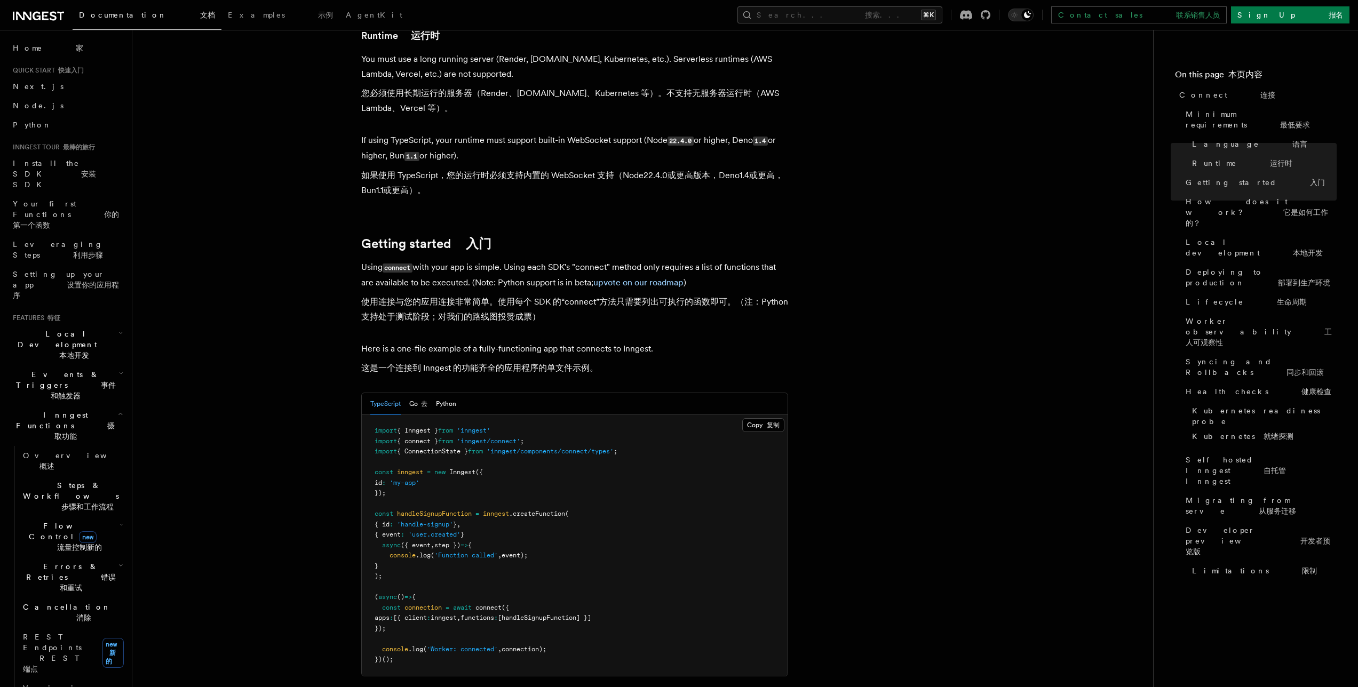
click at [74, 422] on font "button" at bounding box center [90, 426] width 33 height 9
click at [60, 590] on font "监视器" at bounding box center [86, 599] width 53 height 19
click at [99, 369] on span "Events & Triggers 事件和触发器" at bounding box center [64, 385] width 110 height 32
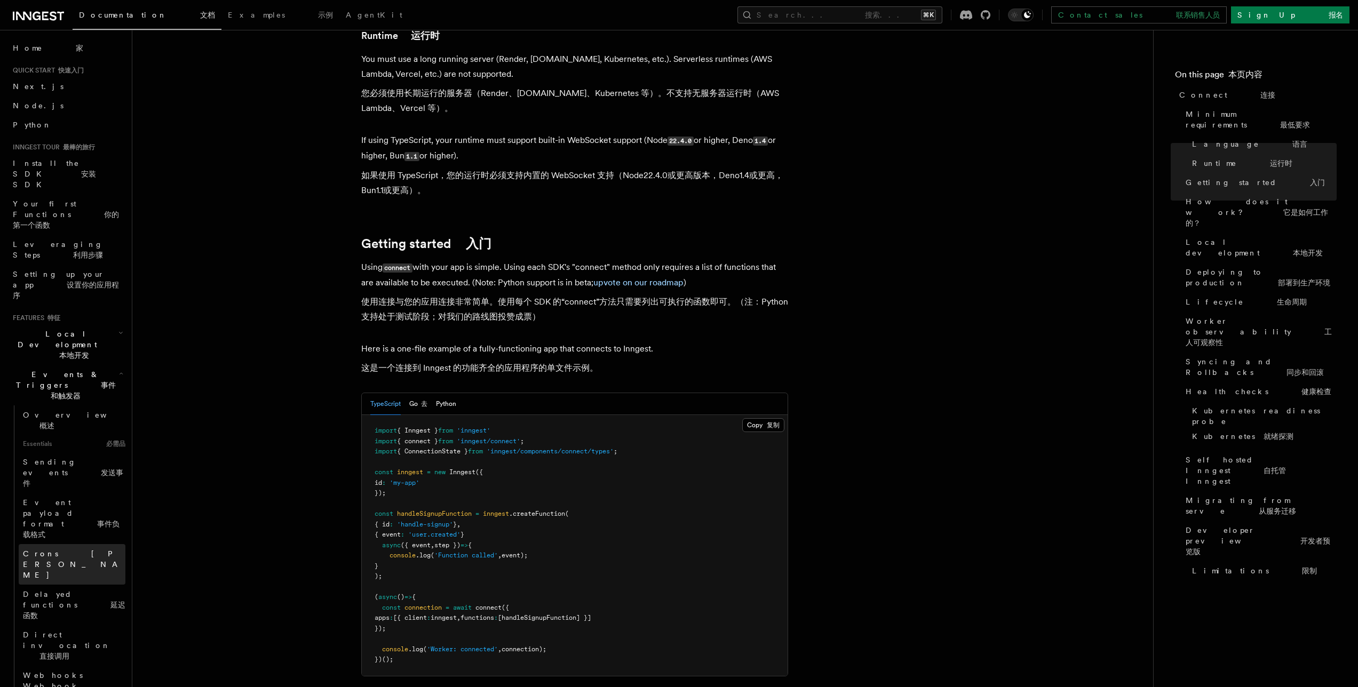
click at [38, 550] on span "Crons 克朗斯" at bounding box center [73, 565] width 101 height 30
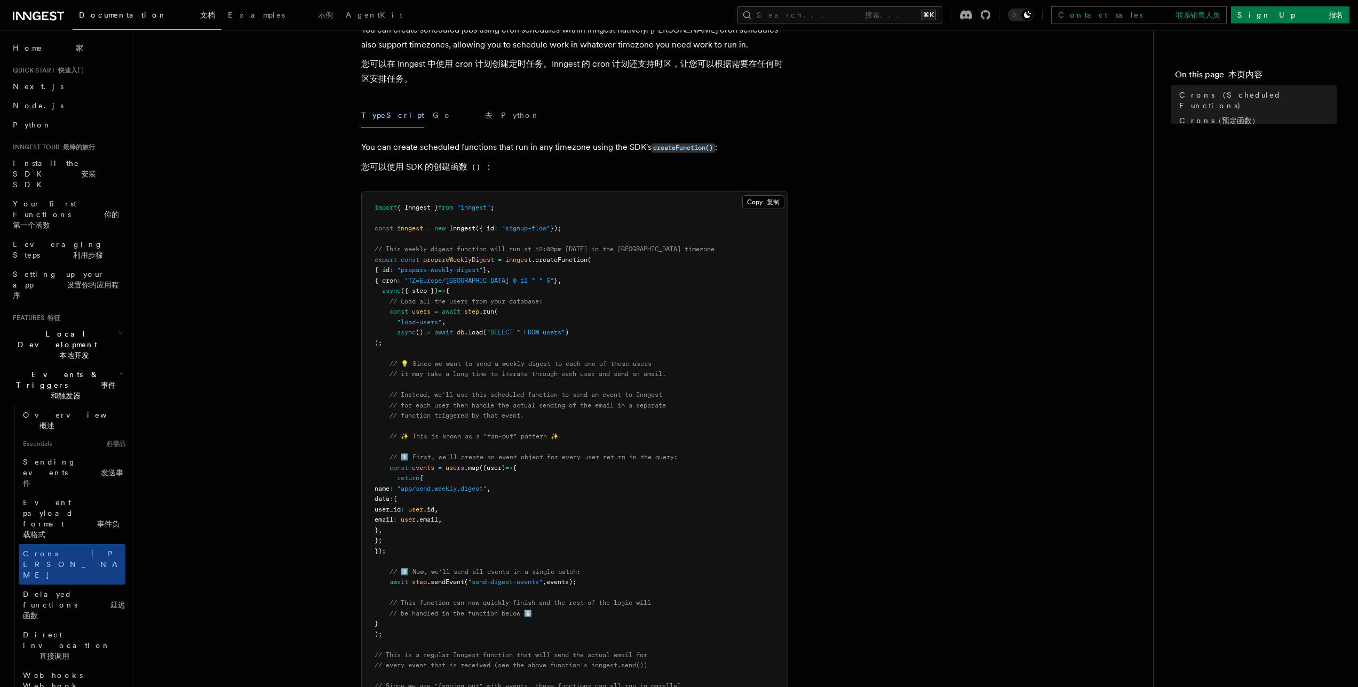
scroll to position [136, 0]
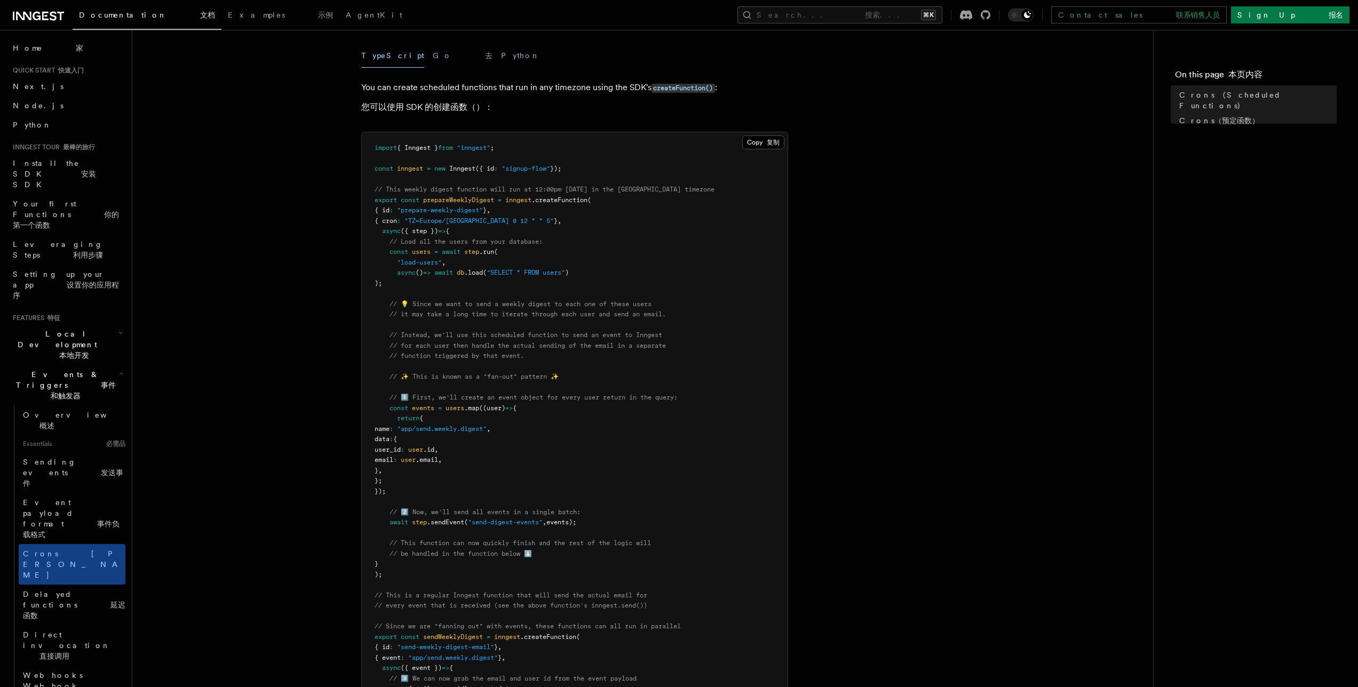
click at [597, 373] on pre "import { Inngest } from "inngest" ; const inngest = new Inngest ({ id : "signup…" at bounding box center [575, 460] width 426 height 656
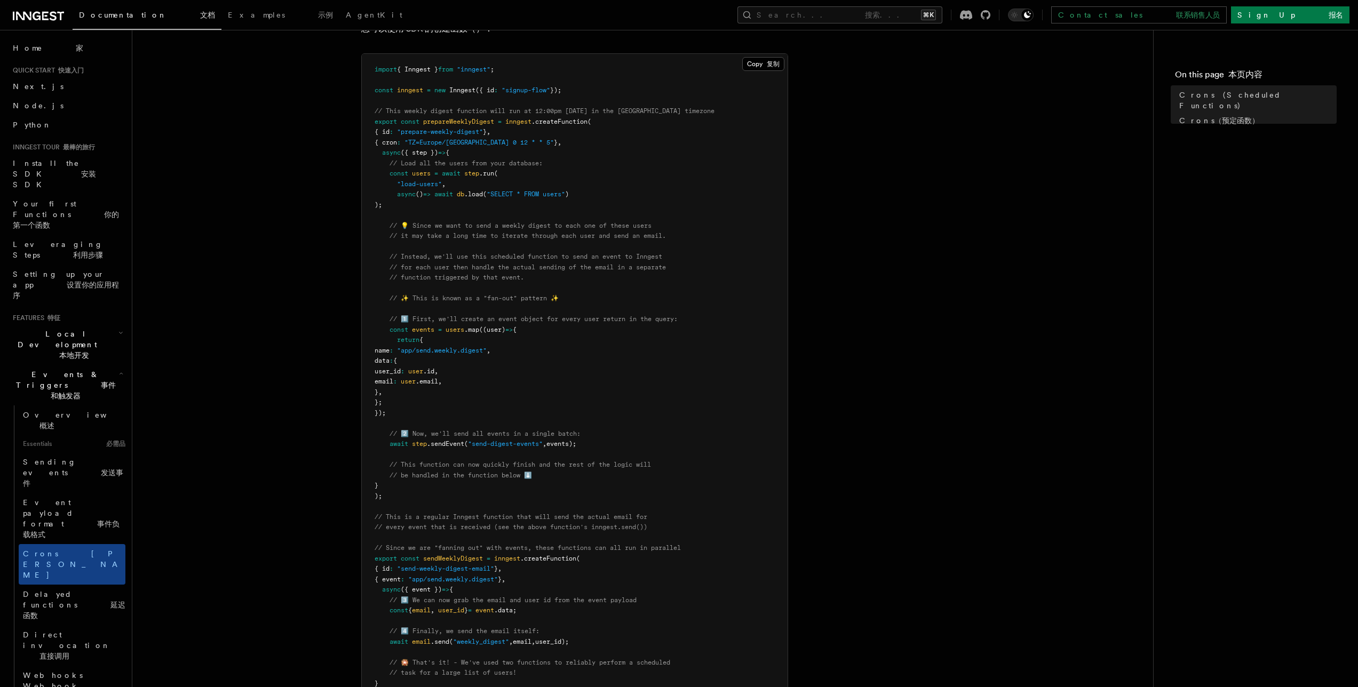
scroll to position [374, 0]
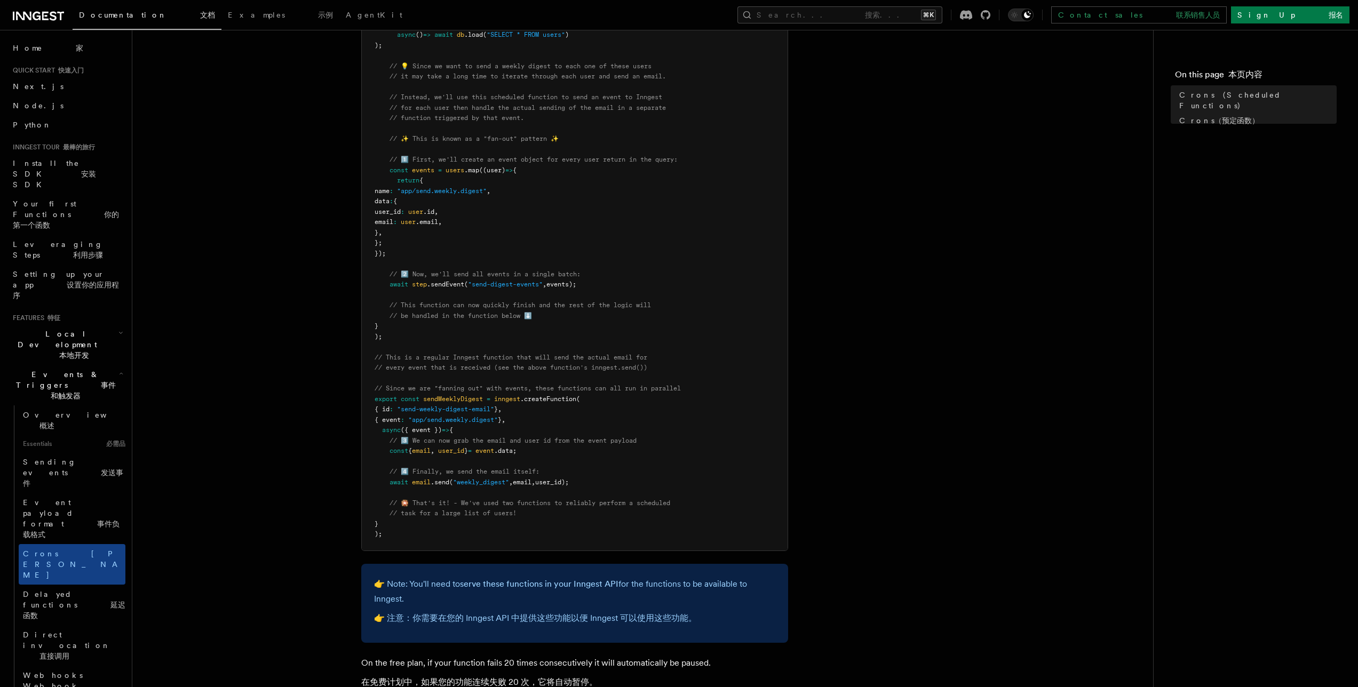
click at [833, 446] on article "Features 特征 Events & Triggers 事件和触发器 Crons (Scheduled Functions) Crons（预定函数） Yo…" at bounding box center [642, 289] width 987 height 1233
click at [1007, 118] on article "Features 特征 Events & Triggers 事件和触发器 Crons (Scheduled Functions) Crons（预定函数） Yo…" at bounding box center [642, 289] width 987 height 1233
